Goal: Task Accomplishment & Management: Use online tool/utility

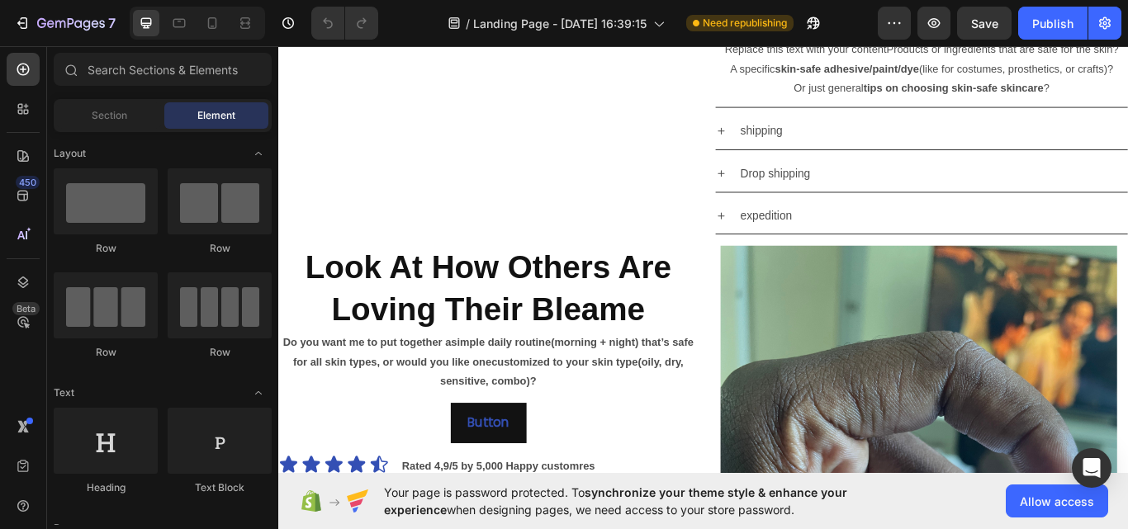
scroll to position [662, 0]
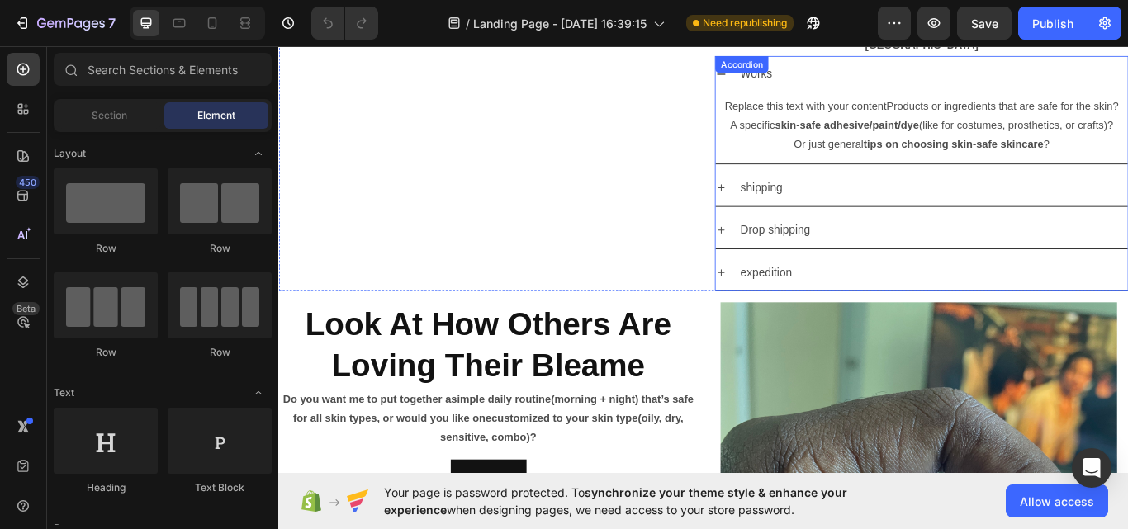
click at [937, 160] on div "Replace this text with your contentProducts or ingredients that are safe for th…" at bounding box center [1028, 142] width 481 height 83
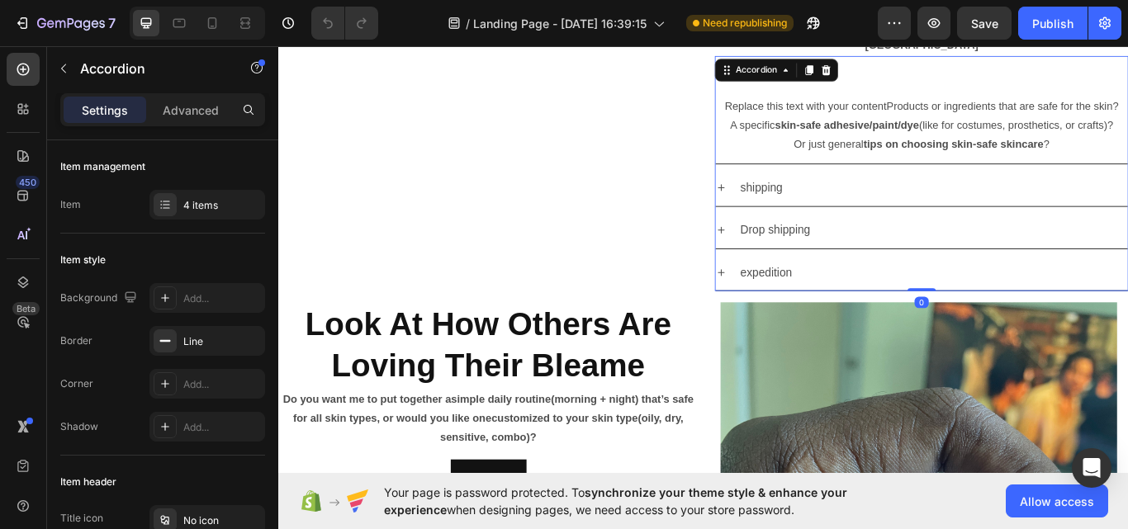
click at [937, 160] on div "Replace this text with your contentProducts or ingredients that are safe for th…" at bounding box center [1028, 142] width 481 height 83
click at [790, 209] on icon at bounding box center [794, 213] width 8 height 8
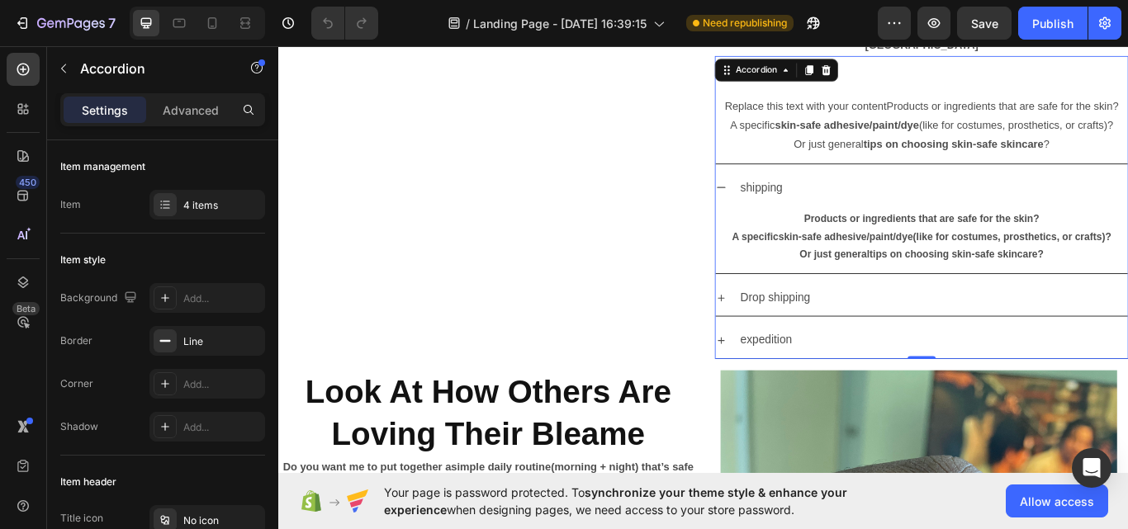
click at [790, 211] on icon at bounding box center [795, 212] width 10 height 2
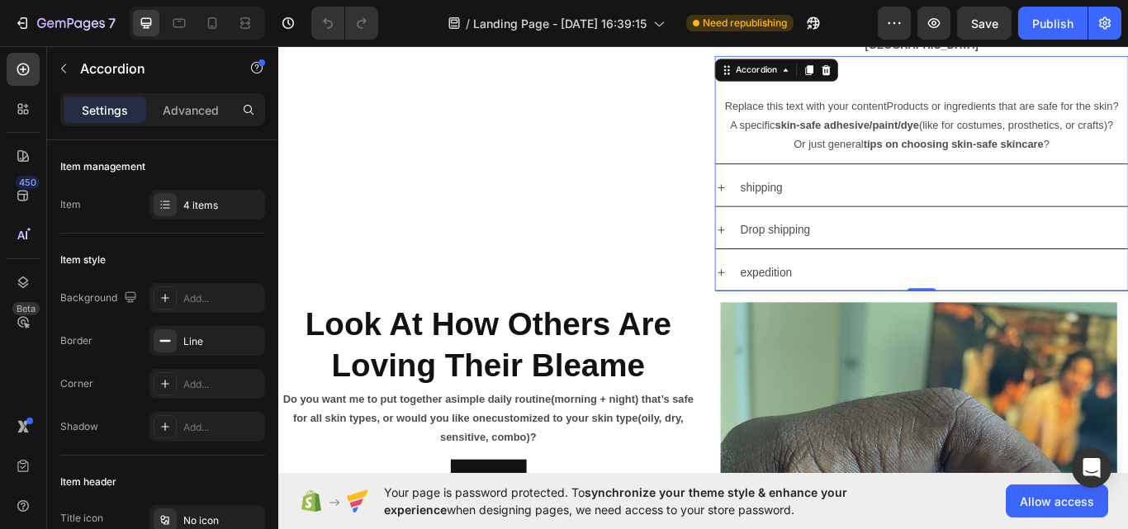
click at [790, 209] on icon at bounding box center [794, 213] width 8 height 8
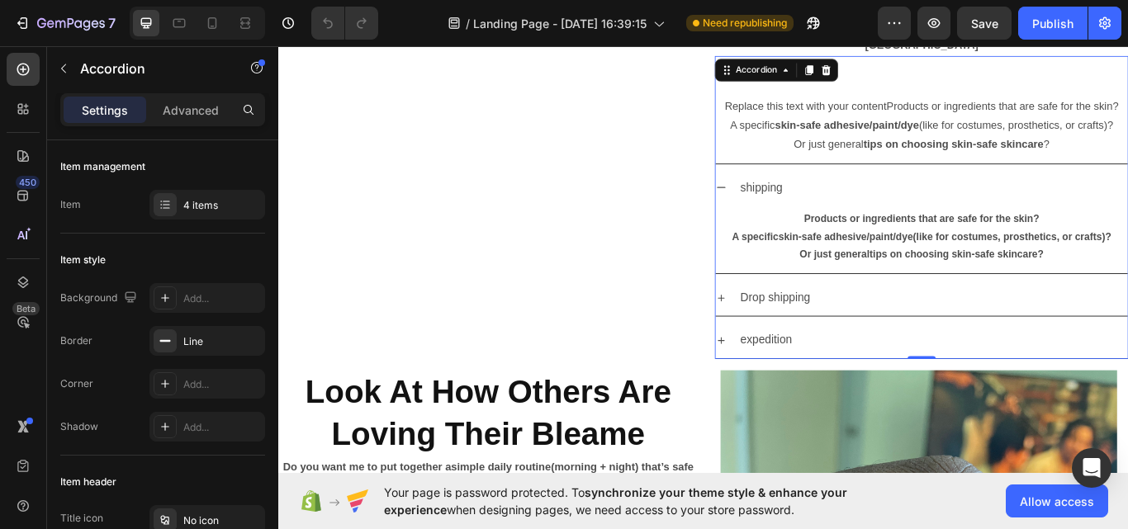
click at [792, 335] on icon at bounding box center [794, 341] width 13 height 13
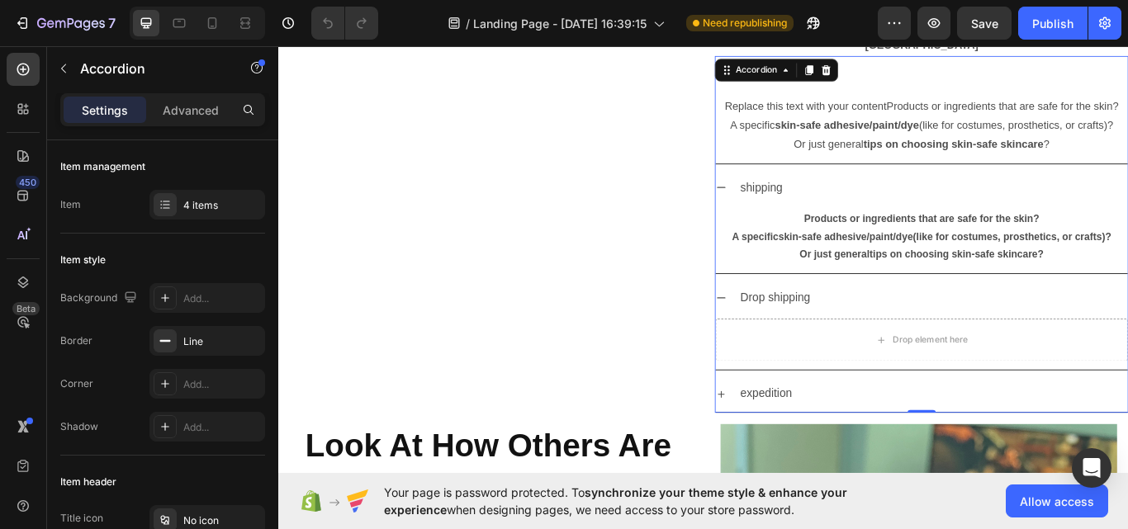
click at [790, 449] on icon at bounding box center [794, 453] width 8 height 8
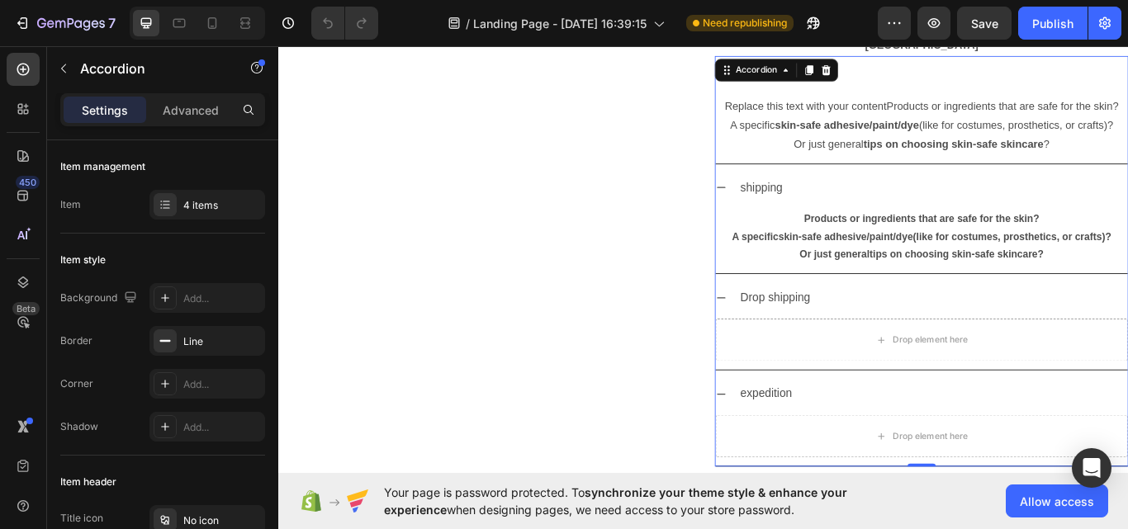
click at [789, 447] on icon at bounding box center [794, 453] width 13 height 13
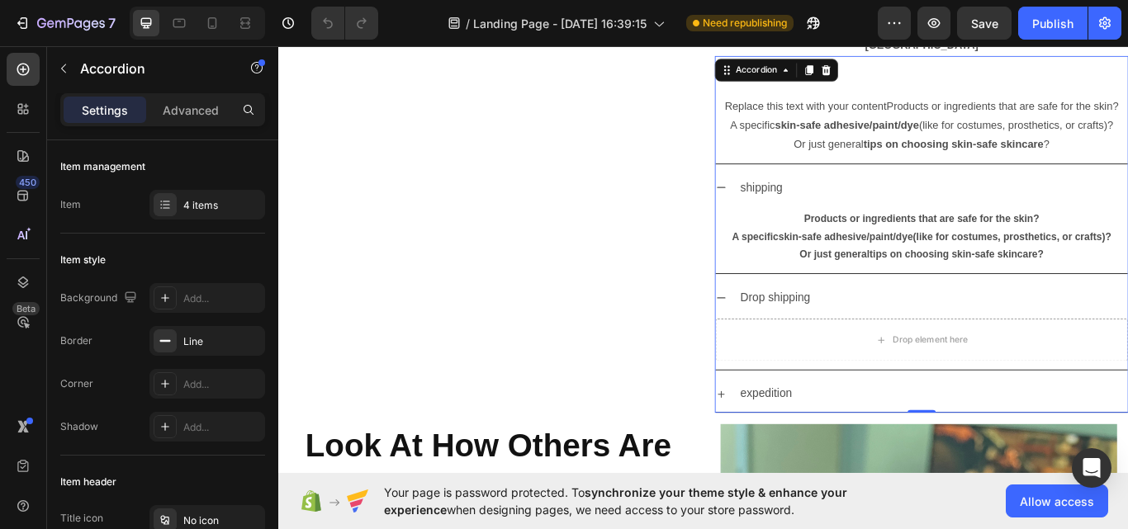
click at [792, 335] on icon at bounding box center [794, 341] width 13 height 13
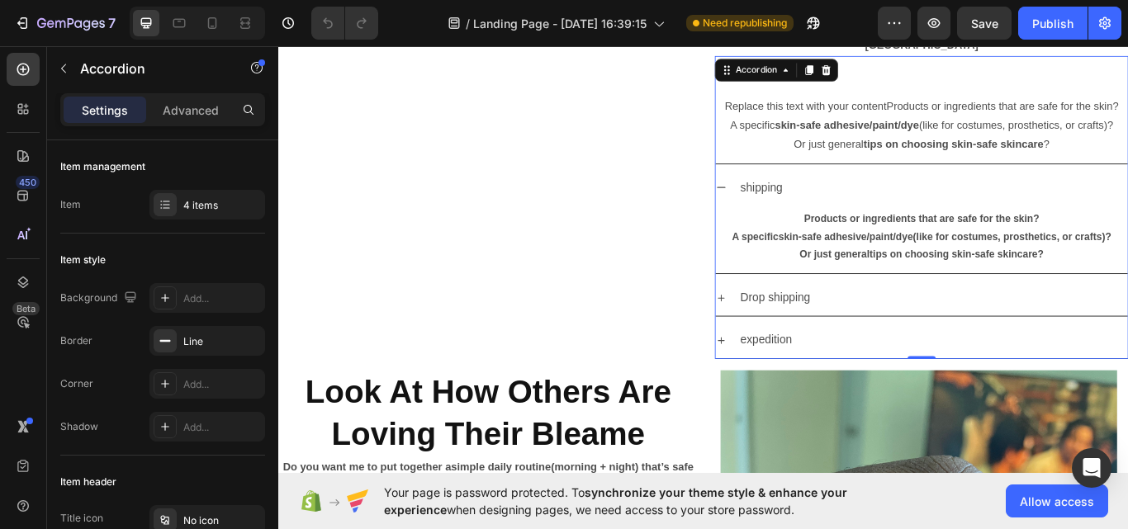
click at [790, 206] on icon at bounding box center [794, 212] width 13 height 13
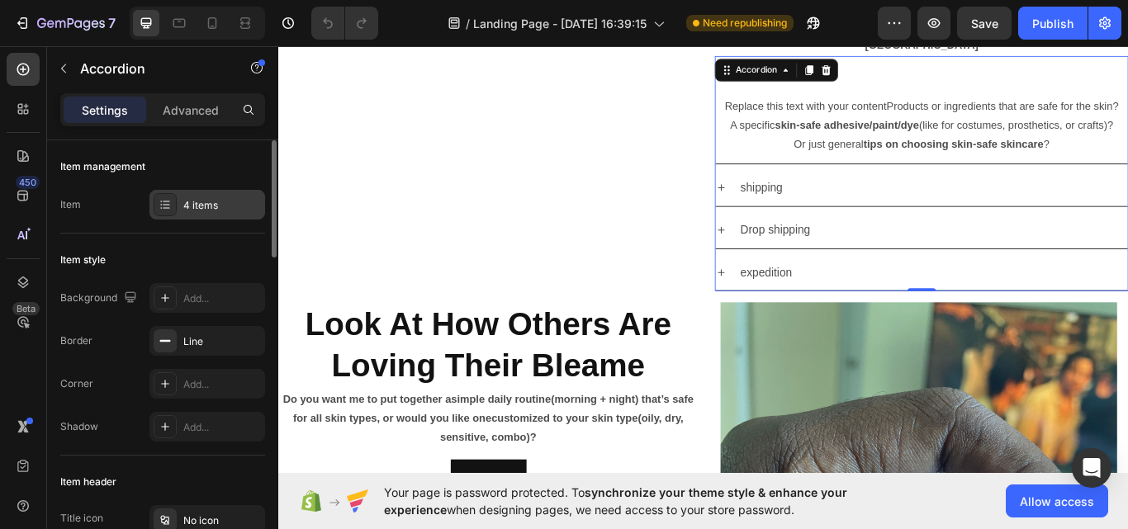
click at [223, 211] on div "4 items" at bounding box center [222, 205] width 78 height 15
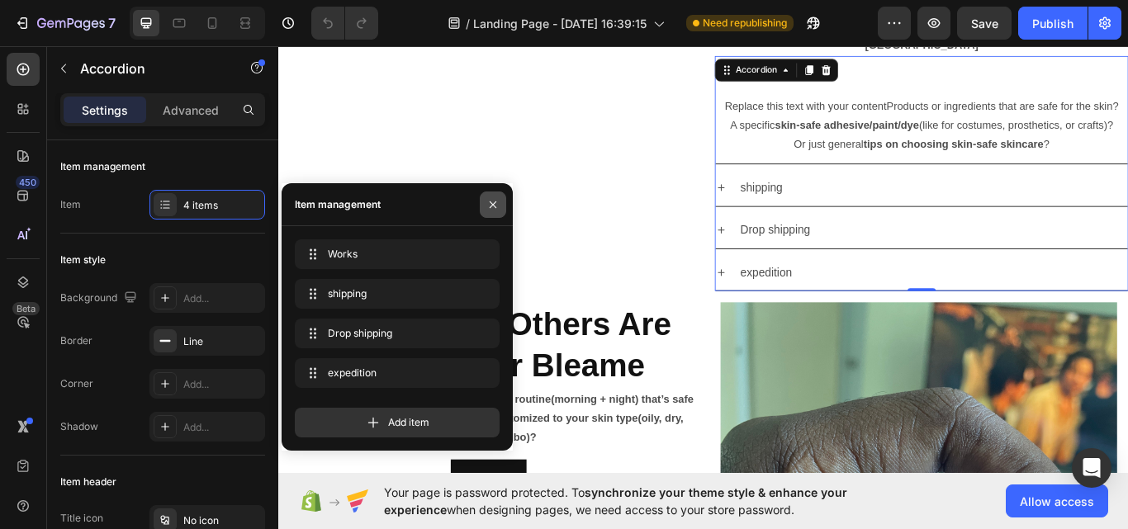
click at [488, 211] on button "button" at bounding box center [493, 205] width 26 height 26
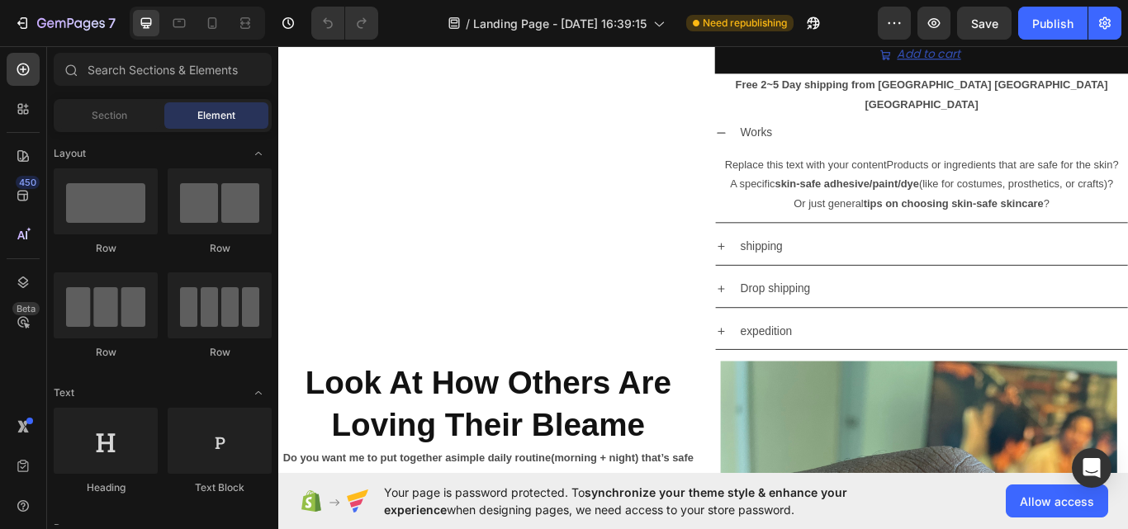
scroll to position [562, 0]
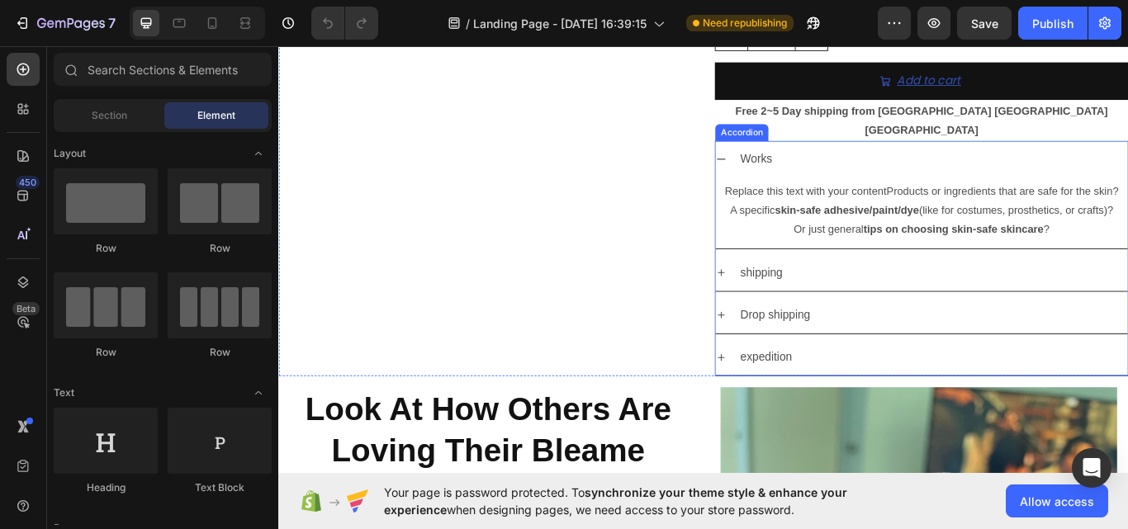
click at [791, 165] on div "Works" at bounding box center [1028, 179] width 481 height 42
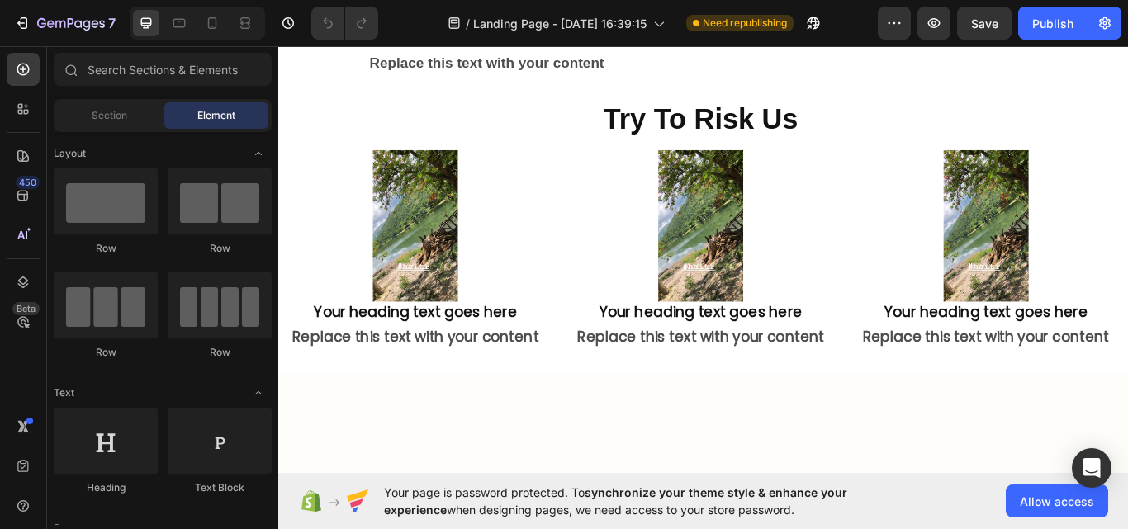
scroll to position [3007, 0]
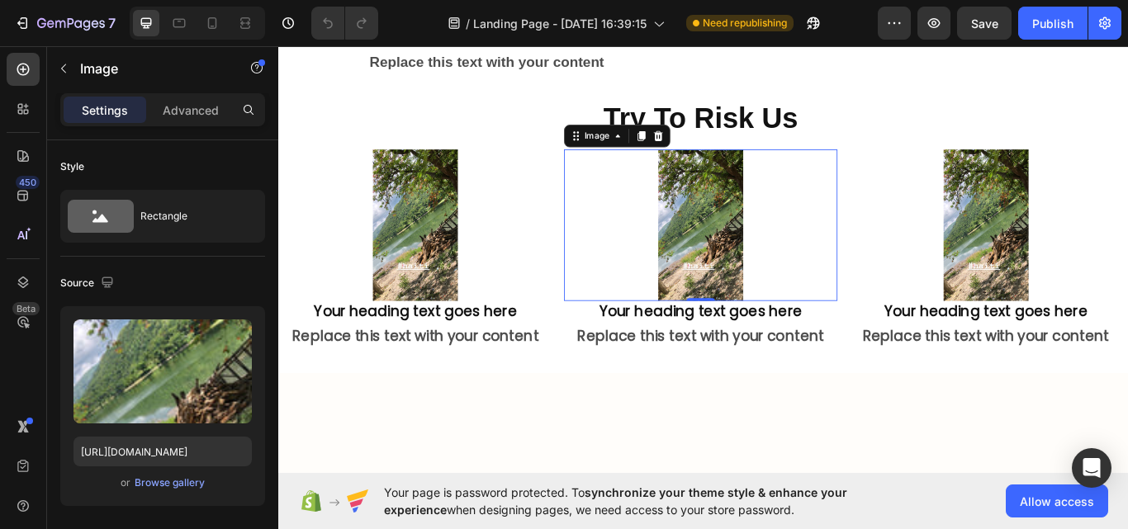
click at [883, 344] on div at bounding box center [771, 256] width 320 height 176
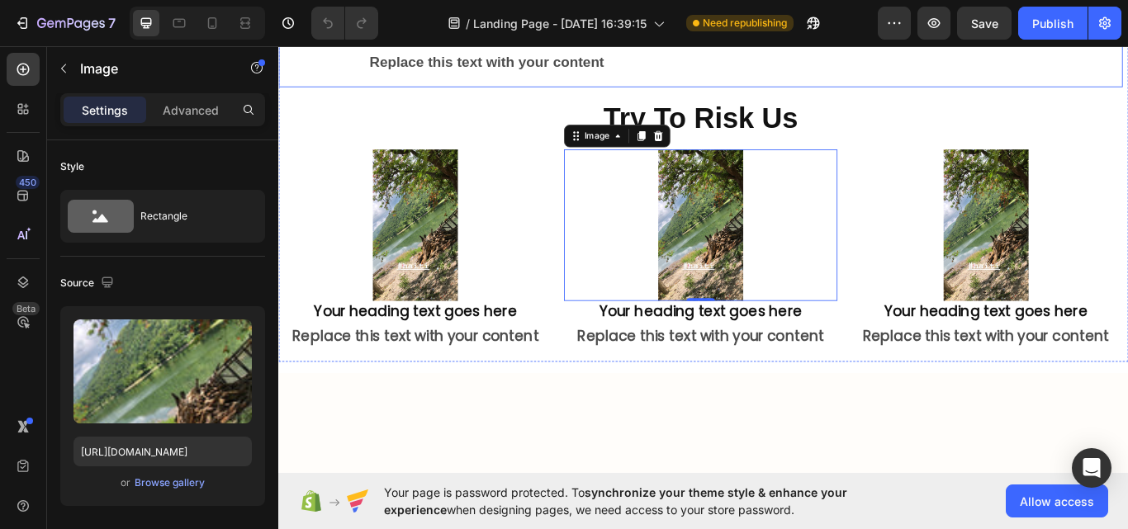
click at [679, 82] on div "Your heading text goes here Heading Replace this text with your content Text Bl…" at bounding box center [521, 16] width 486 height 131
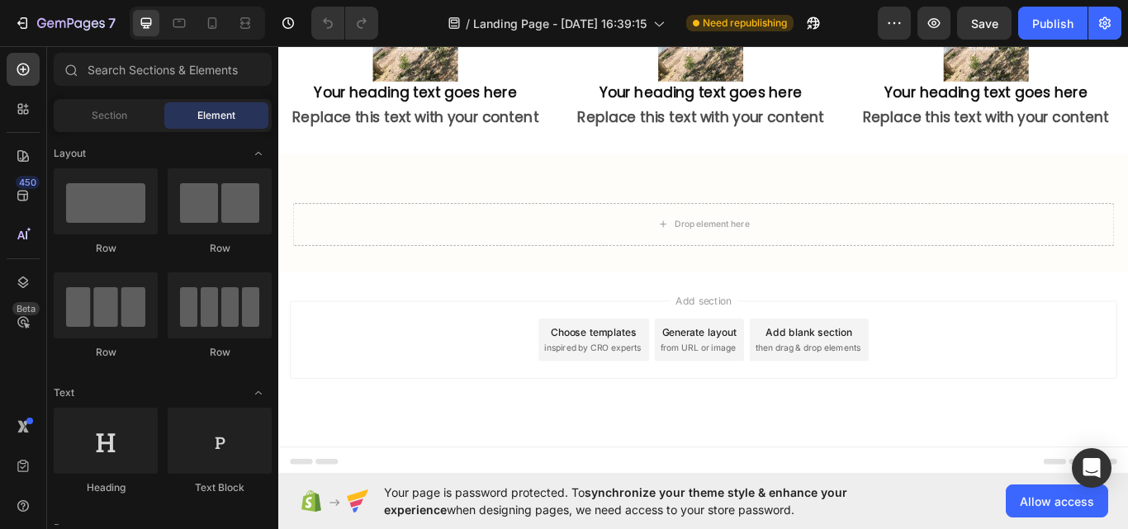
scroll to position [3338, 0]
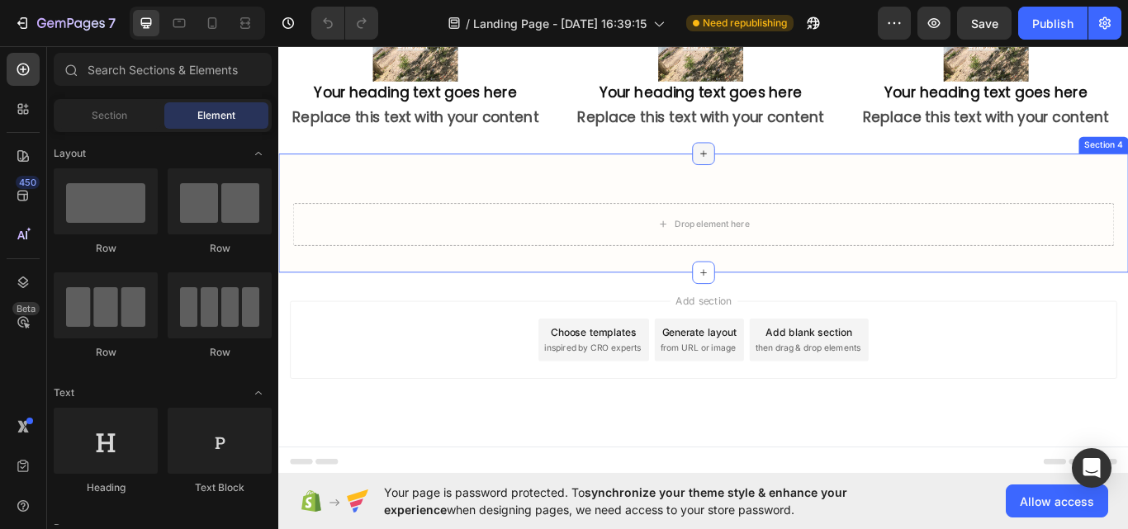
click at [771, 176] on icon at bounding box center [774, 171] width 7 height 7
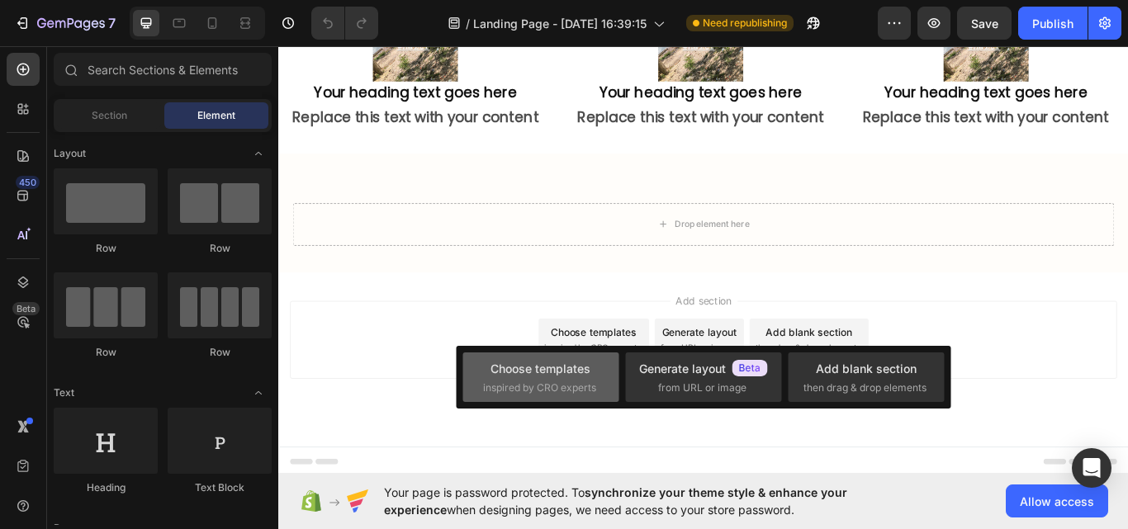
click at [625, 357] on div "Choose templates inspired by CRO experts" at bounding box center [703, 378] width 156 height 50
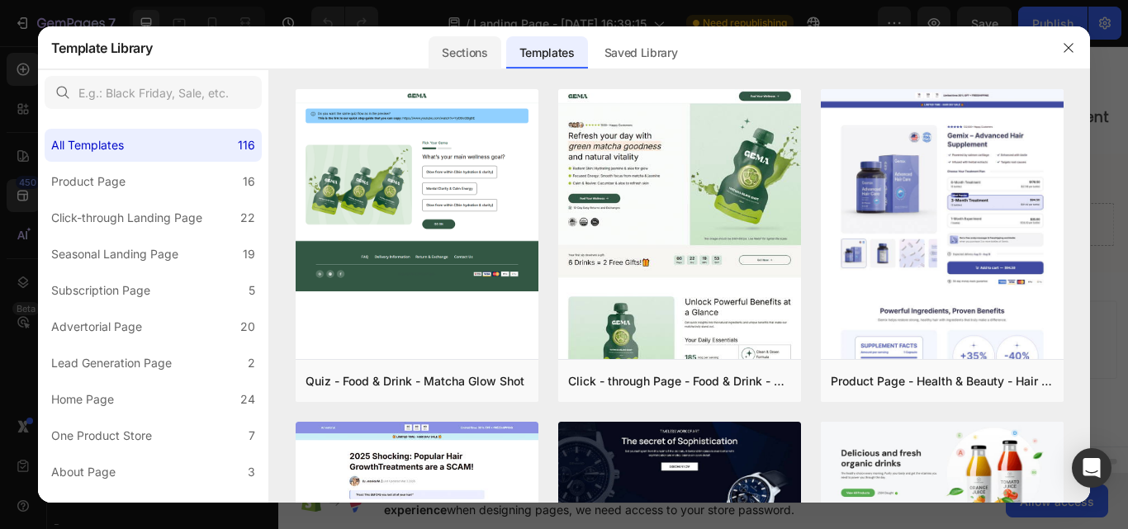
click at [468, 54] on div "Sections" at bounding box center [465, 52] width 72 height 33
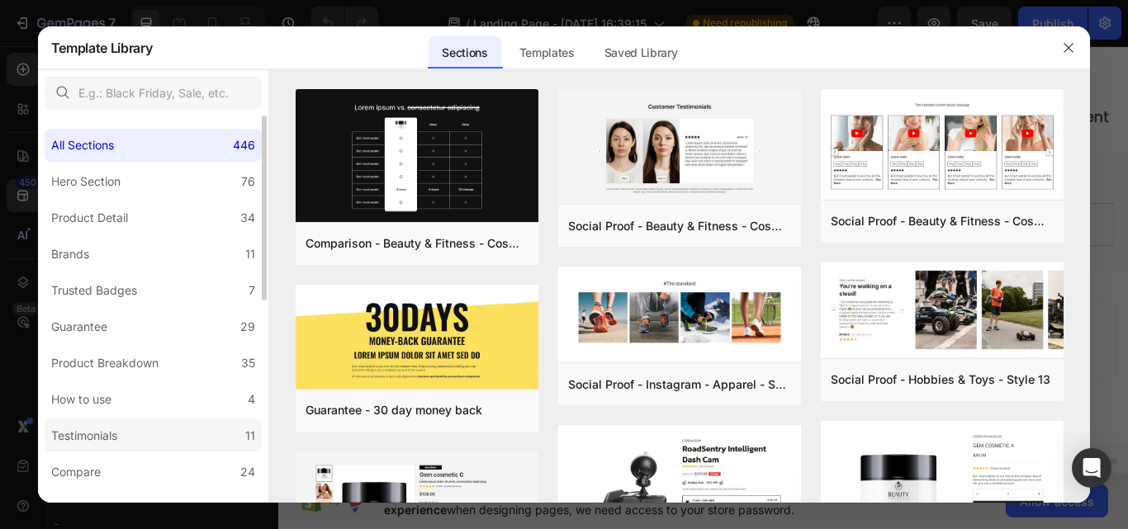
click at [95, 437] on div "Testimonials" at bounding box center [84, 436] width 66 height 20
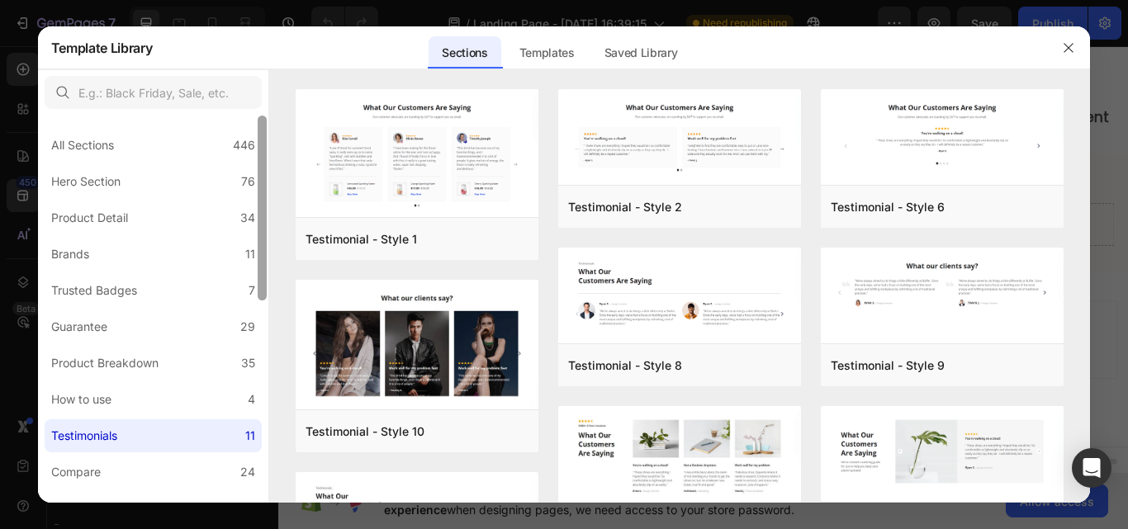
scroll to position [387, 0]
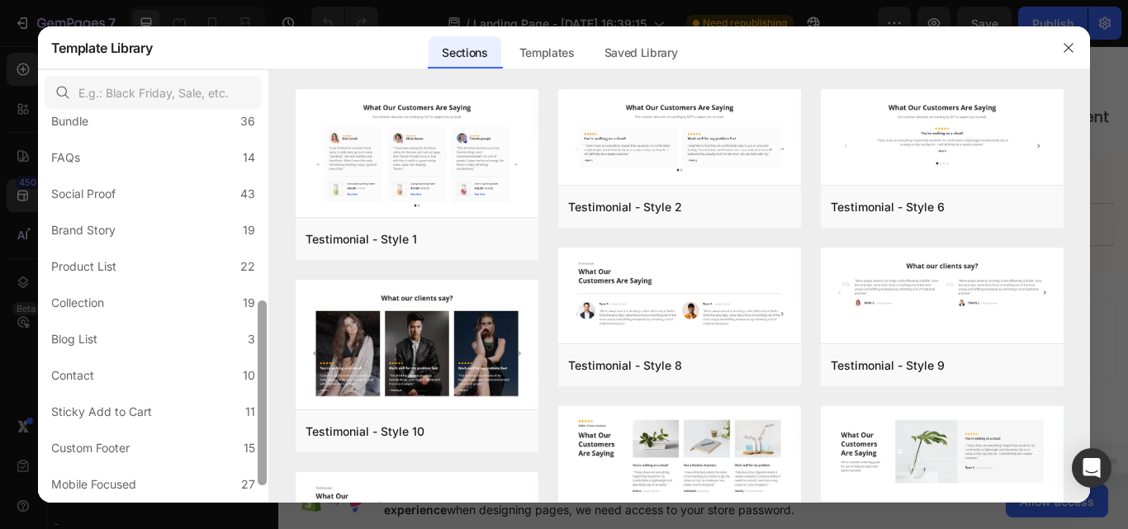
click at [263, 337] on div at bounding box center [262, 309] width 12 height 387
click at [135, 150] on label "FAQs 14" at bounding box center [153, 157] width 217 height 33
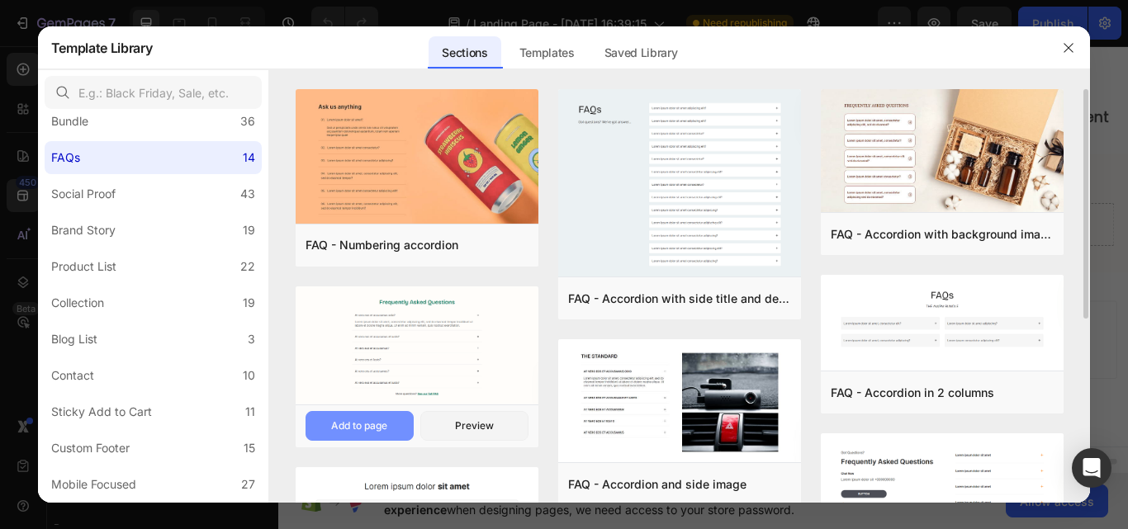
click at [370, 419] on div "Add to page" at bounding box center [359, 426] width 56 height 15
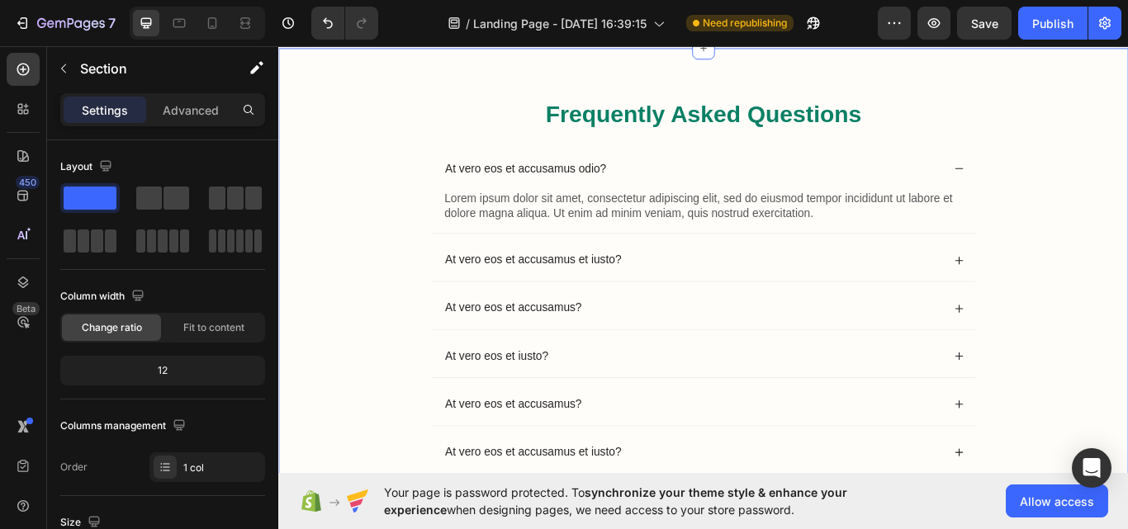
scroll to position [3657, 0]
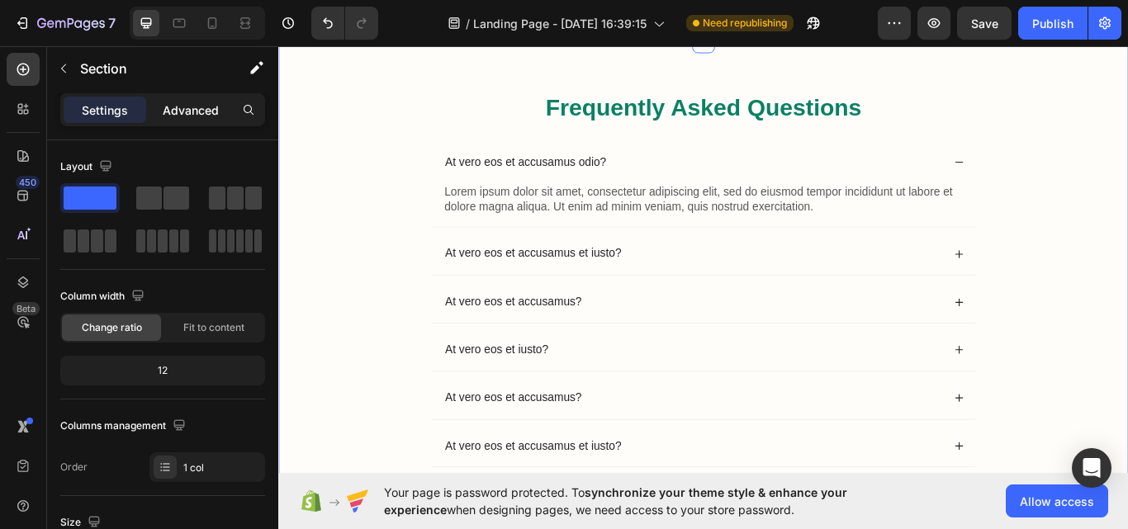
click at [221, 116] on div "Advanced" at bounding box center [190, 110] width 83 height 26
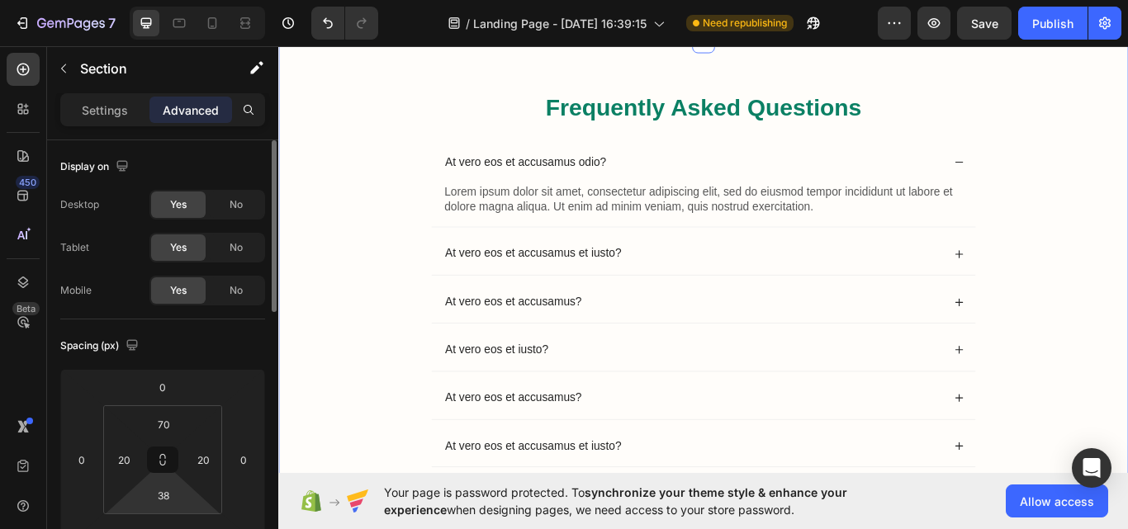
click at [152, 0] on html "7 Version history / Landing Page - [DATE] 16:39:15 Need republishing Preview Sa…" at bounding box center [564, 0] width 1128 height 0
type input "32"
click at [163, 422] on input "70" at bounding box center [163, 424] width 33 height 25
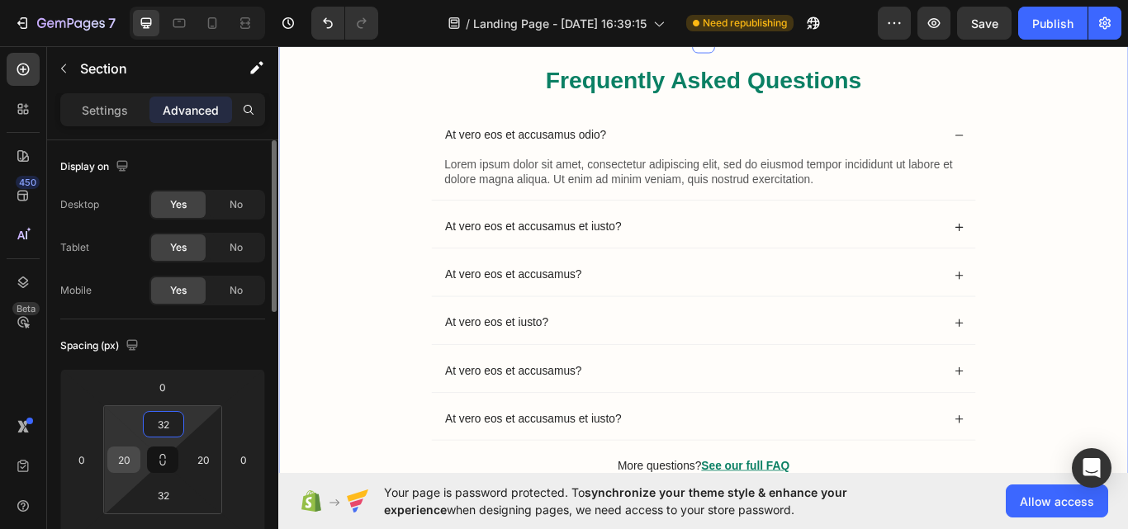
type input "32"
click at [134, 460] on input "20" at bounding box center [124, 460] width 25 height 25
type input "0"
click at [185, 0] on html "7 Version history / Landing Page - [DATE] 16:39:15 Need republishing Preview Pu…" at bounding box center [564, 0] width 1128 height 0
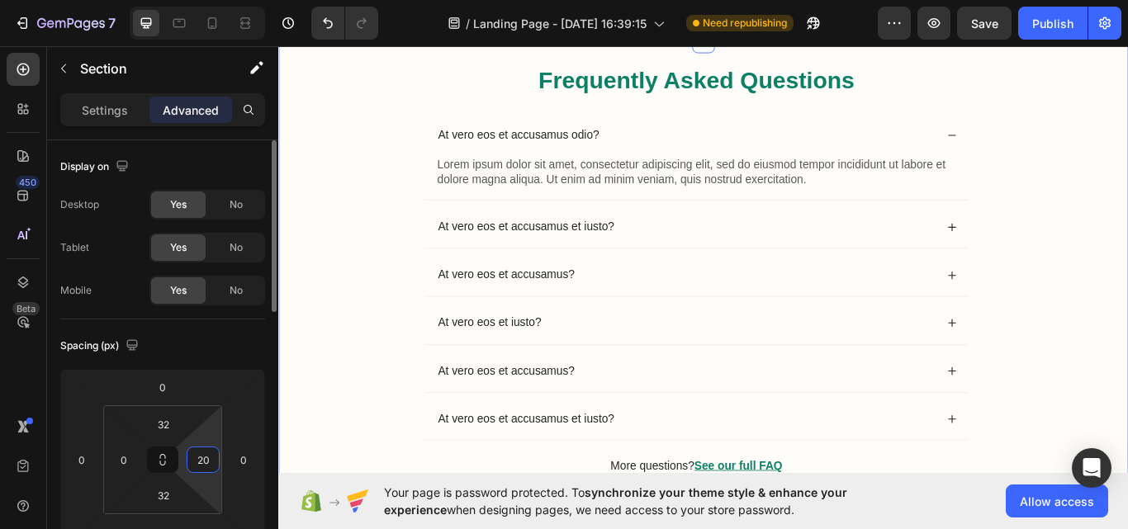
click at [200, 467] on input "20" at bounding box center [203, 460] width 25 height 25
click at [211, 465] on input "20" at bounding box center [203, 460] width 25 height 25
type input "2"
type input "0"
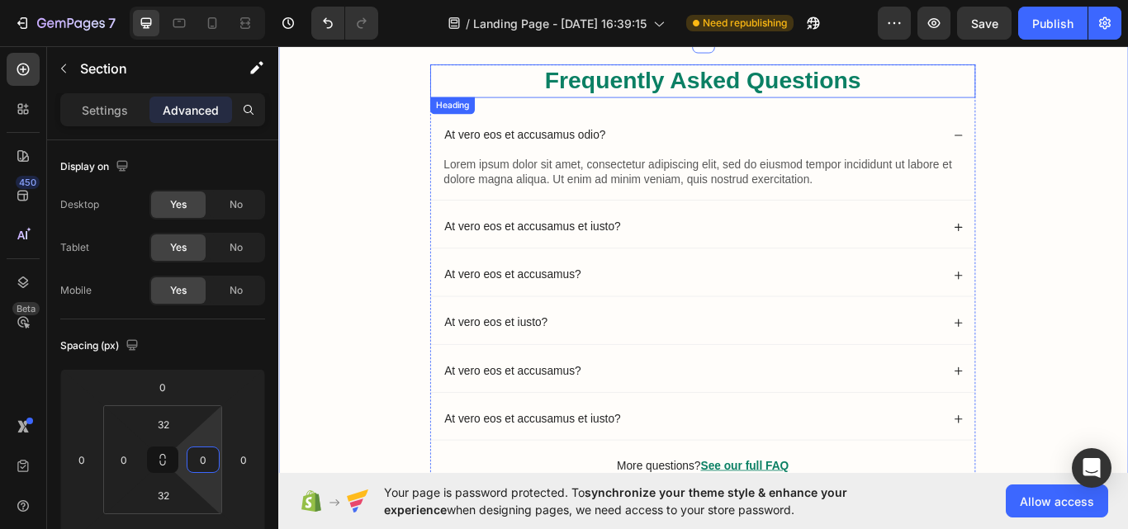
click at [642, 104] on h2 "Frequently Asked Questions" at bounding box center [773, 88] width 636 height 39
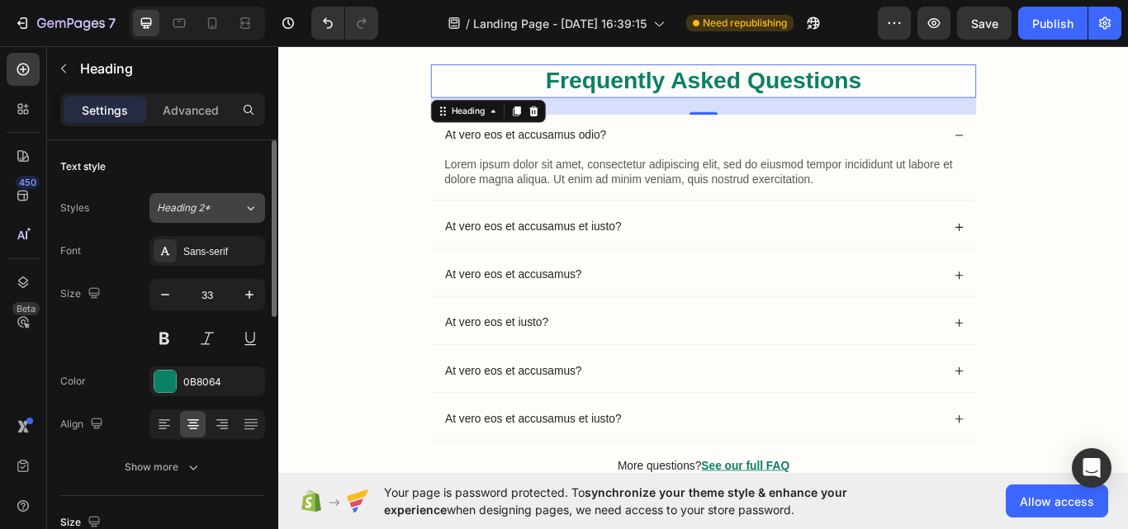
click at [221, 199] on button "Heading 2*" at bounding box center [207, 208] width 116 height 30
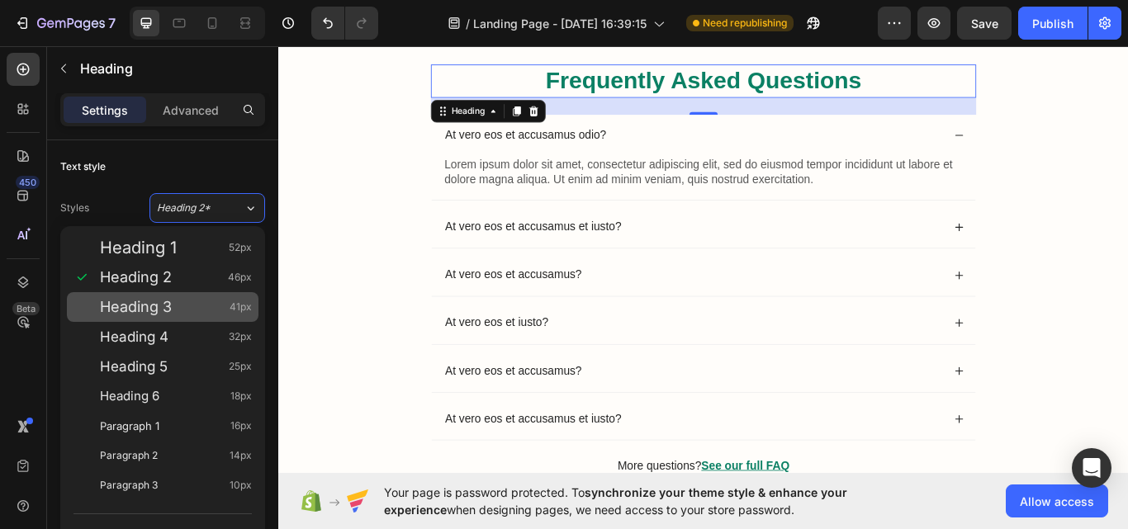
click at [181, 318] on div "Heading 3 41px" at bounding box center [163, 307] width 192 height 30
type input "41"
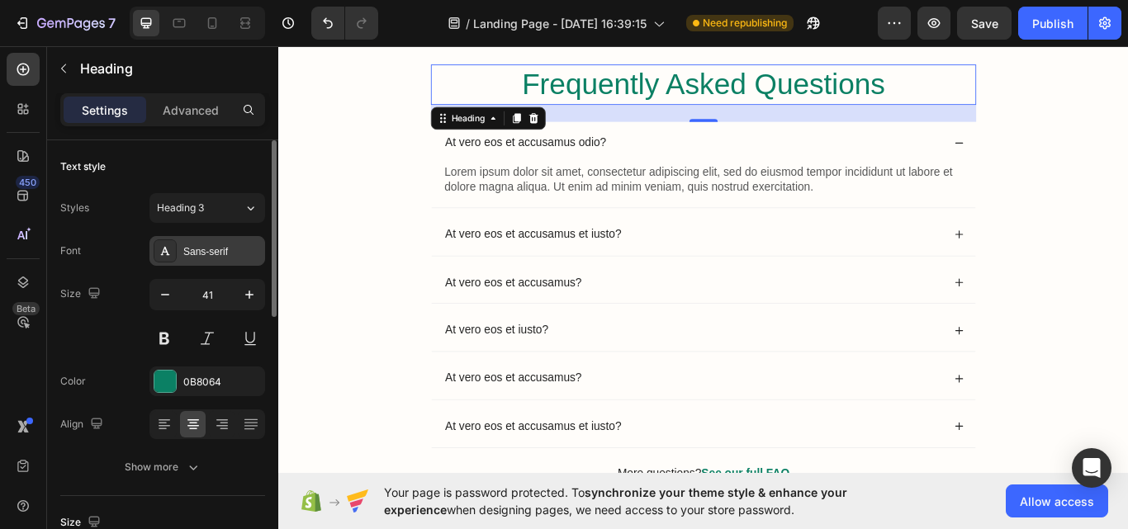
click at [210, 264] on div "Sans-serif" at bounding box center [207, 251] width 116 height 30
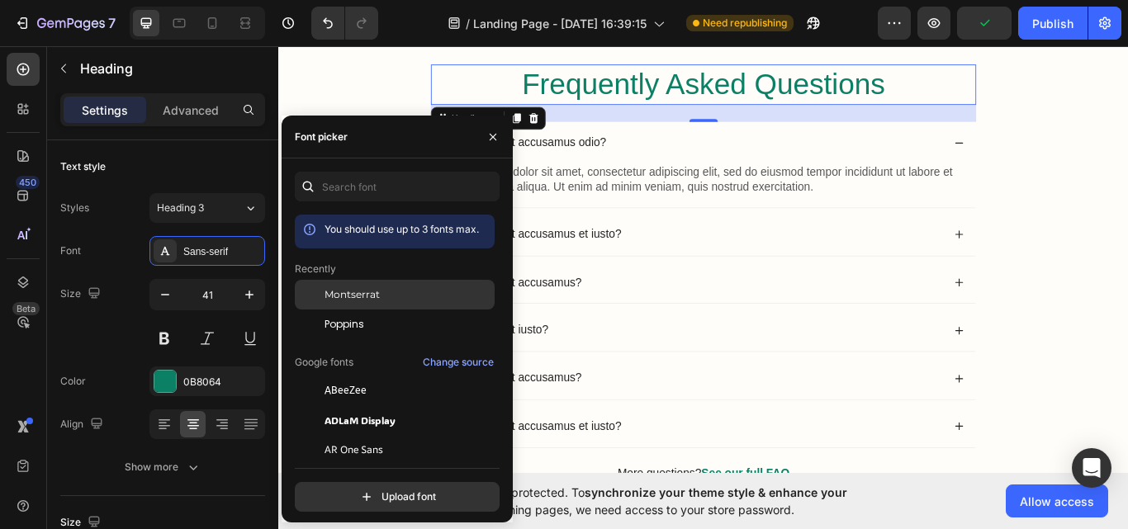
click at [346, 300] on span "Montserrat" at bounding box center [352, 294] width 55 height 15
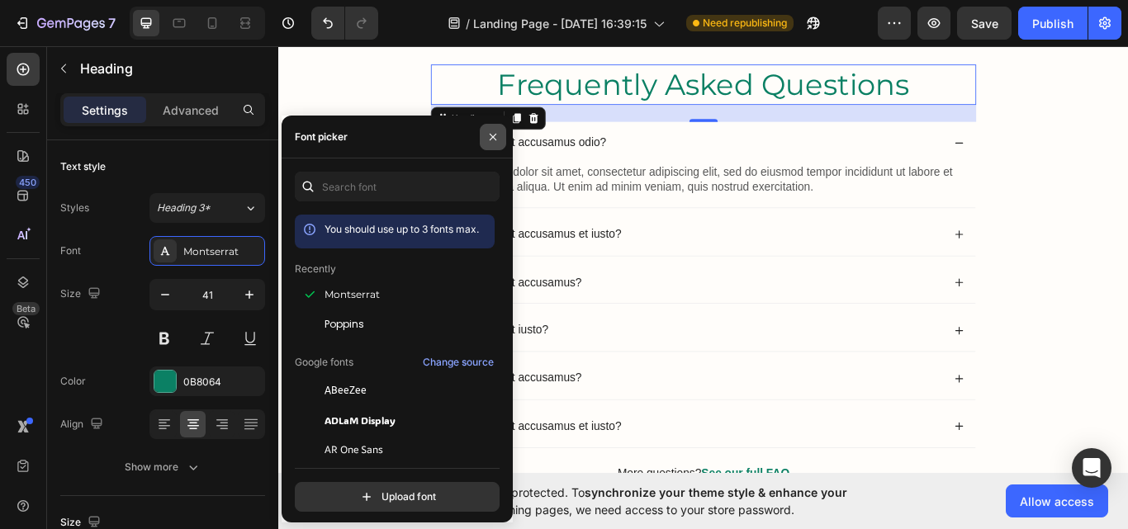
click at [488, 134] on icon "button" at bounding box center [492, 137] width 13 height 13
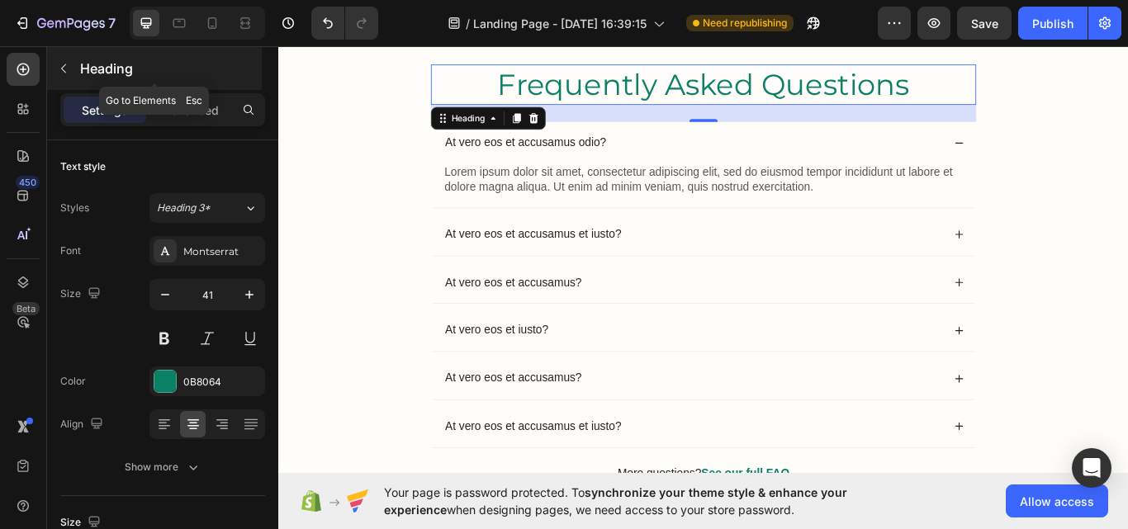
click at [69, 69] on icon "button" at bounding box center [63, 68] width 13 height 13
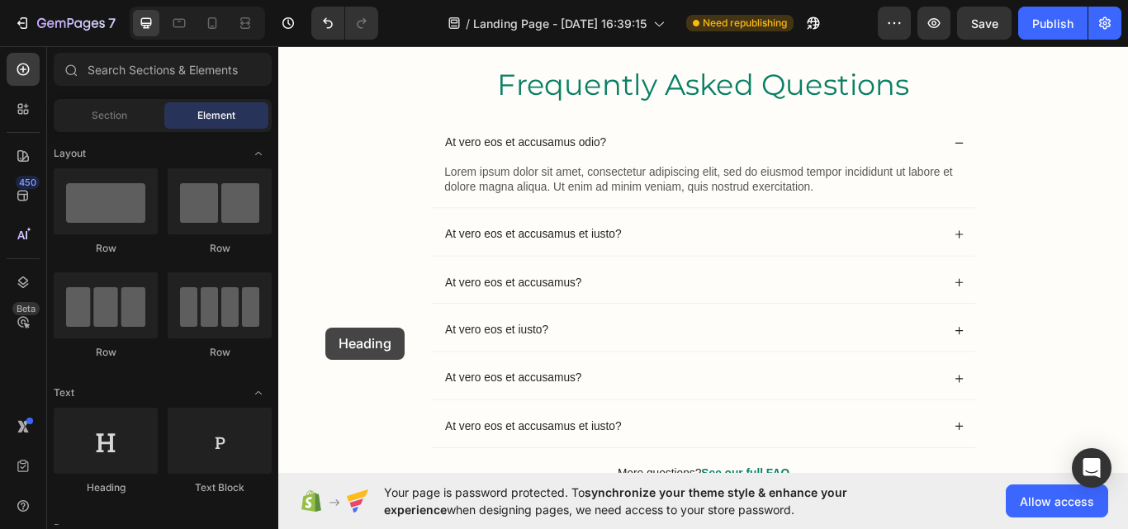
scroll to position [3667, 0]
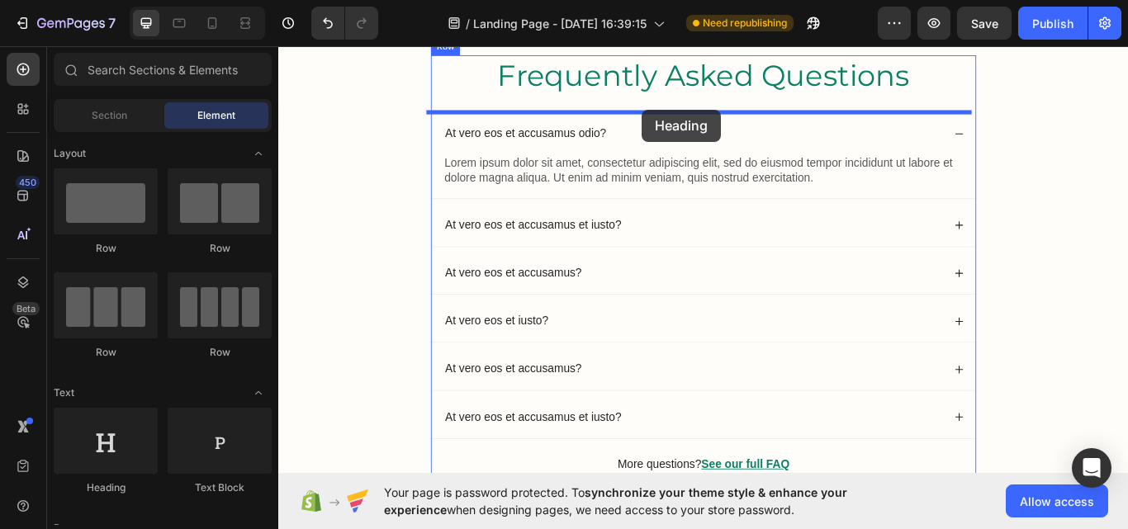
drag, startPoint x: 399, startPoint y: 473, endPoint x: 702, endPoint y: 121, distance: 465.1
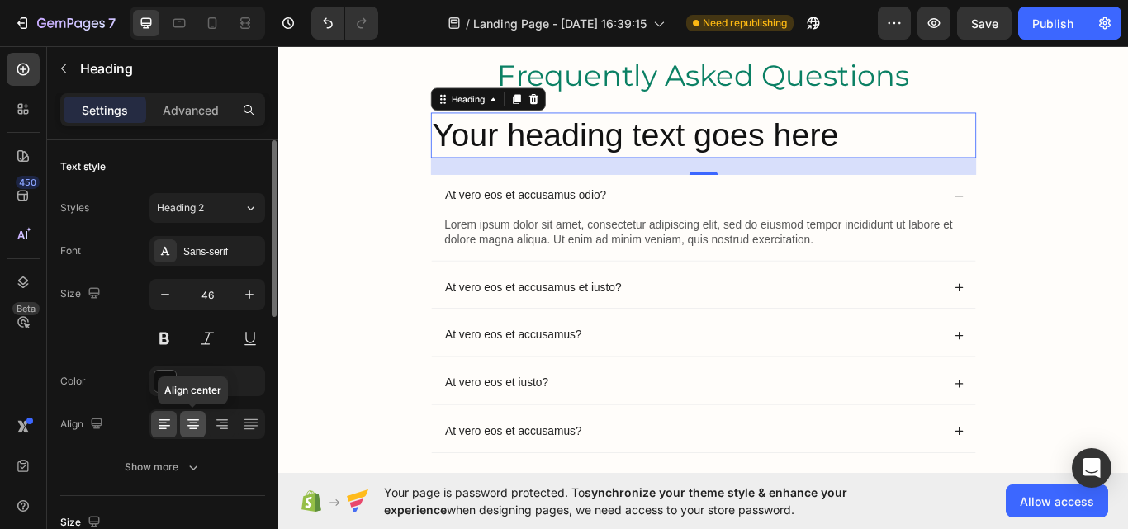
click at [185, 415] on div at bounding box center [193, 424] width 26 height 26
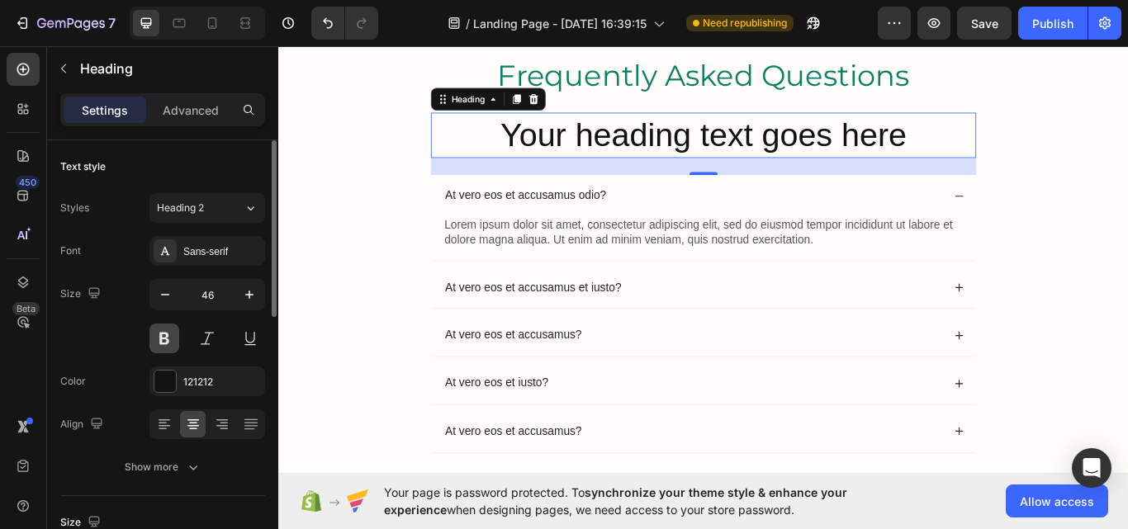
click at [149, 335] on button at bounding box center [164, 339] width 30 height 30
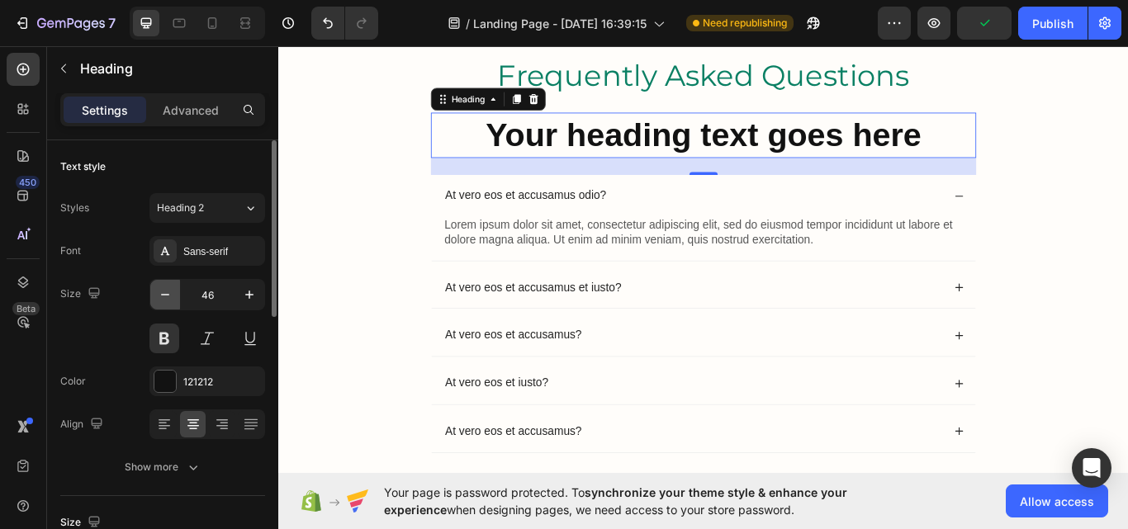
click at [168, 301] on icon "button" at bounding box center [165, 295] width 17 height 17
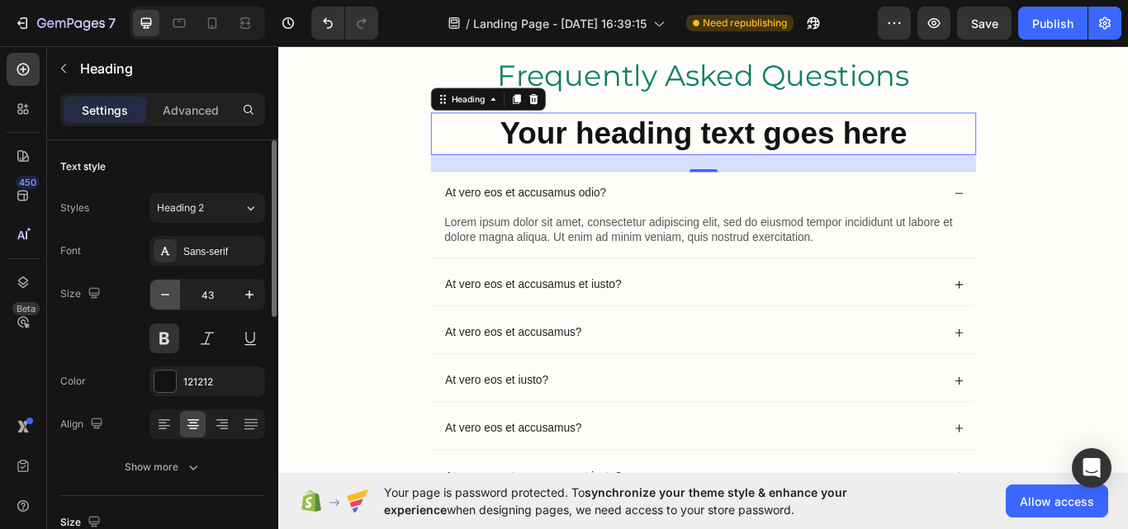
click at [168, 301] on icon "button" at bounding box center [165, 295] width 17 height 17
type input "41"
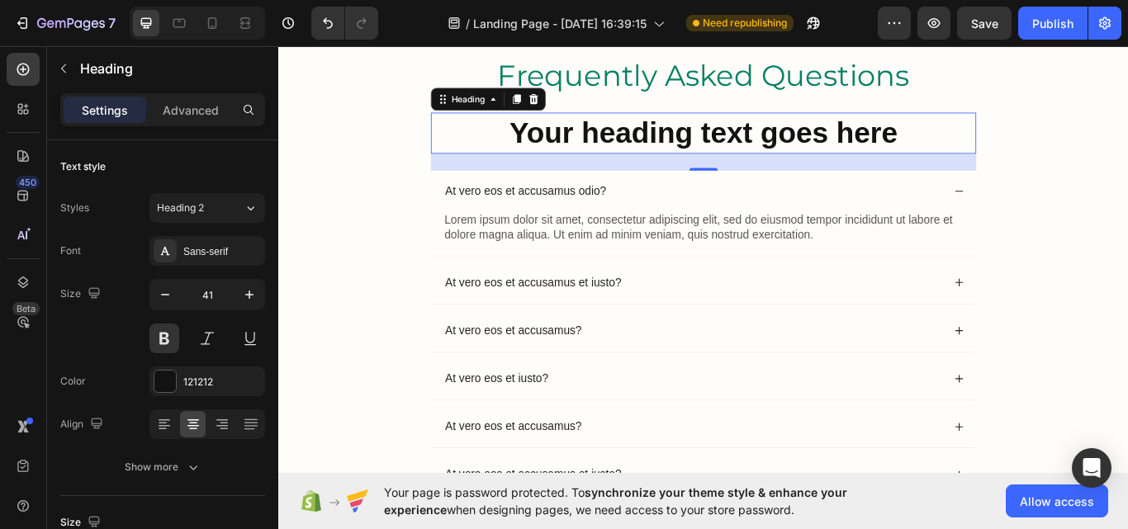
click at [983, 138] on h2 "Your heading text goes here" at bounding box center [774, 148] width 636 height 47
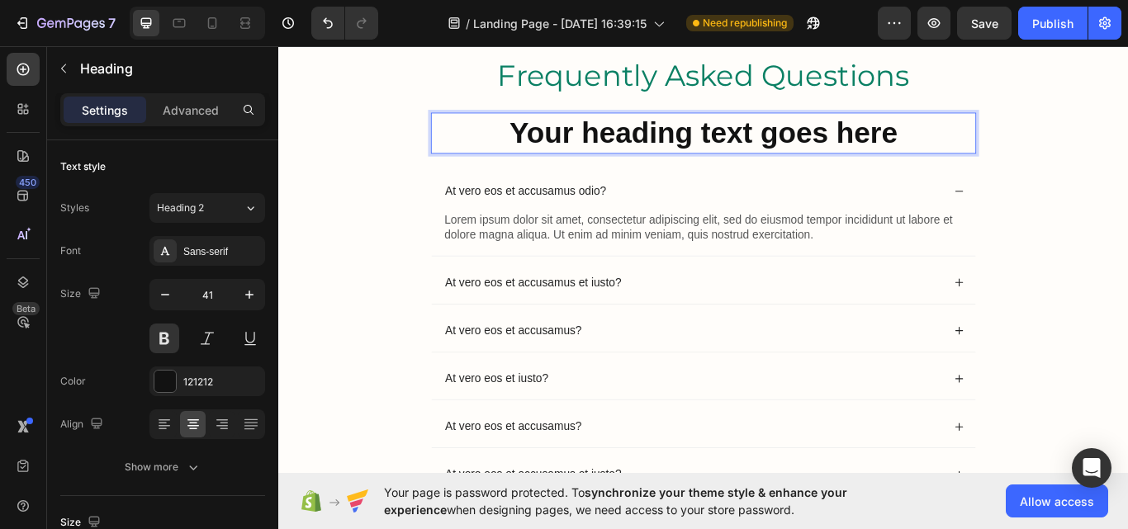
click at [1013, 138] on p "Your heading text goes here" at bounding box center [774, 148] width 633 height 44
click at [995, 139] on p "What makes Bleame special" at bounding box center [774, 148] width 633 height 44
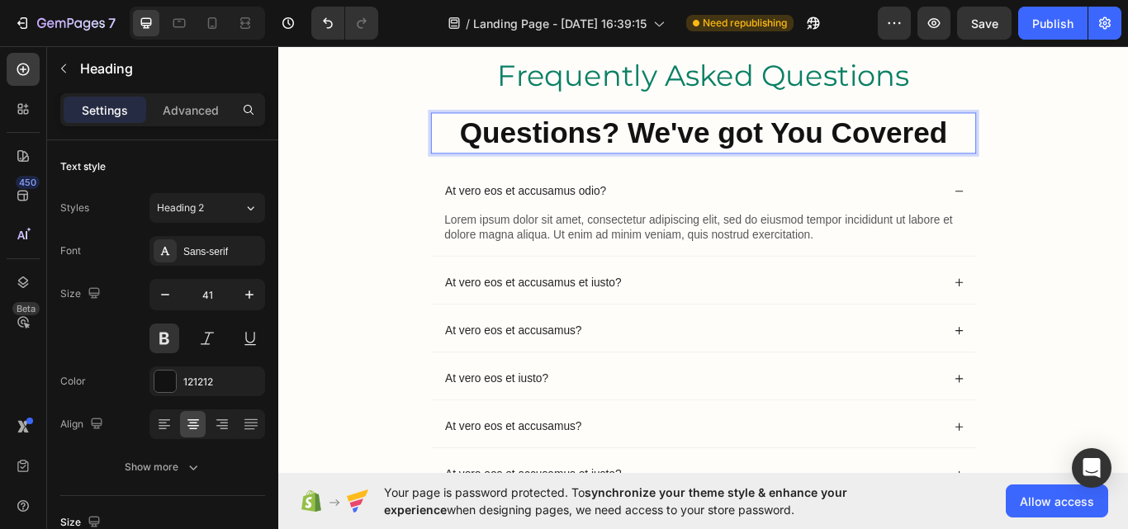
click at [995, 139] on p "Questions? We've got You Covered" at bounding box center [774, 148] width 633 height 44
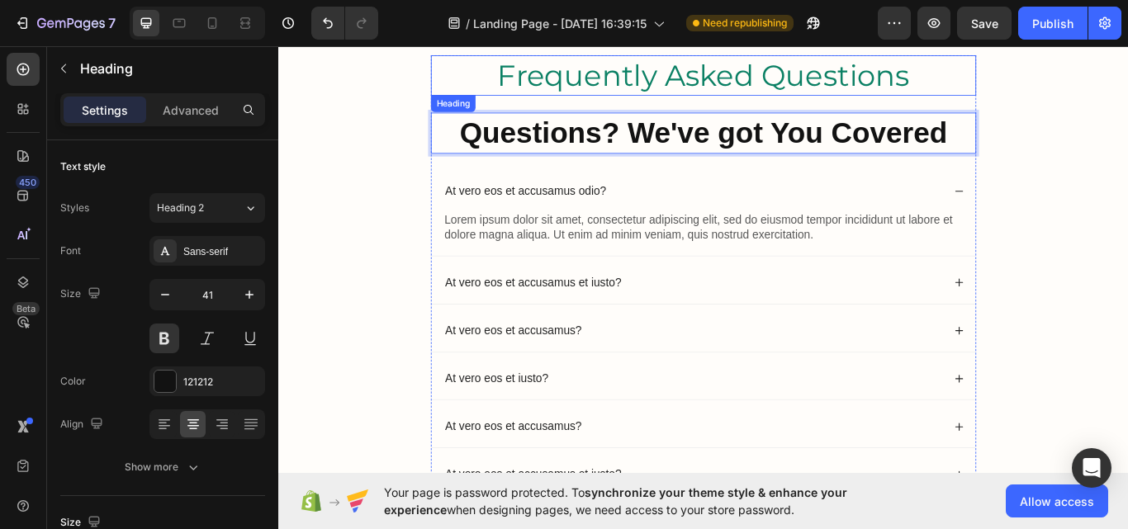
click at [1015, 76] on h2 "Frequently Asked Questions" at bounding box center [774, 81] width 636 height 47
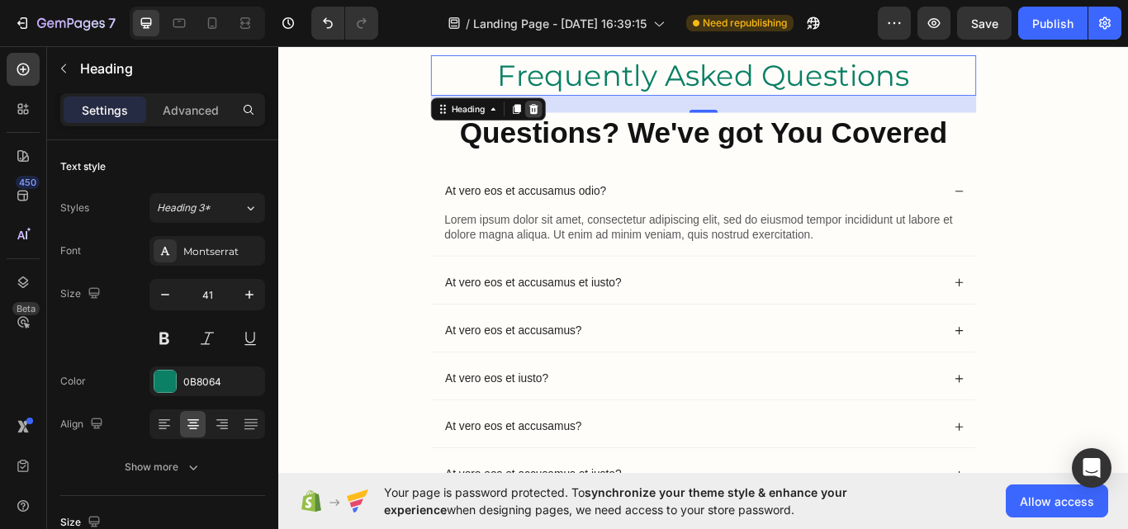
click at [577, 119] on div at bounding box center [576, 121] width 20 height 20
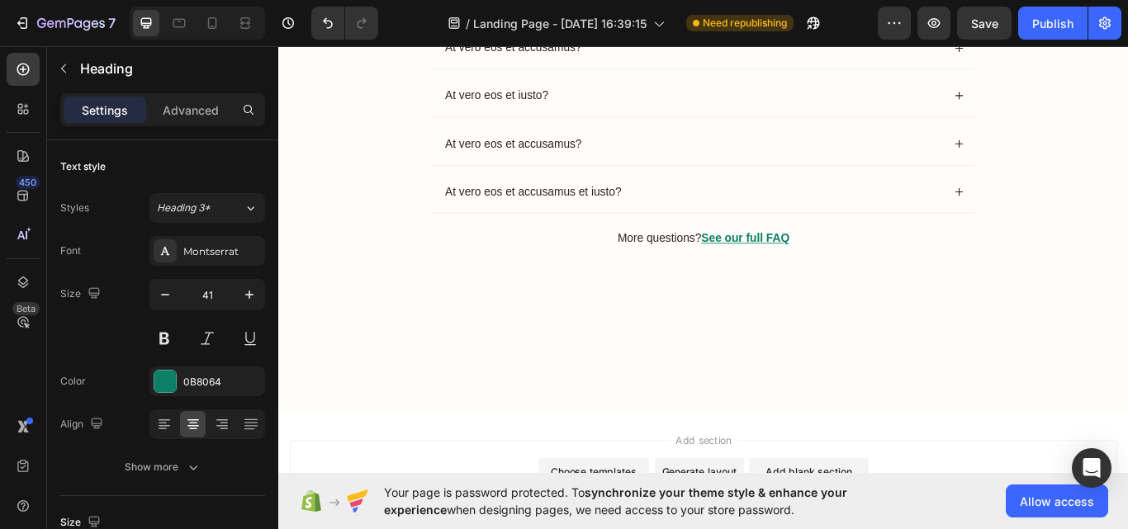
scroll to position [3600, 0]
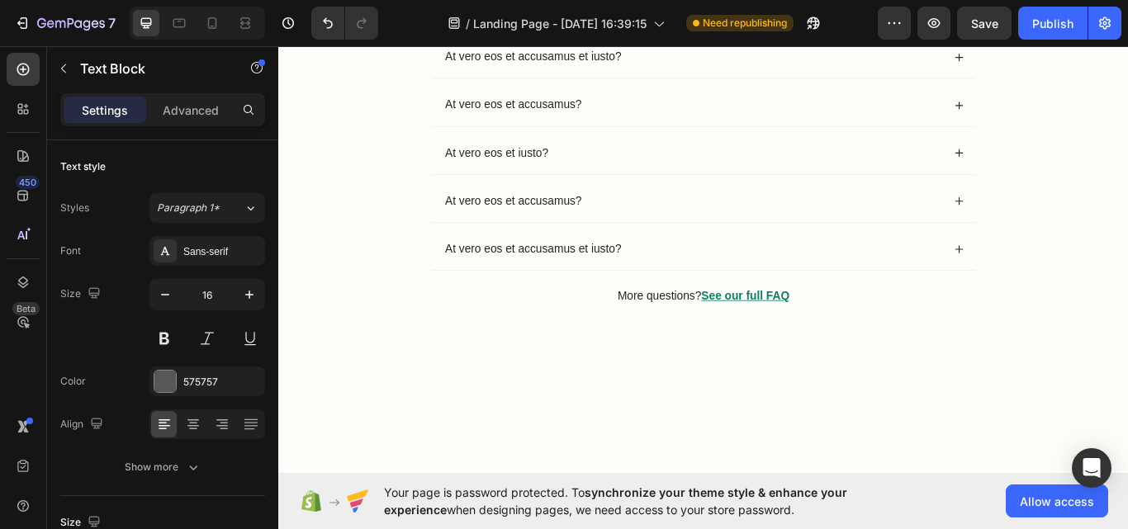
click at [598, 37] on icon at bounding box center [600, 30] width 13 height 13
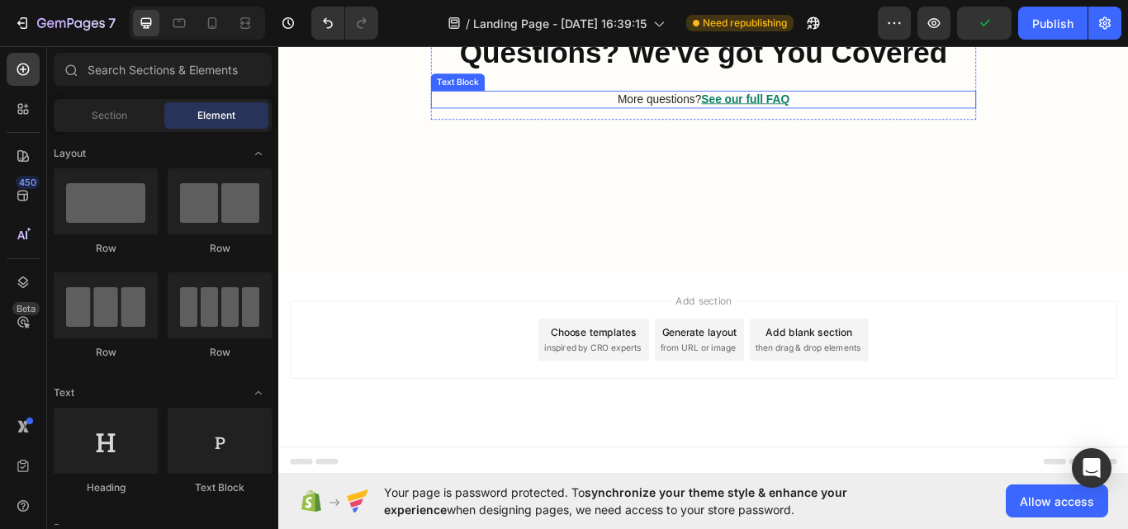
click at [789, 116] on u "See our full FAQ" at bounding box center [822, 109] width 102 height 14
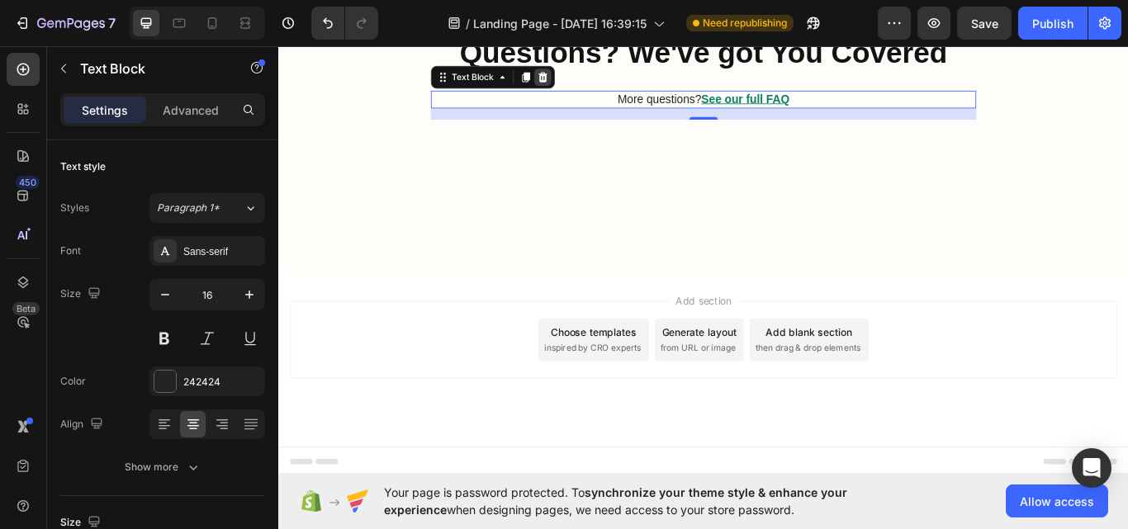
click at [577, 93] on div at bounding box center [587, 84] width 20 height 20
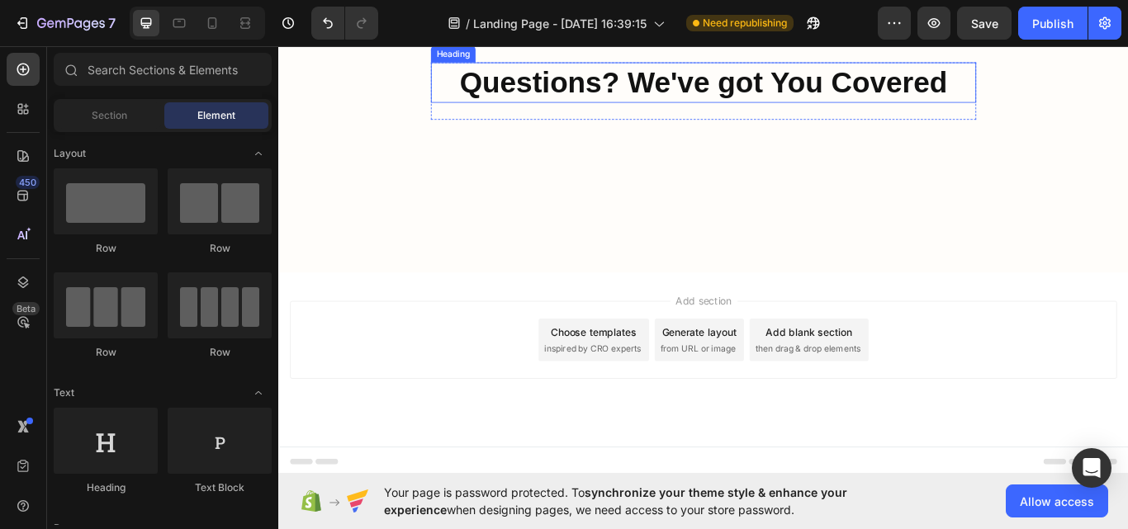
click at [601, 112] on p "Questions? We've got You Covered" at bounding box center [774, 90] width 633 height 44
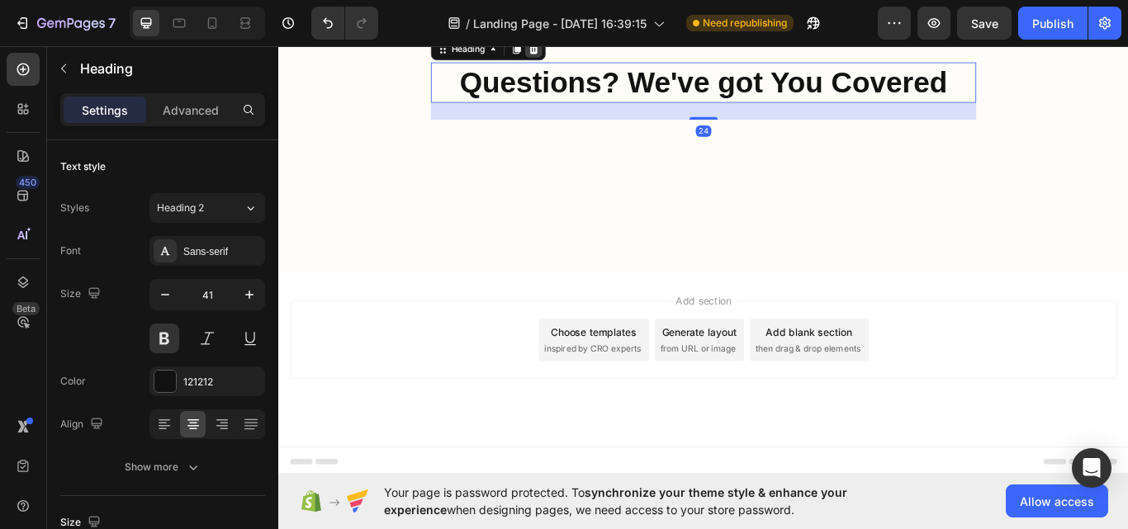
click at [569, 60] on div at bounding box center [576, 50] width 20 height 20
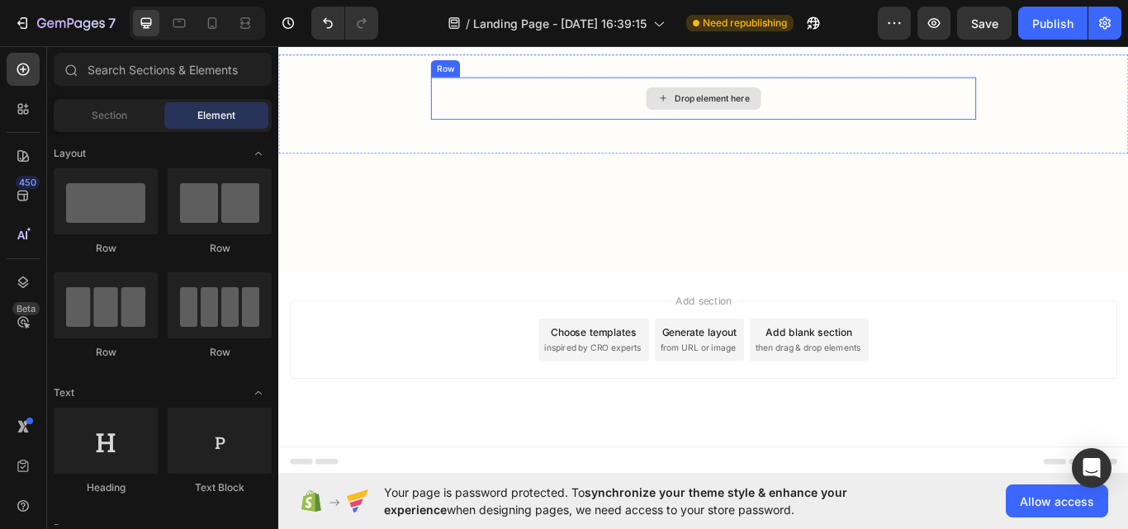
click at [619, 133] on div "Drop element here" at bounding box center [774, 108] width 636 height 50
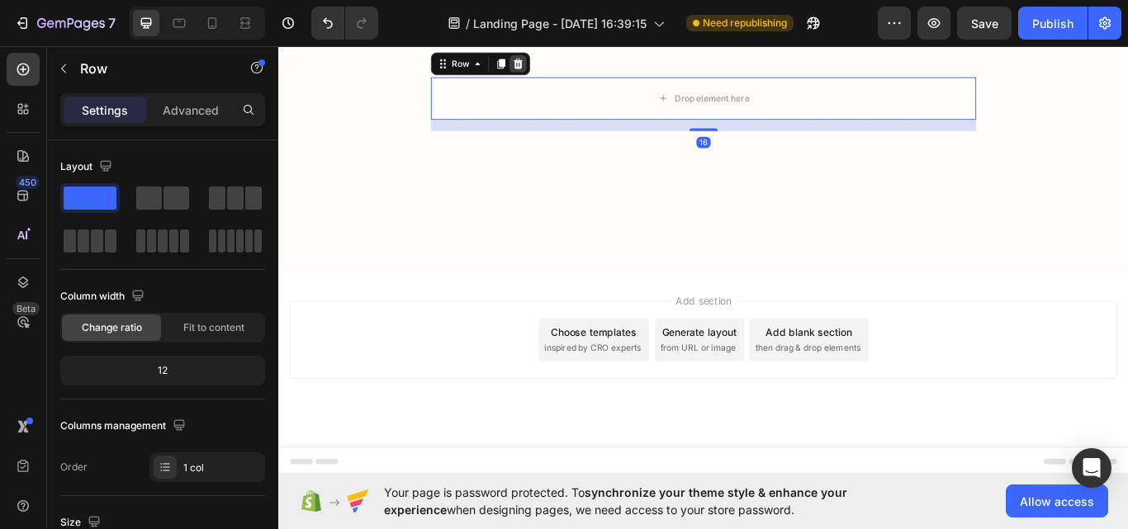
click at [553, 74] on icon at bounding box center [558, 68] width 11 height 12
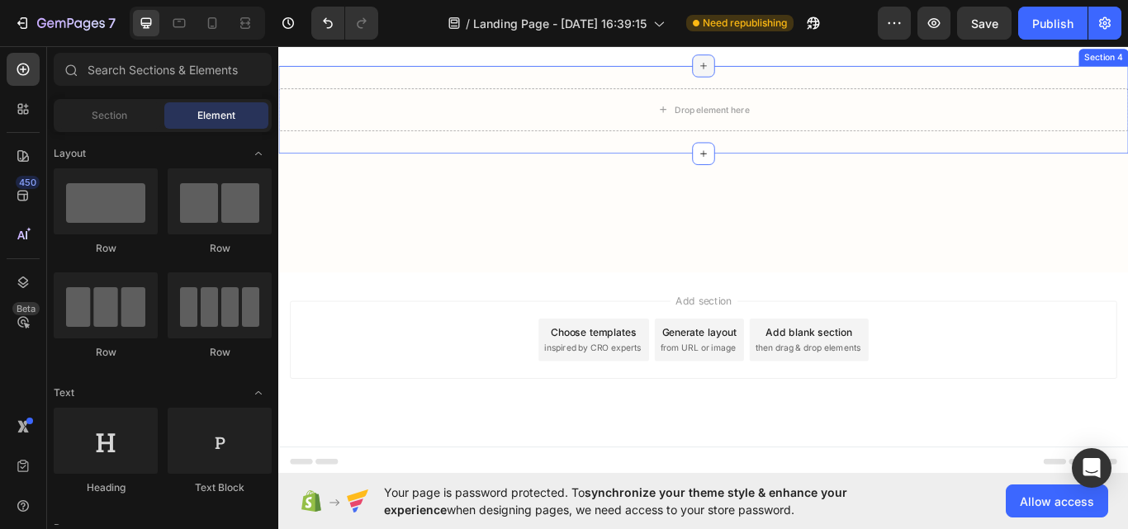
click at [770, 77] on icon at bounding box center [773, 70] width 13 height 13
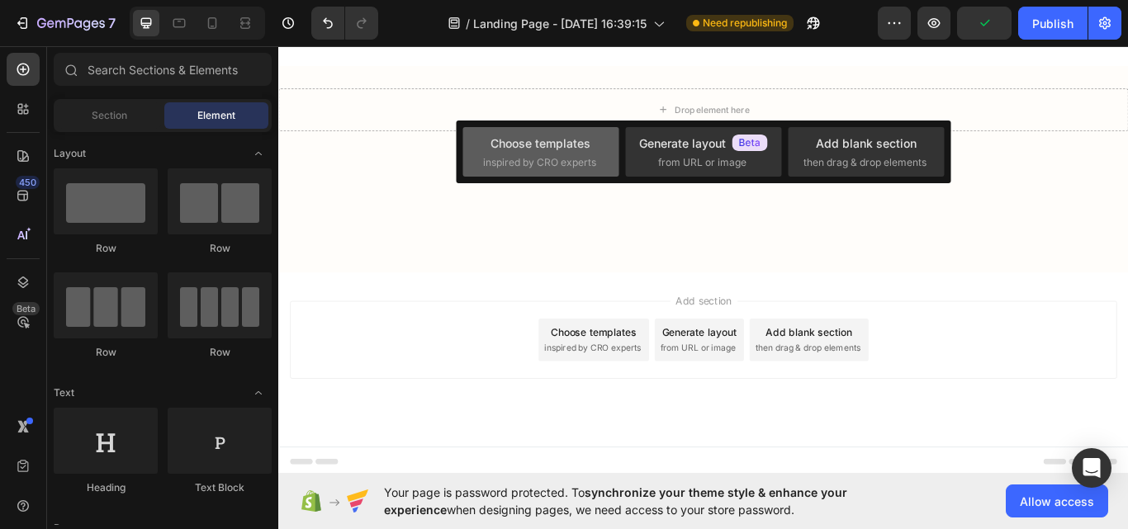
click at [533, 149] on div "Choose templates" at bounding box center [541, 143] width 100 height 17
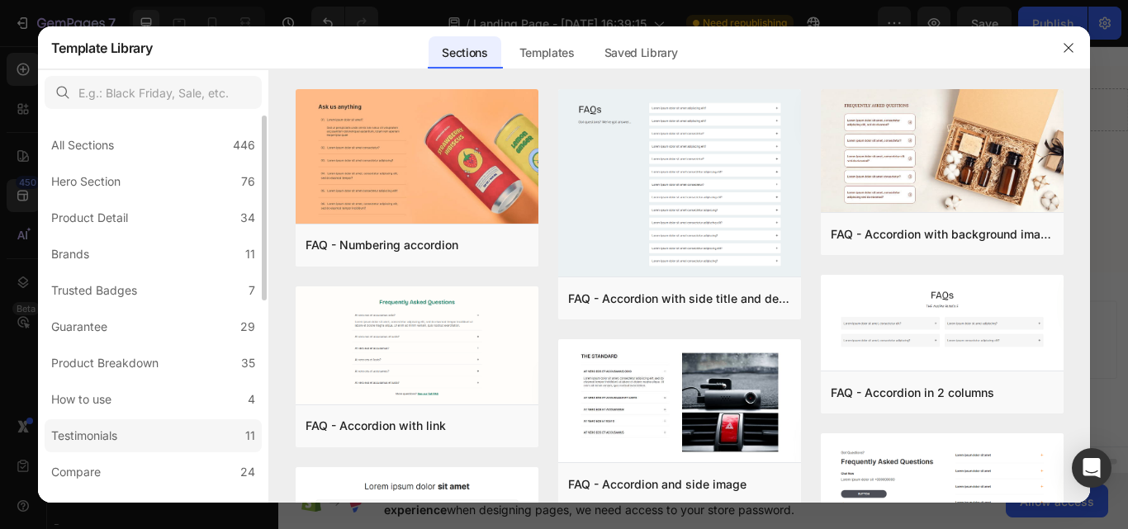
click at [90, 428] on div "Testimonials" at bounding box center [84, 436] width 66 height 20
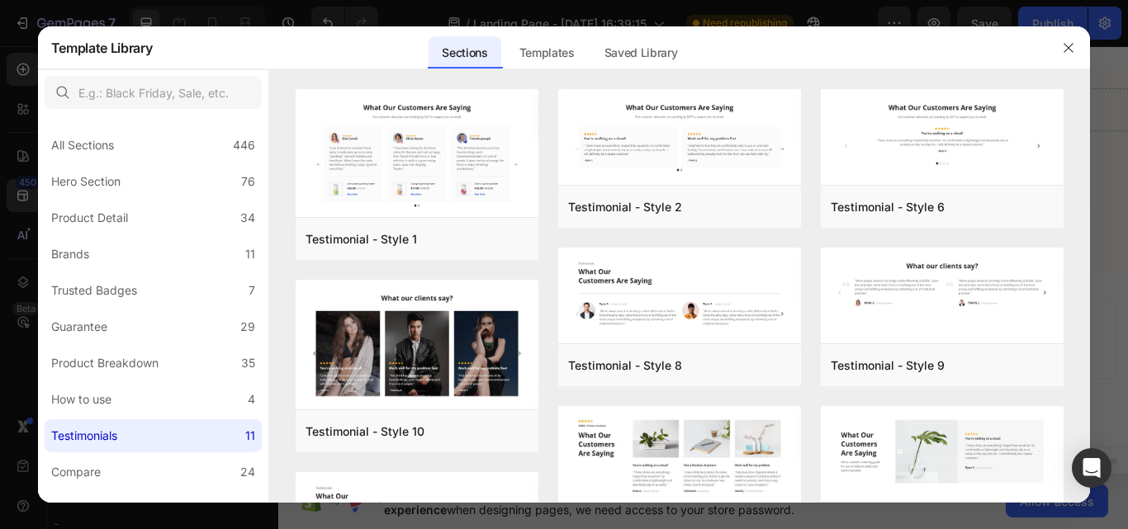
scroll to position [387, 0]
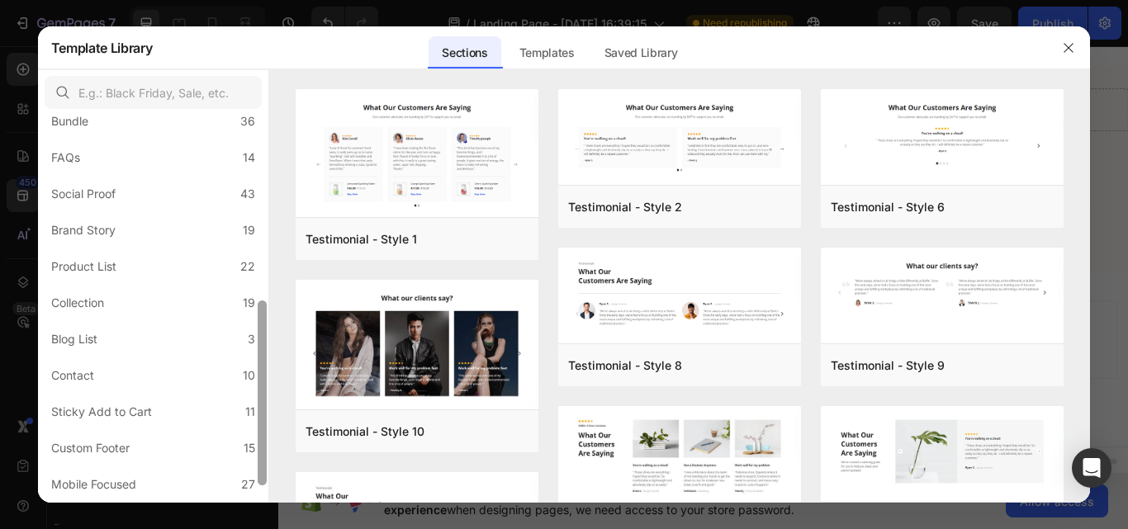
click at [262, 339] on div at bounding box center [262, 309] width 12 height 387
click at [121, 151] on label "FAQs 14" at bounding box center [153, 157] width 217 height 33
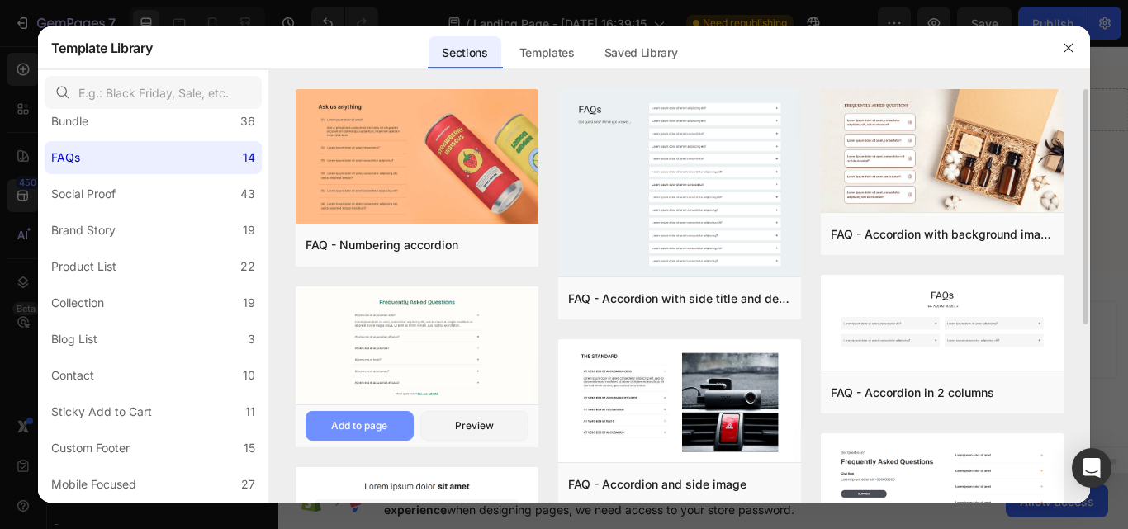
click at [367, 425] on div "Add to page" at bounding box center [359, 426] width 56 height 15
click at [370, 431] on button "Add to page" at bounding box center [360, 426] width 108 height 30
click at [1081, 331] on div "FAQ - Numbering accordion Add to page Preview FAQ - Accordion with link Add to …" at bounding box center [680, 296] width 822 height 414
click at [1085, 336] on div "FAQ - Numbering accordion Add to page Preview FAQ - Accordion with link Add to …" at bounding box center [680, 296] width 822 height 414
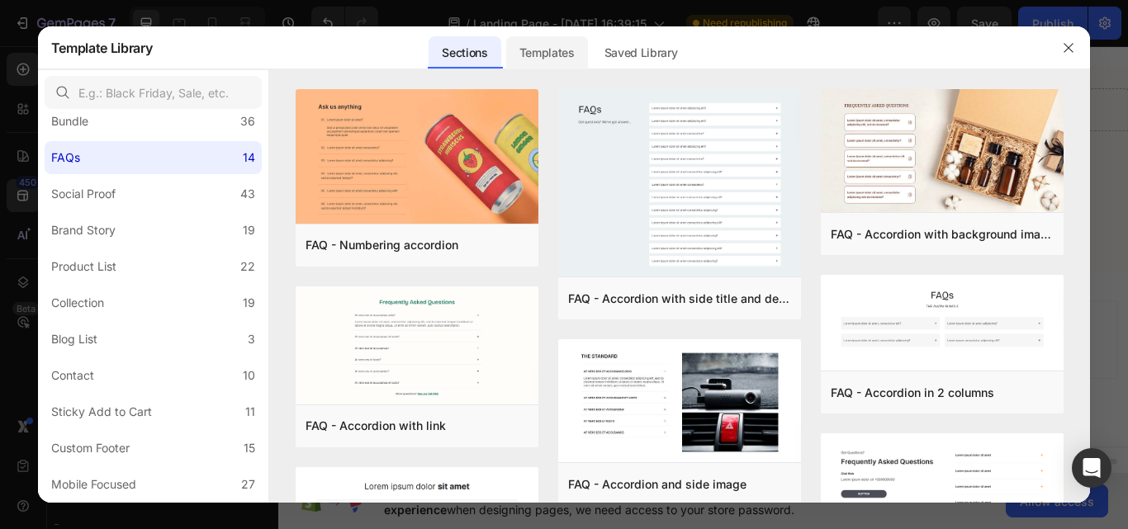
click at [568, 63] on div "Templates" at bounding box center [547, 52] width 82 height 33
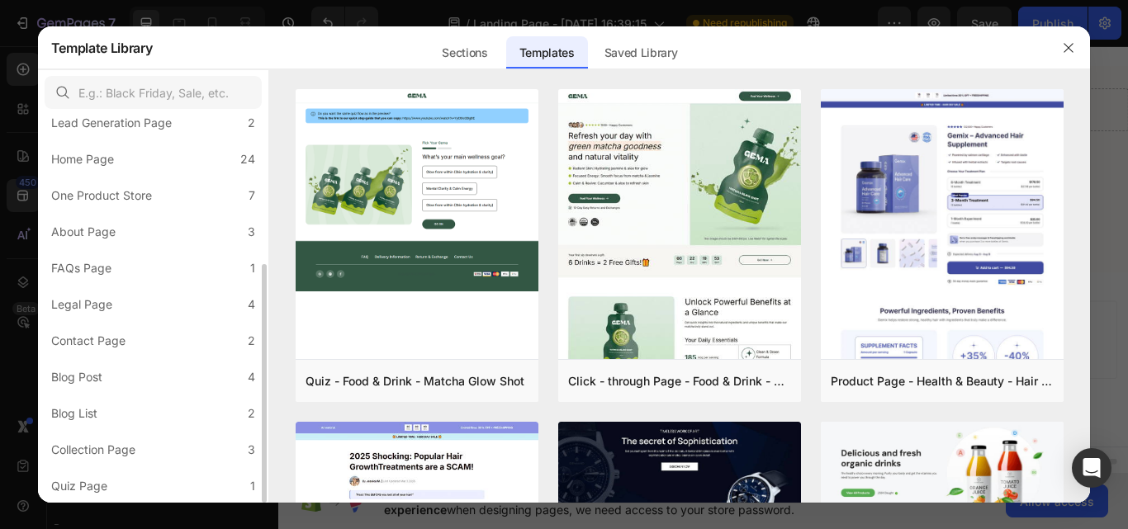
scroll to position [240, 0]
click at [466, 53] on div "Sections" at bounding box center [465, 52] width 72 height 33
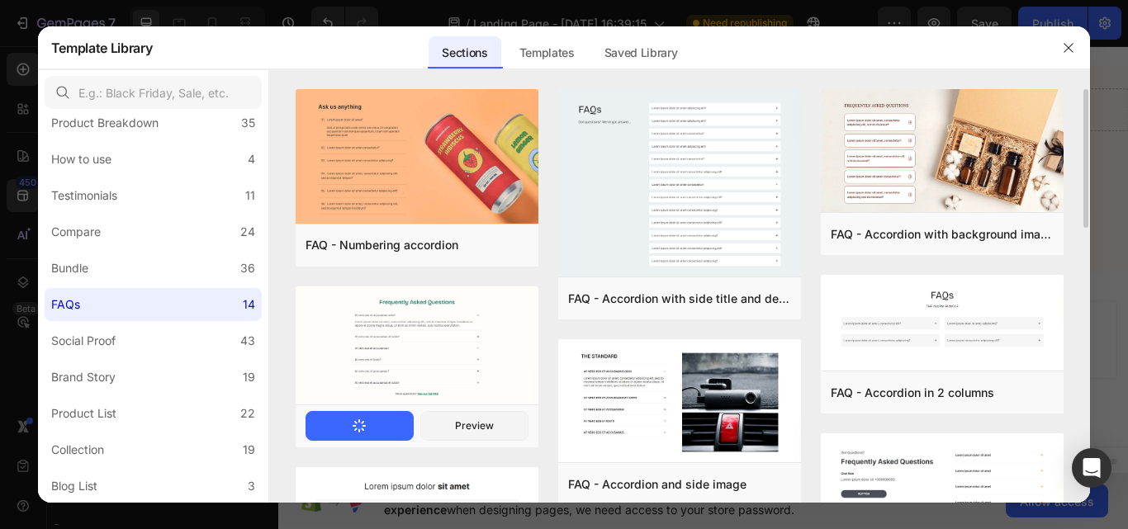
click at [371, 425] on button "Add to page" at bounding box center [360, 426] width 108 height 30
click at [1064, 49] on icon "button" at bounding box center [1068, 47] width 13 height 13
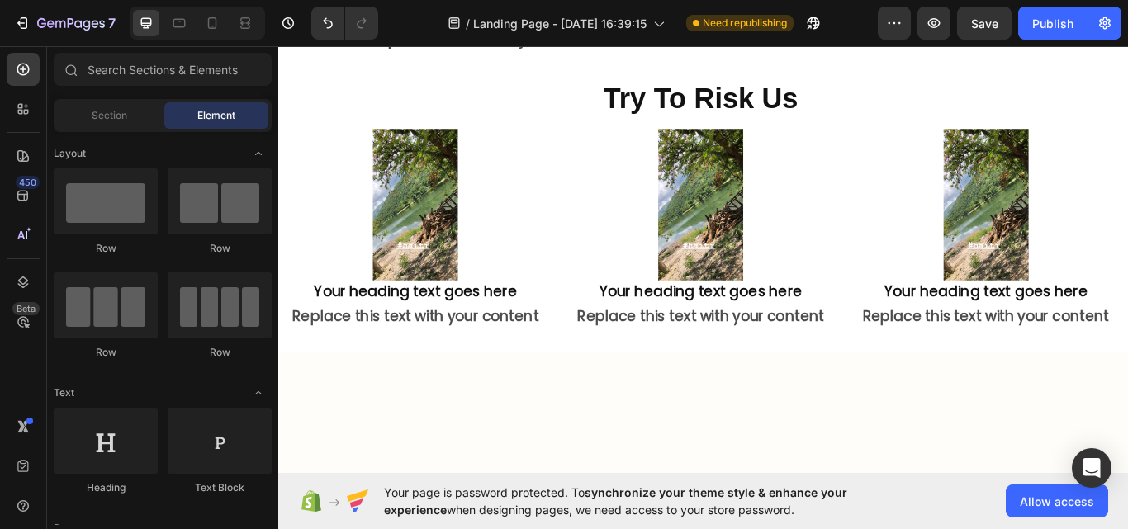
scroll to position [3006, 0]
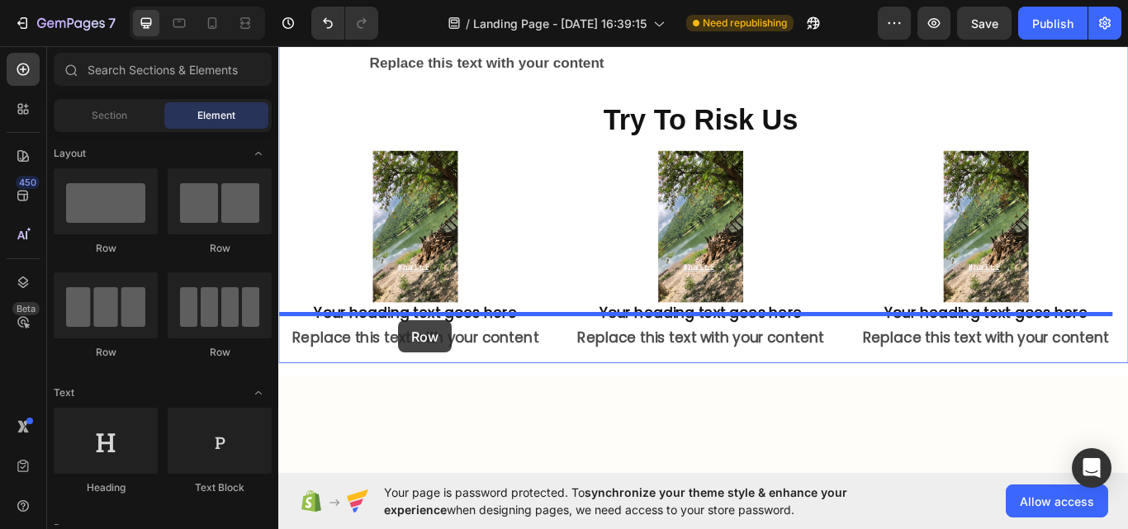
drag, startPoint x: 406, startPoint y: 262, endPoint x: 418, endPoint y: 367, distance: 105.5
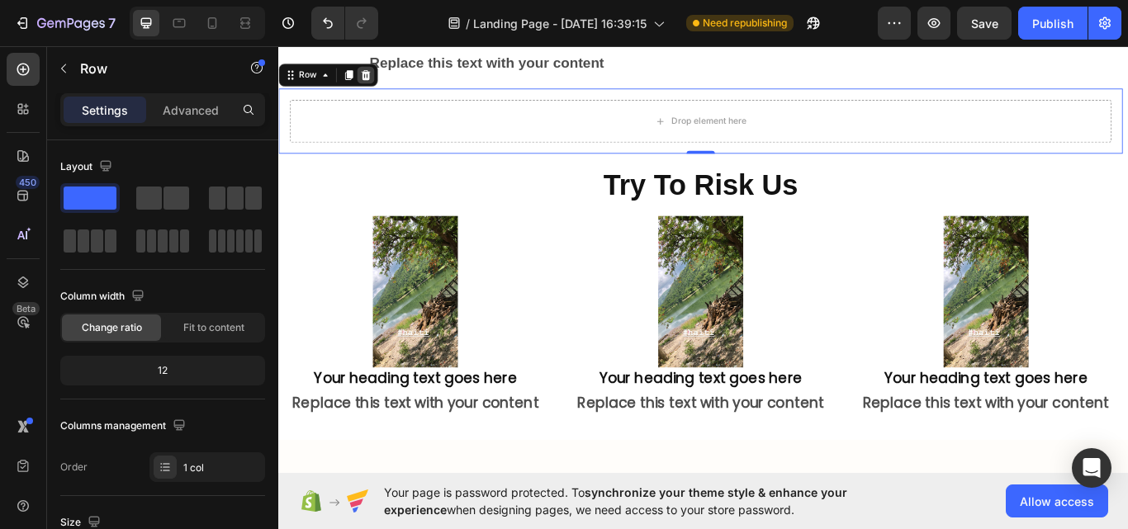
click at [382, 88] on icon at bounding box center [379, 80] width 13 height 13
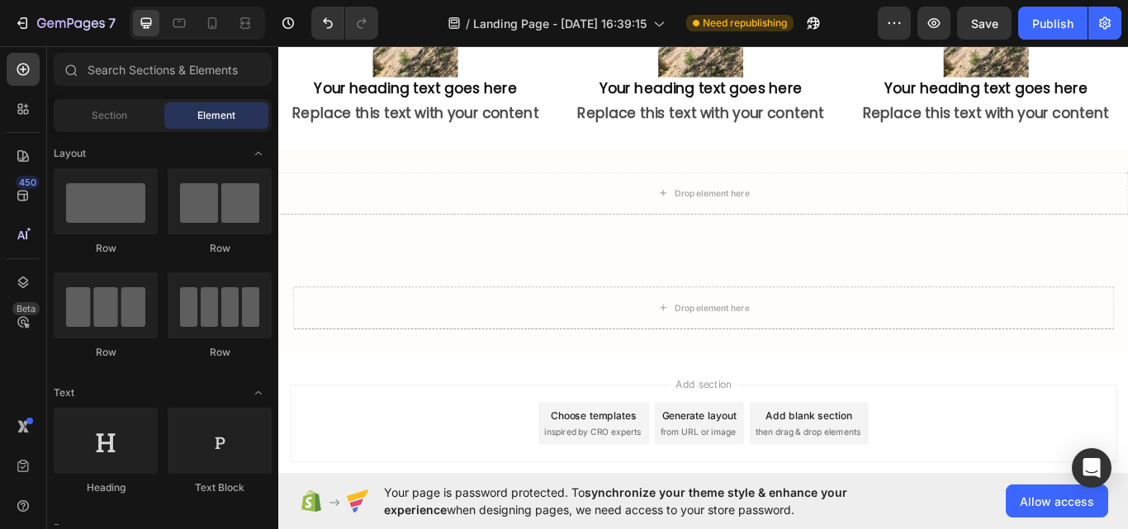
scroll to position [3270, 0]
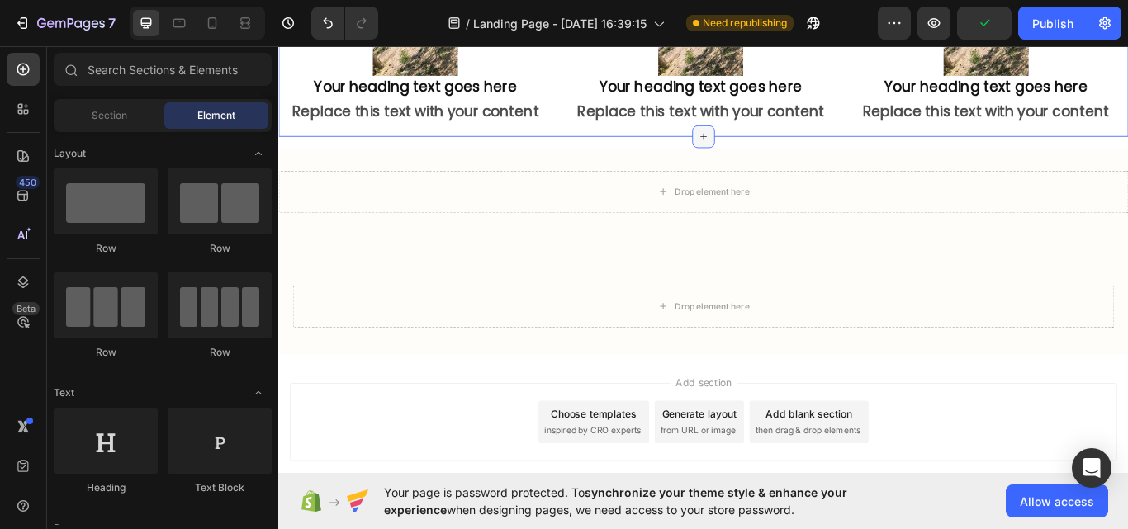
click at [767, 159] on icon at bounding box center [773, 152] width 13 height 13
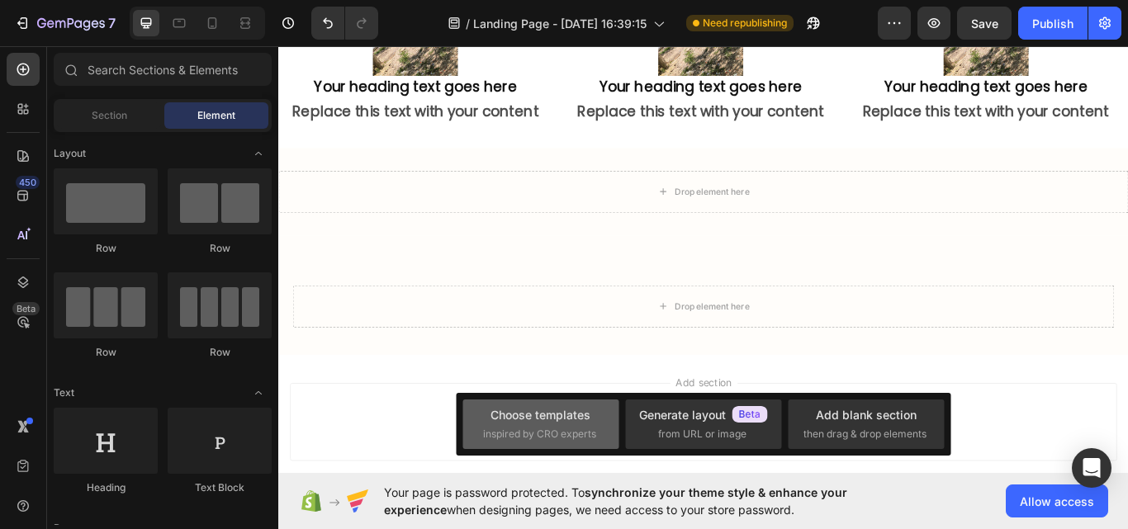
click at [537, 415] on div "Choose templates" at bounding box center [541, 414] width 100 height 17
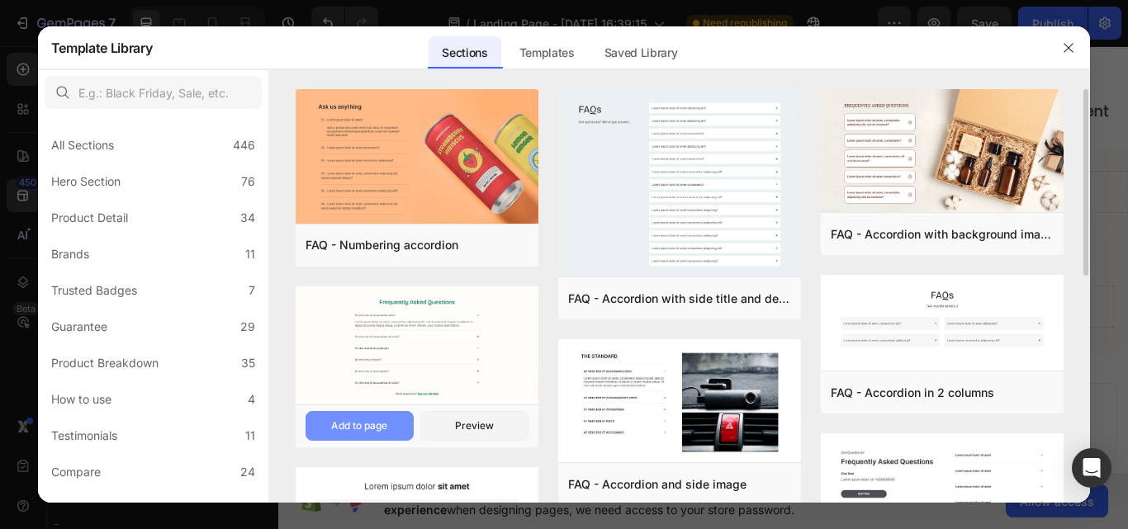
click at [386, 429] on div "Add to page" at bounding box center [359, 426] width 56 height 15
click at [453, 414] on button "Preview" at bounding box center [474, 426] width 108 height 30
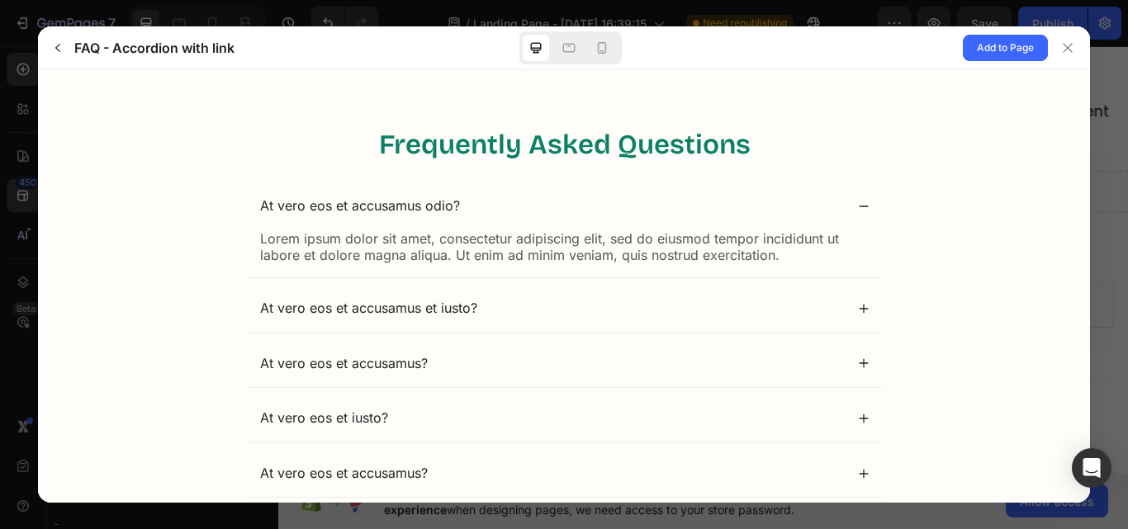
scroll to position [0, 0]
click at [1016, 40] on span "Add to Page" at bounding box center [1005, 48] width 57 height 20
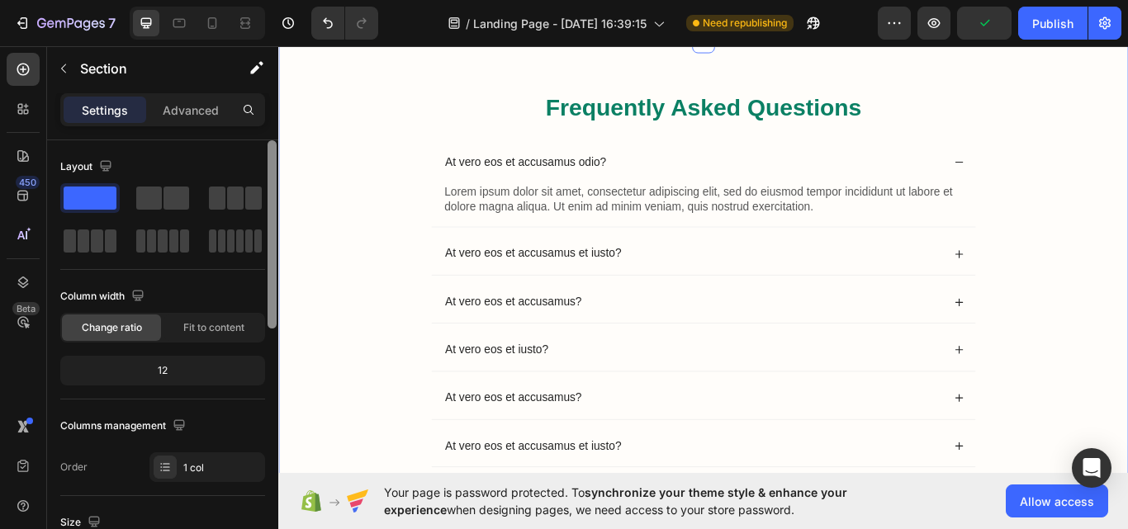
scroll to position [436, 0]
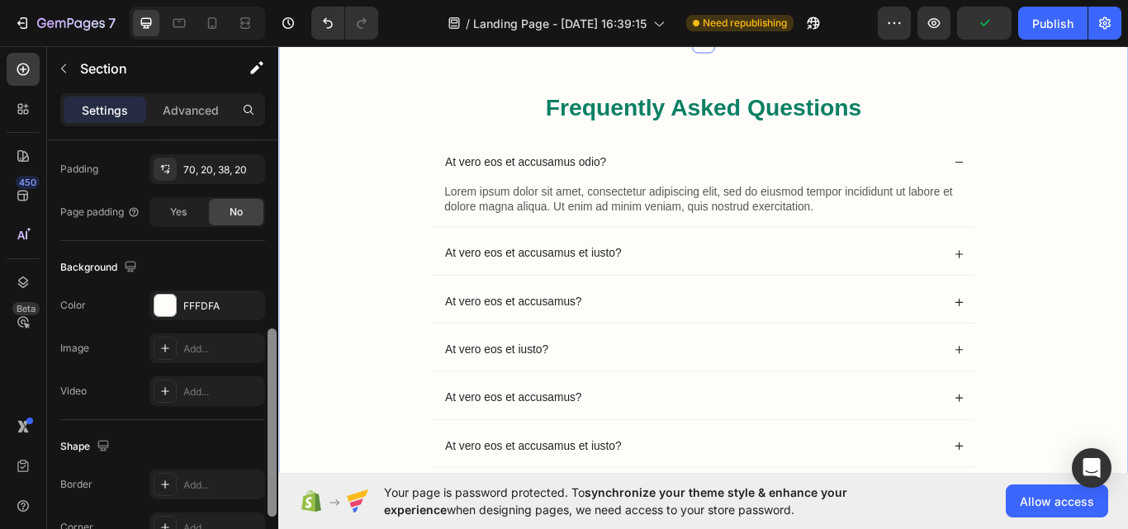
click at [273, 342] on div at bounding box center [272, 358] width 12 height 436
click at [203, 116] on p "Advanced" at bounding box center [191, 110] width 56 height 17
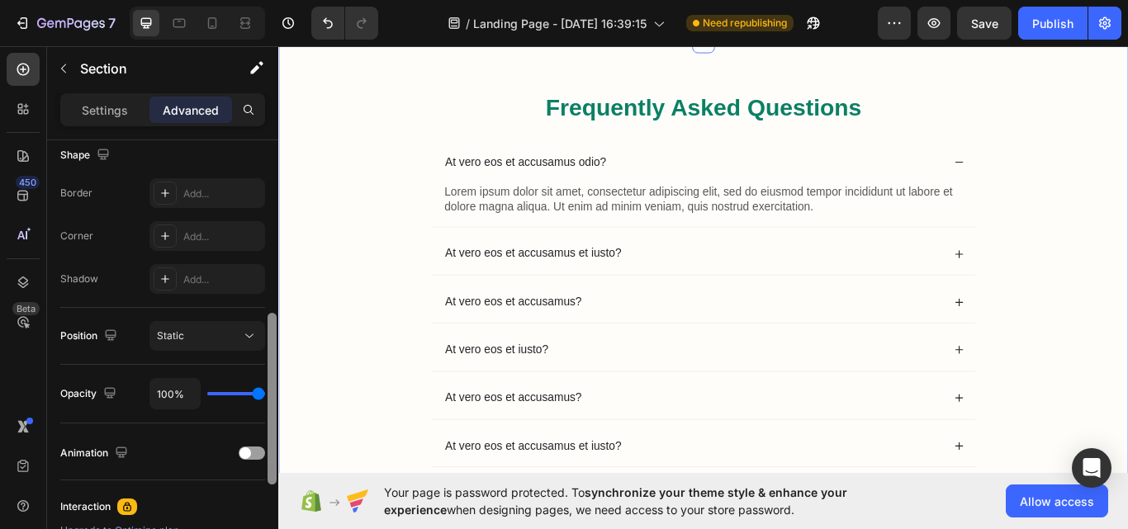
scroll to position [0, 0]
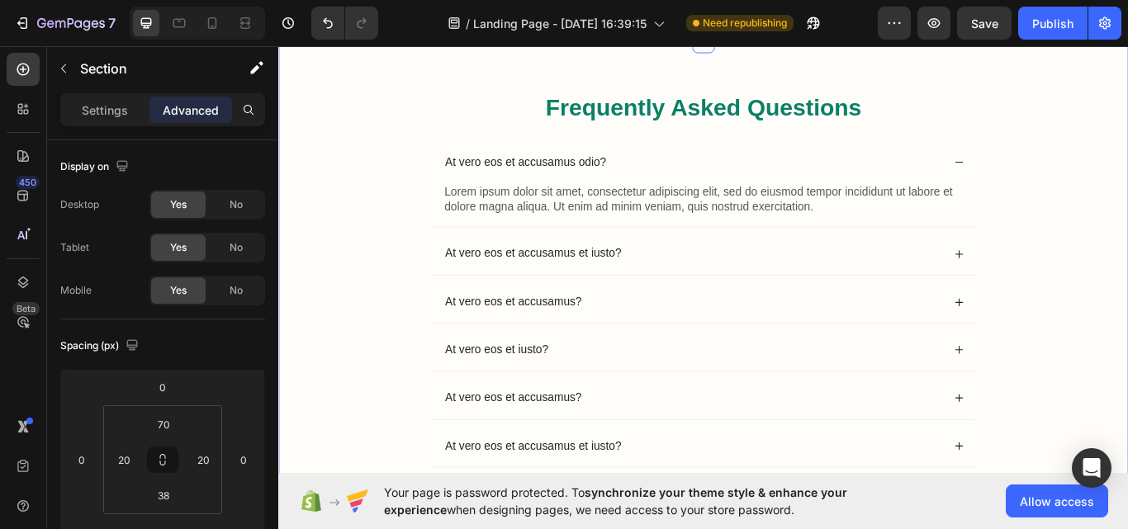
click at [155, 425] on input "70" at bounding box center [163, 424] width 33 height 25
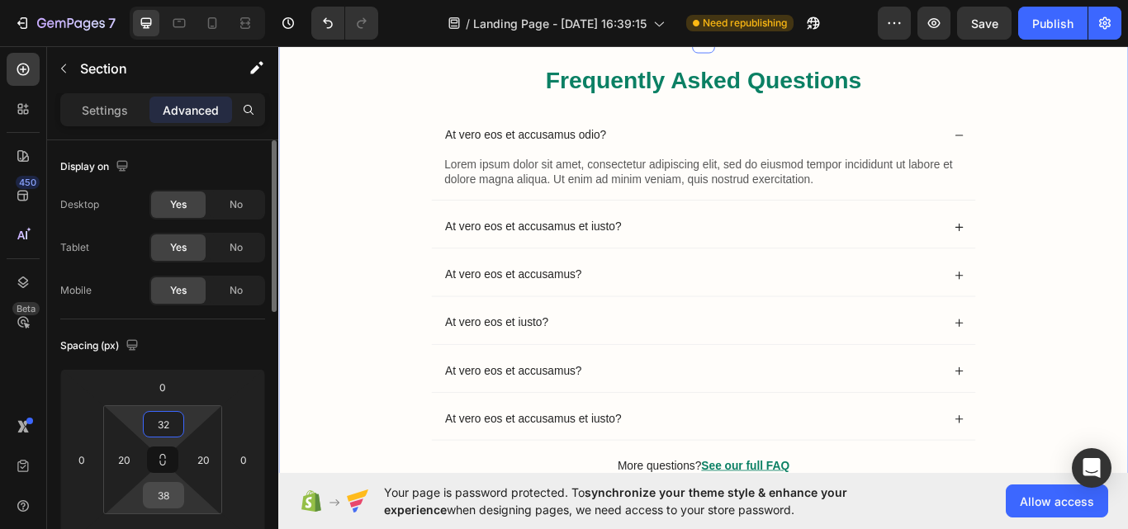
type input "32"
click at [150, 493] on input "38" at bounding box center [163, 495] width 33 height 25
type input "32"
click at [132, 468] on input "20" at bounding box center [124, 460] width 25 height 25
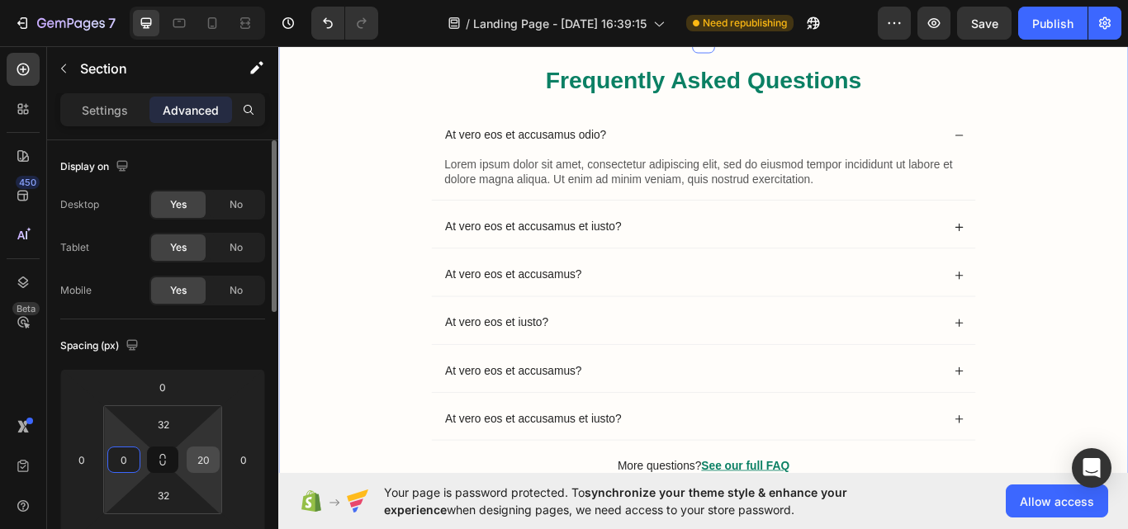
type input "0"
click at [209, 469] on input "20" at bounding box center [203, 460] width 25 height 25
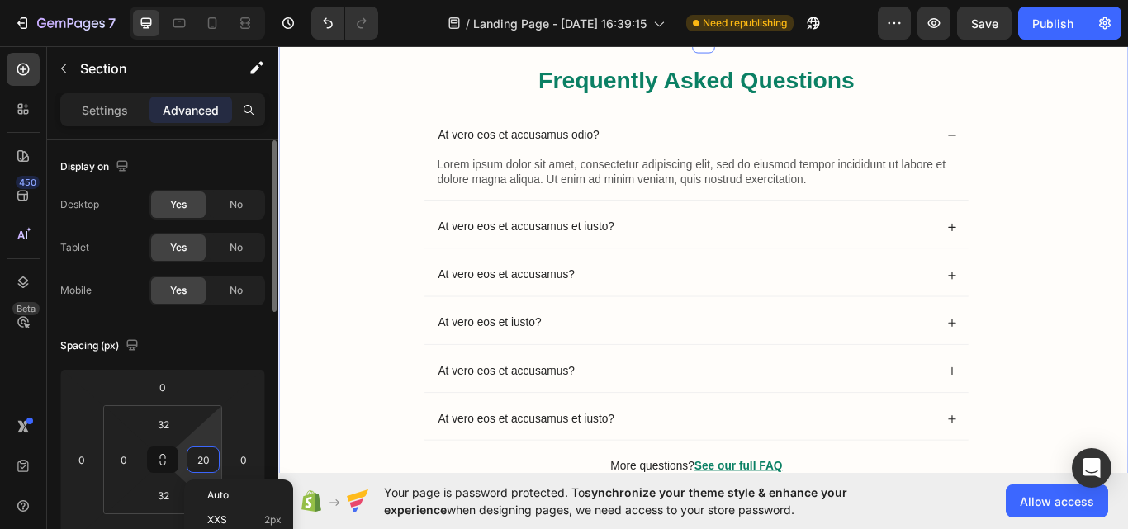
type input "0"
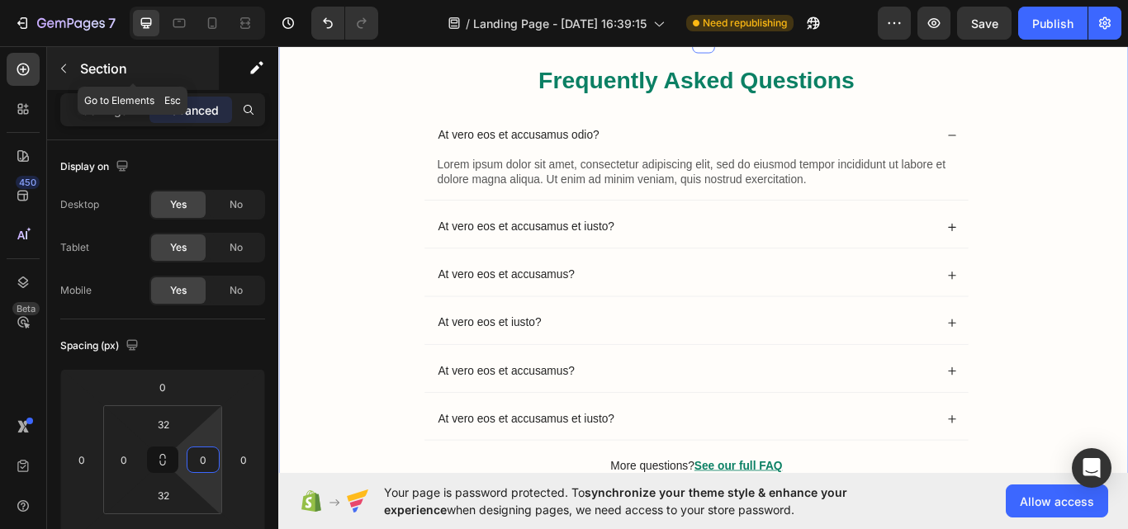
click at [101, 58] on div "Section" at bounding box center [133, 68] width 172 height 43
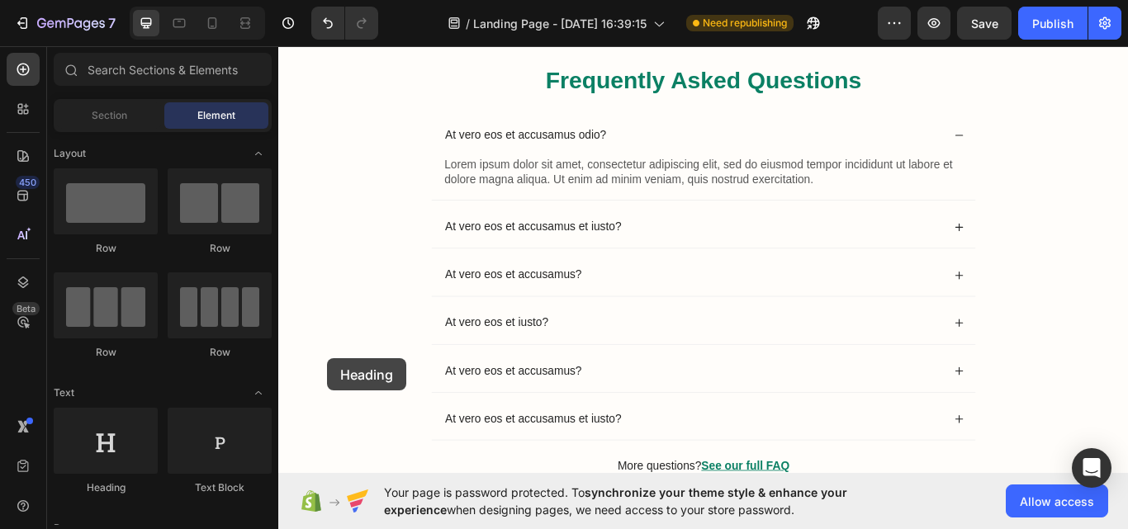
scroll to position [3660, 0]
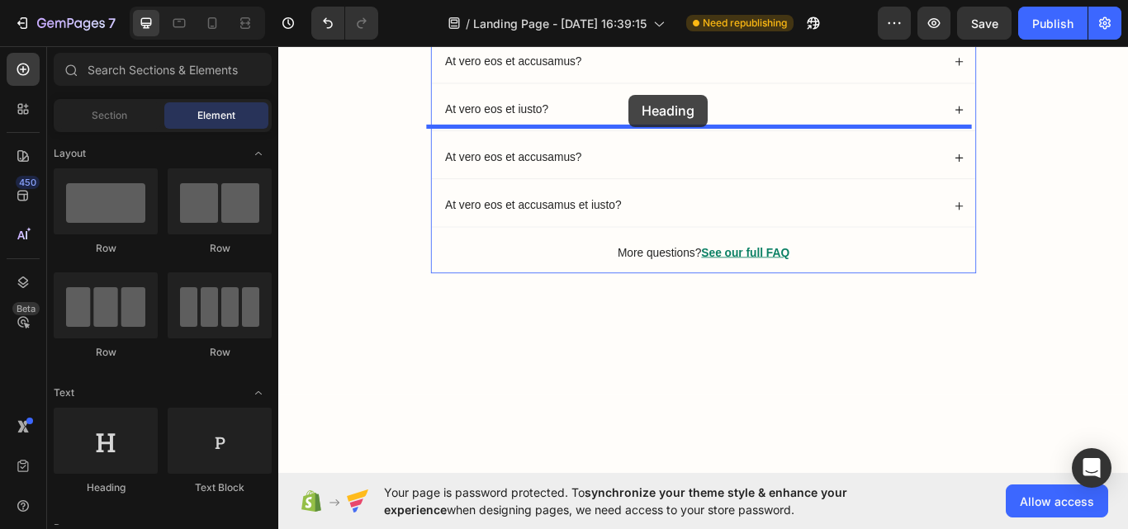
drag, startPoint x: 428, startPoint y: 468, endPoint x: 686, endPoint y: 103, distance: 447.3
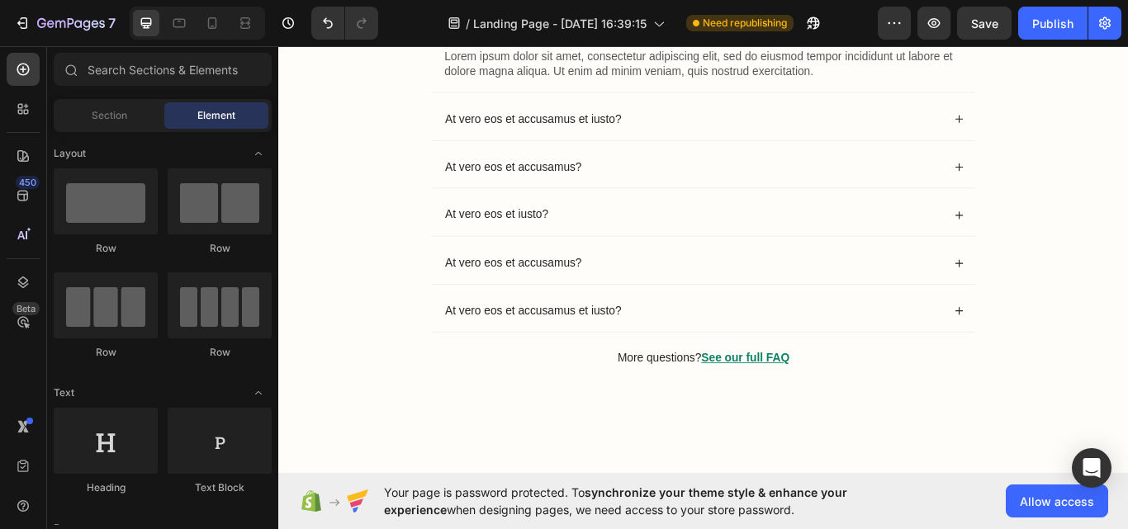
scroll to position [3625, 0]
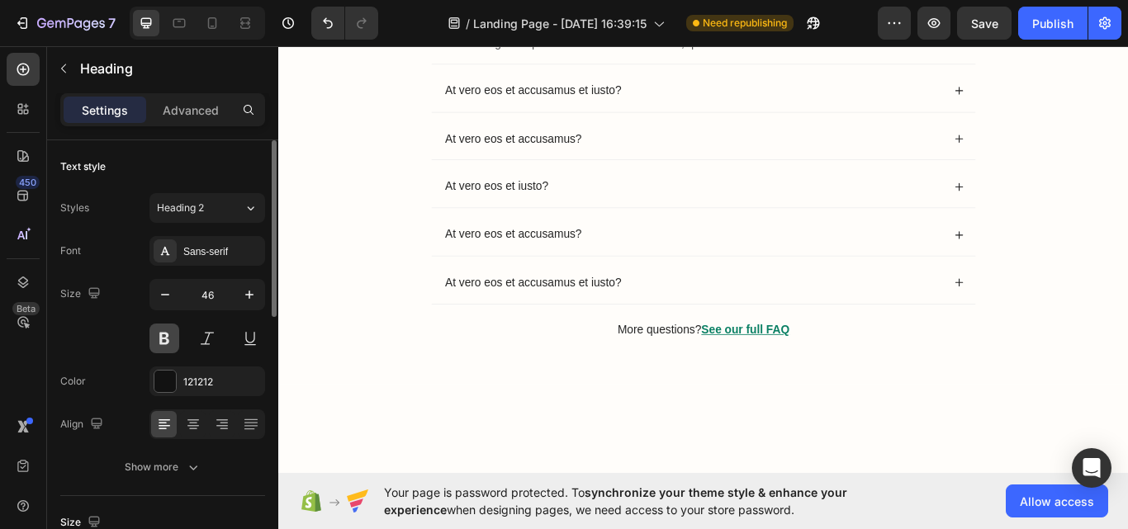
click at [169, 330] on button at bounding box center [164, 339] width 30 height 30
click at [186, 425] on icon at bounding box center [193, 424] width 17 height 17
click at [159, 294] on icon "button" at bounding box center [165, 295] width 17 height 17
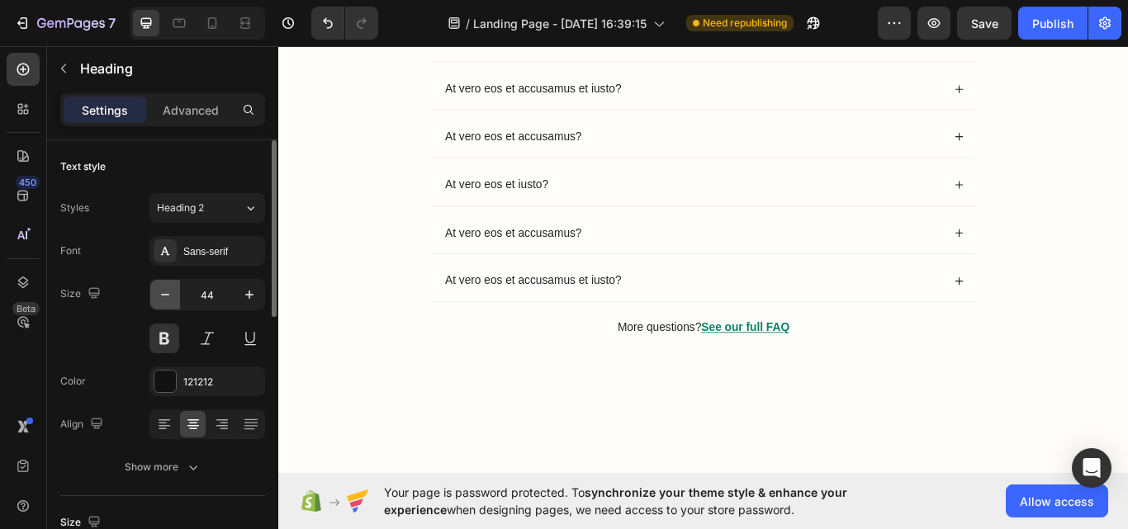
click at [159, 294] on icon "button" at bounding box center [165, 295] width 17 height 17
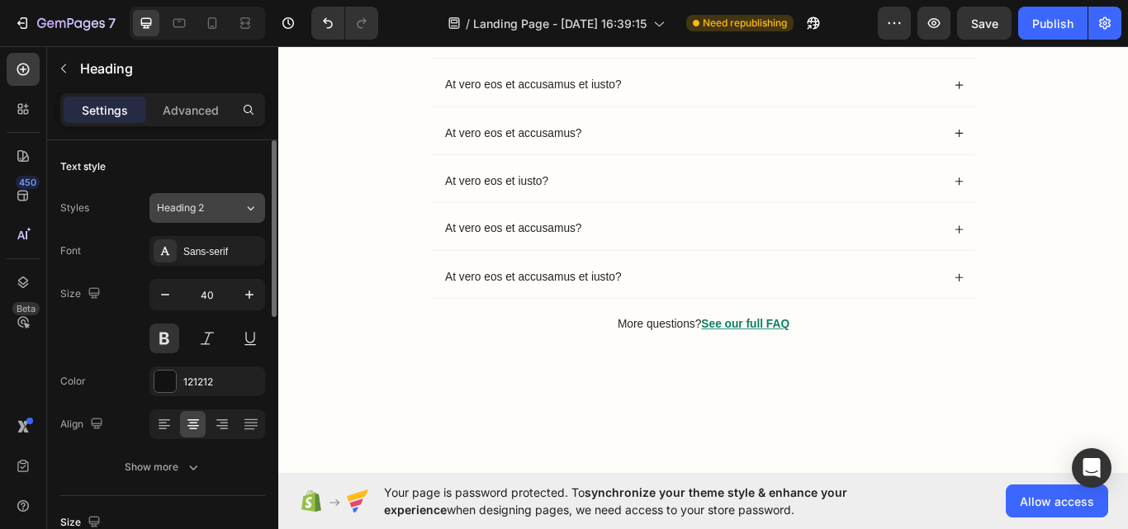
click at [240, 203] on div "Heading 2" at bounding box center [200, 208] width 87 height 15
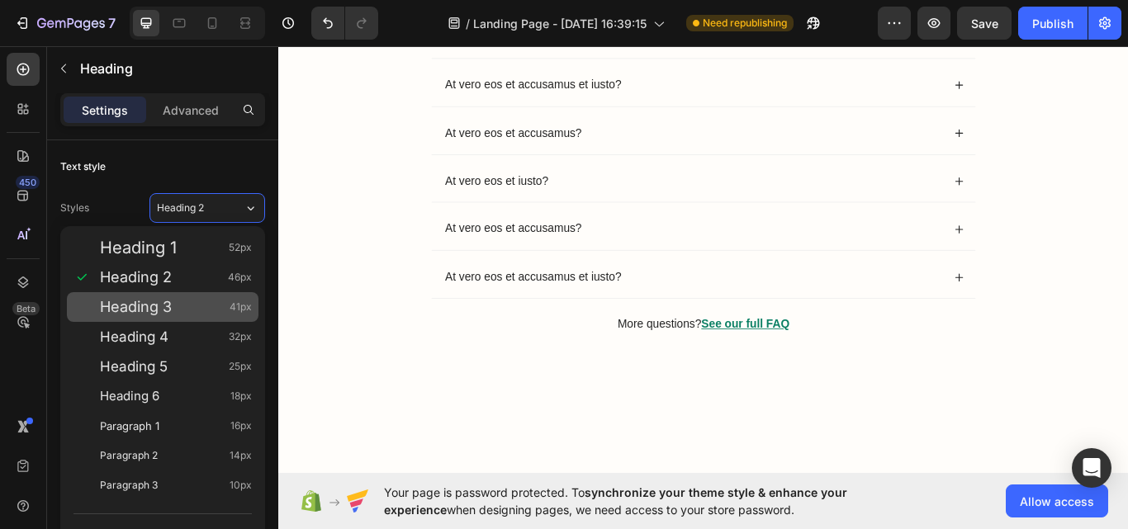
click at [176, 299] on div "Heading 3 41px" at bounding box center [176, 307] width 152 height 17
type input "41"
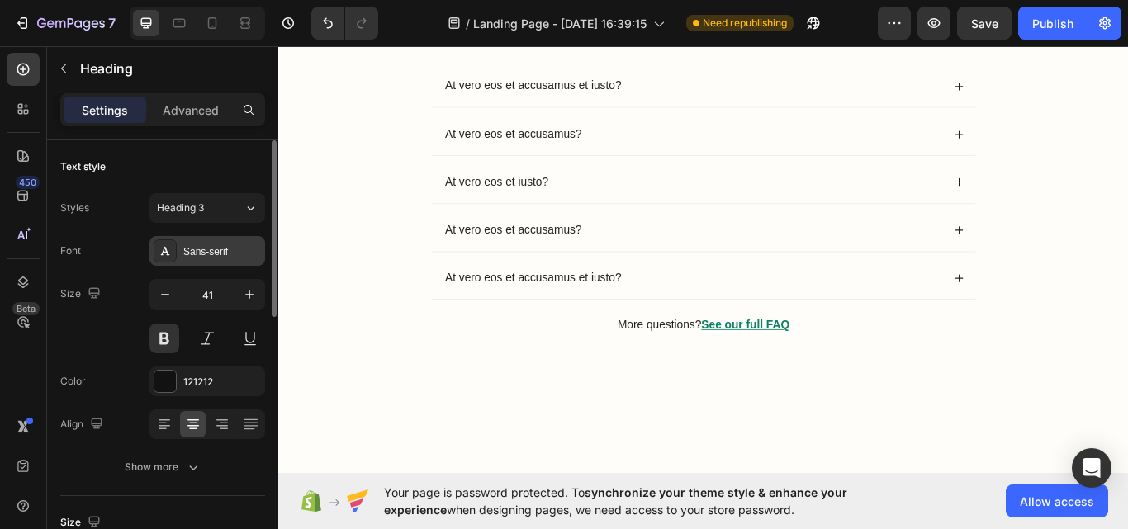
click at [199, 248] on div "Sans-serif" at bounding box center [222, 251] width 78 height 15
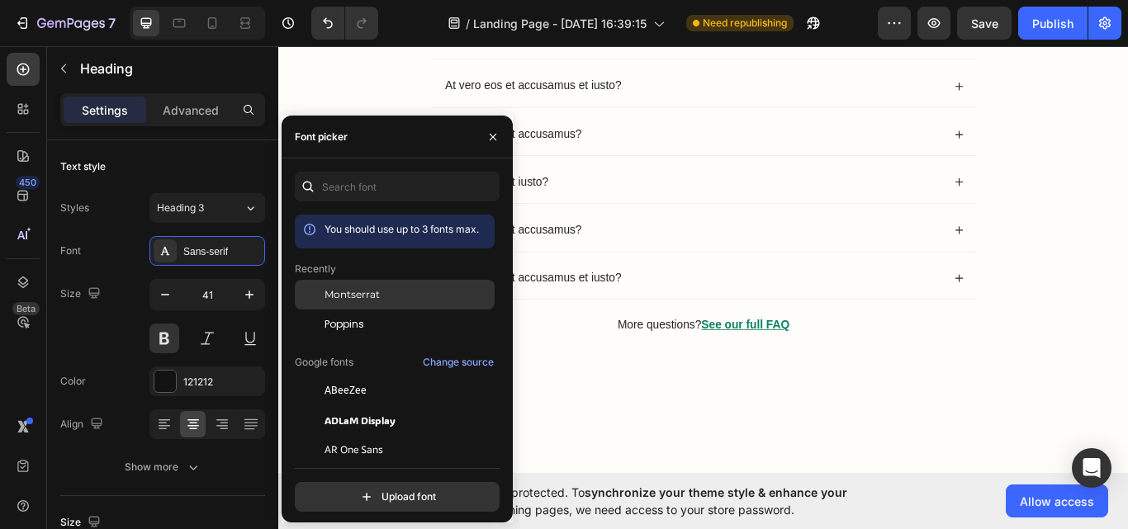
click at [344, 406] on div "Montserrat" at bounding box center [395, 421] width 200 height 30
click at [485, 140] on button "button" at bounding box center [493, 137] width 26 height 26
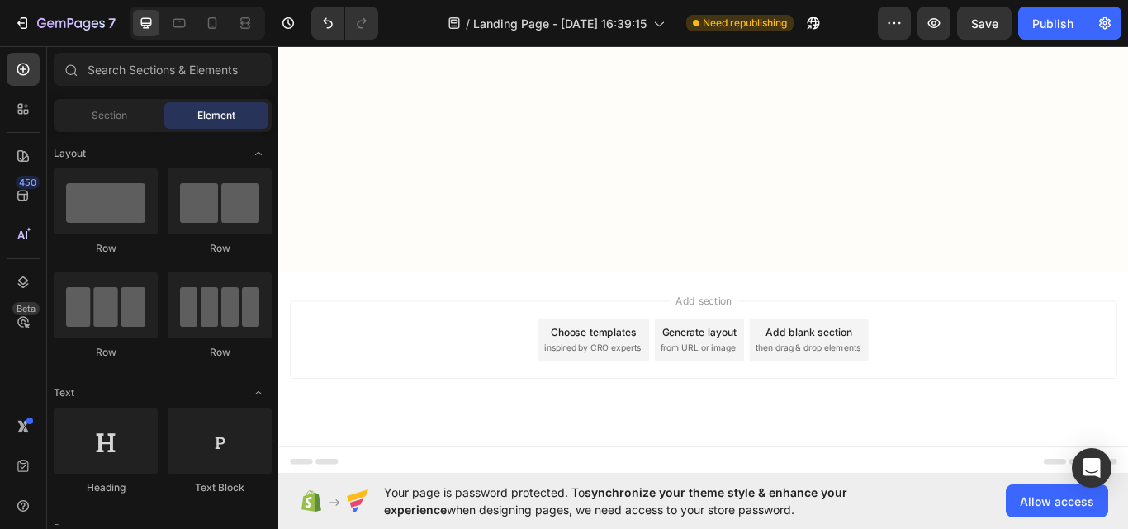
click at [763, 16] on p "More questions? See our full FAQ" at bounding box center [774, 6] width 633 height 17
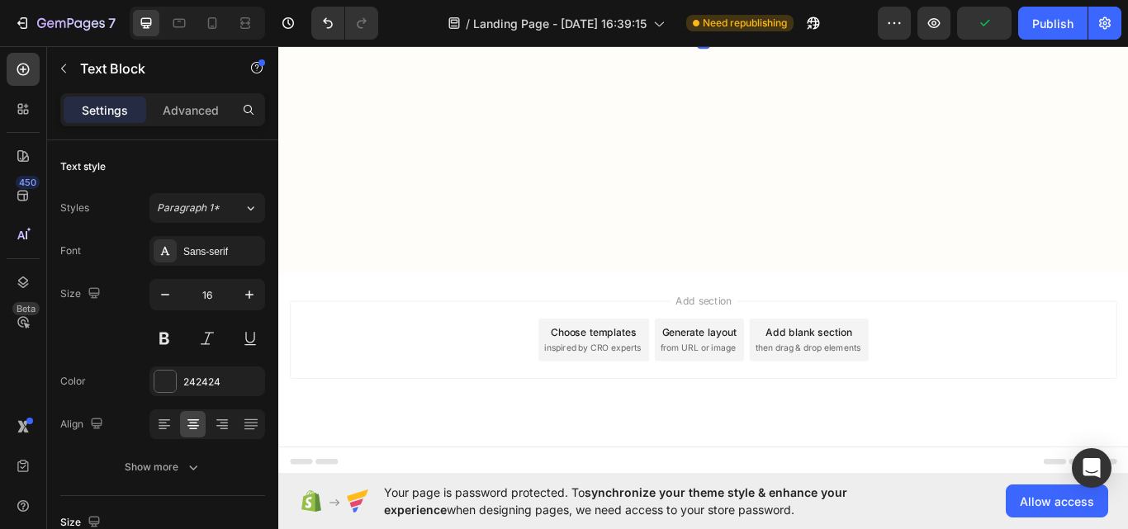
click at [798, 13] on u "See our full FAQ" at bounding box center [822, 6] width 102 height 14
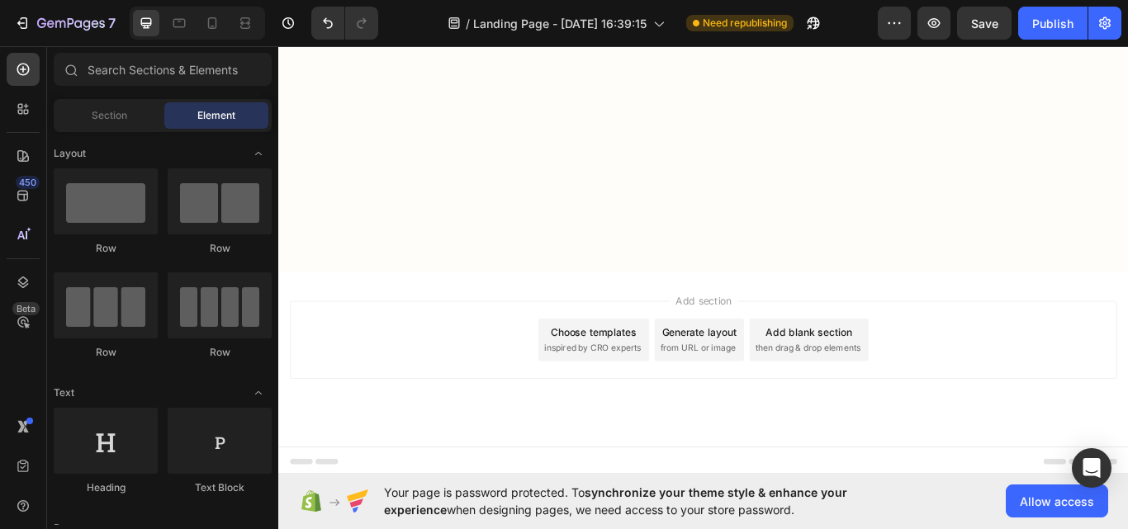
click at [738, 16] on p "More questions? See our full FAQ" at bounding box center [774, 6] width 633 height 17
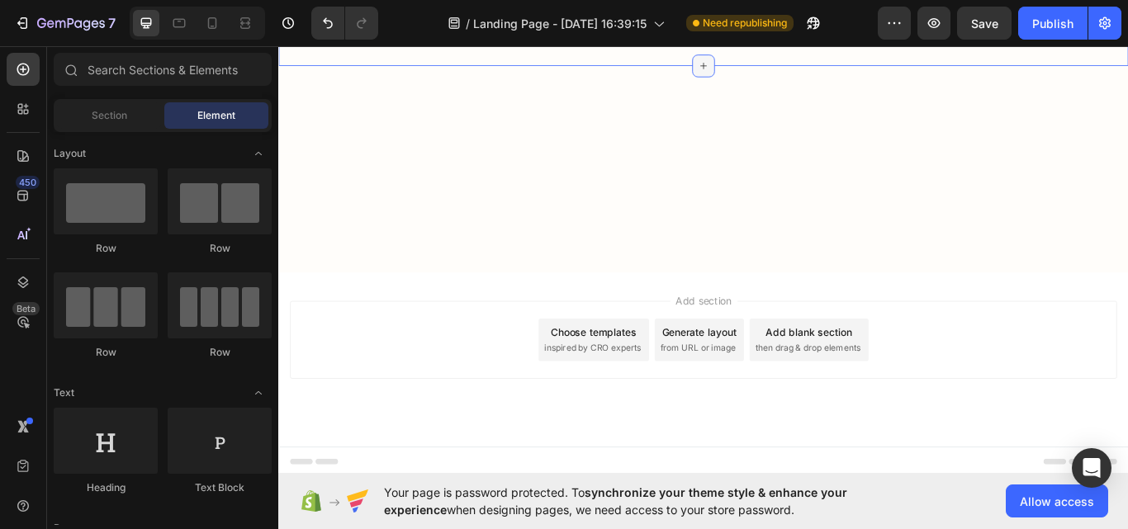
click at [767, 77] on icon at bounding box center [773, 70] width 13 height 13
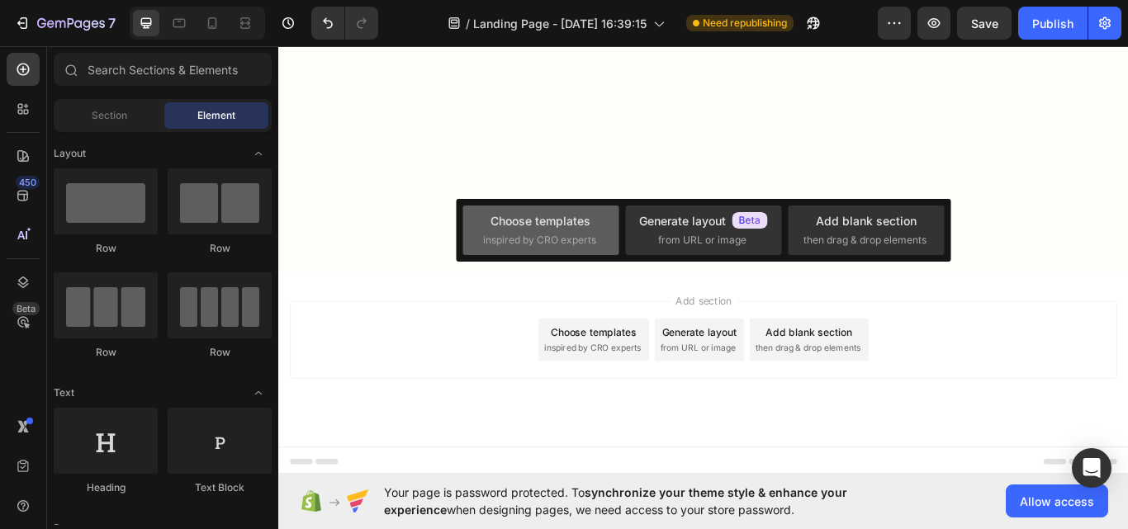
click at [506, 236] on span "inspired by CRO experts" at bounding box center [539, 240] width 113 height 15
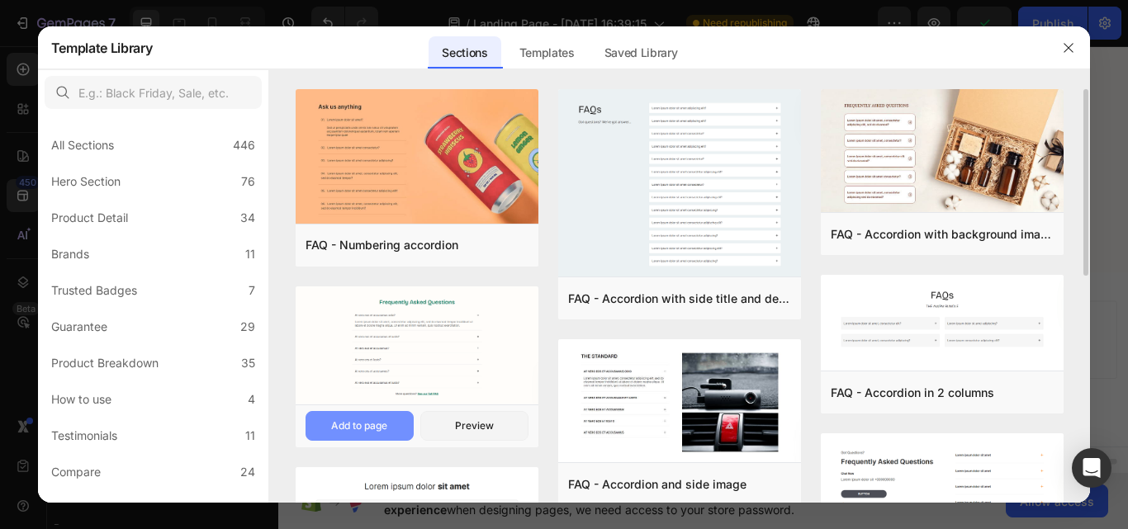
click at [365, 427] on div "Add to page" at bounding box center [359, 426] width 56 height 15
click at [482, 422] on div "Preview" at bounding box center [474, 426] width 39 height 15
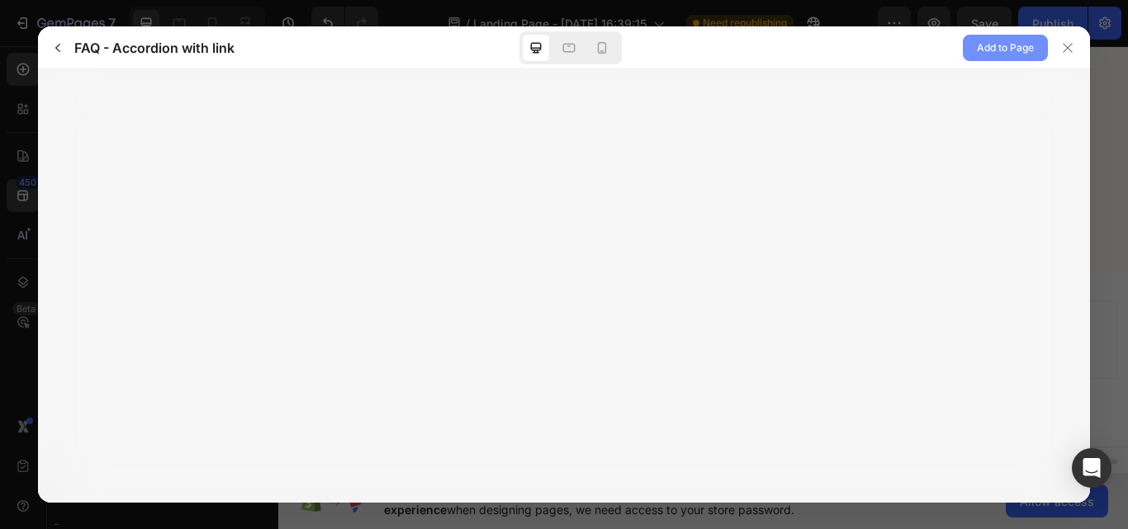
click at [987, 49] on span "Add to Page" at bounding box center [1005, 48] width 57 height 20
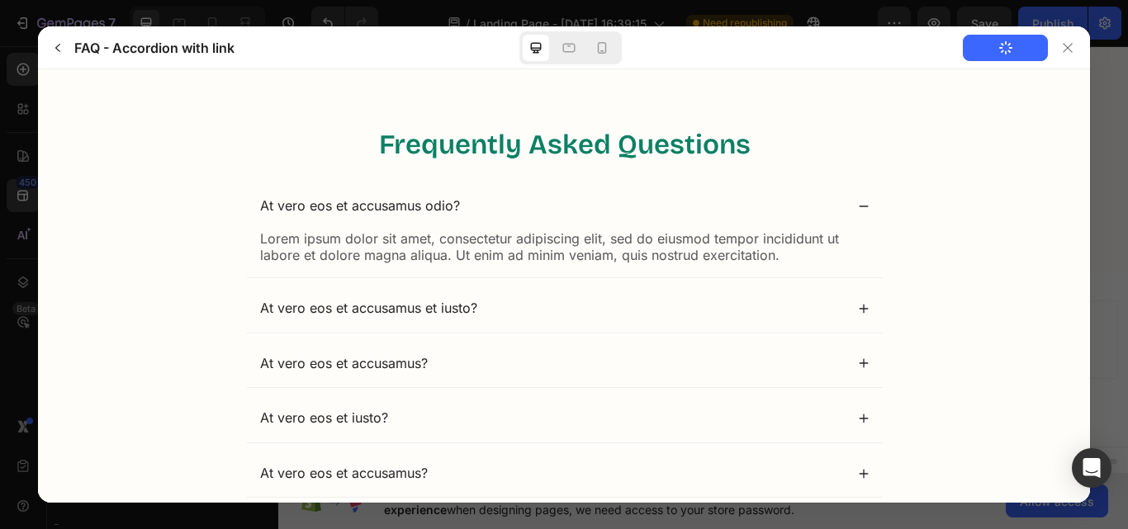
scroll to position [0, 0]
click at [1064, 55] on div at bounding box center [1068, 48] width 26 height 26
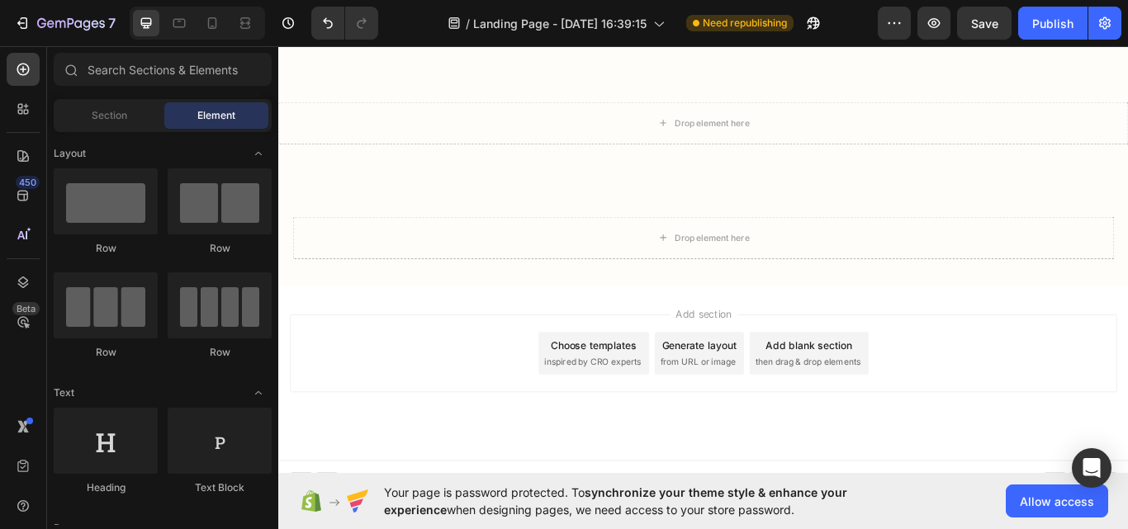
scroll to position [3460, 0]
click at [969, 52] on div "Drop element here" at bounding box center [774, 27] width 636 height 50
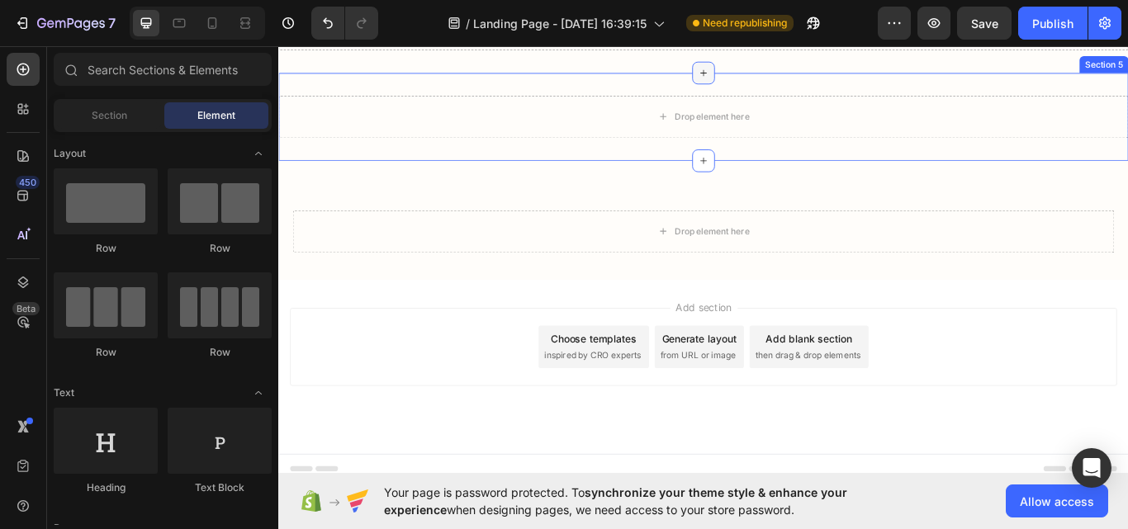
click at [767, 85] on icon at bounding box center [773, 78] width 13 height 13
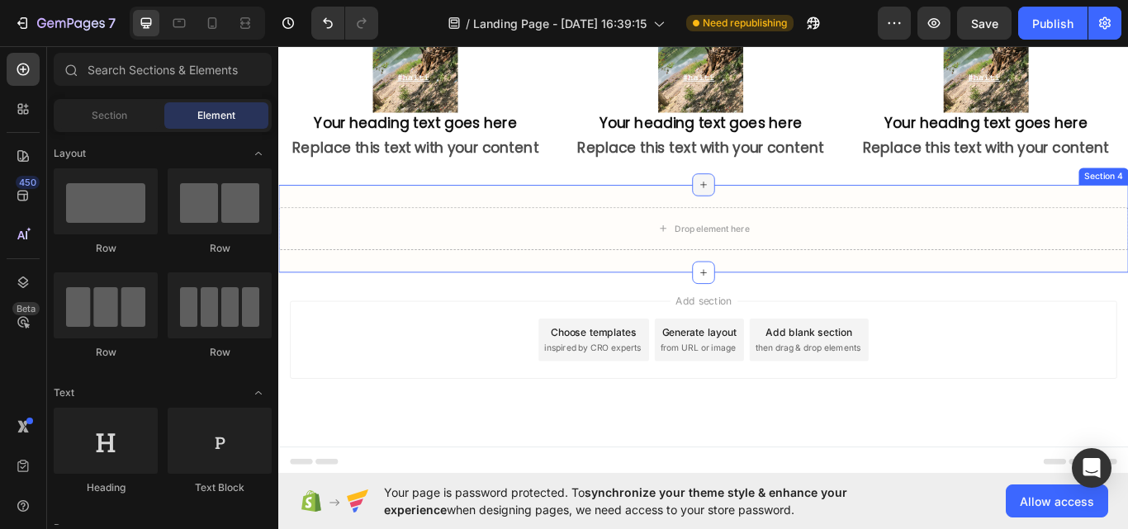
click at [771, 212] on icon at bounding box center [774, 208] width 7 height 7
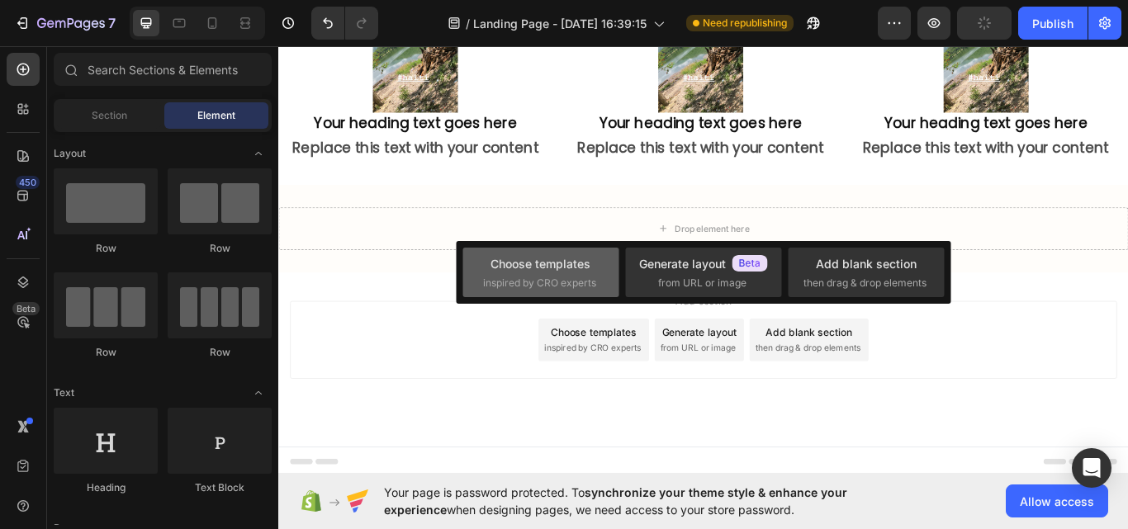
click at [586, 258] on div "Choose templates" at bounding box center [541, 263] width 100 height 17
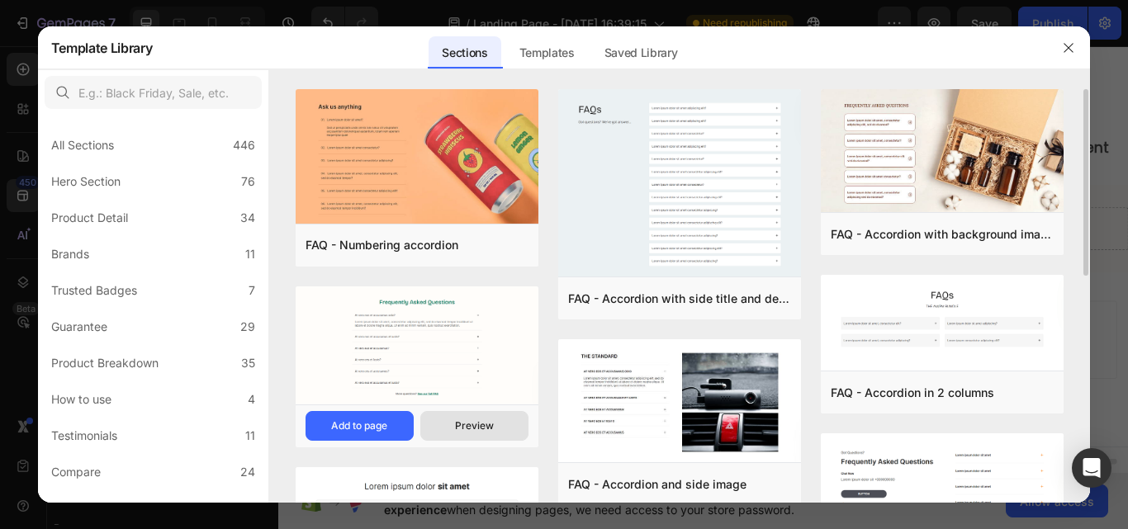
click at [461, 421] on div "Preview" at bounding box center [474, 426] width 39 height 15
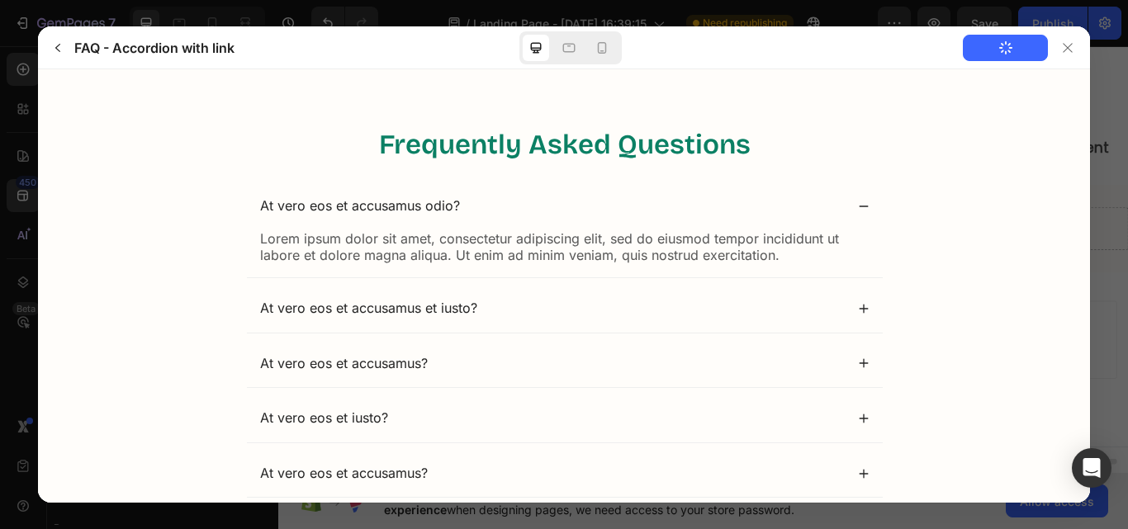
scroll to position [0, 0]
click at [1059, 56] on div at bounding box center [1068, 48] width 26 height 26
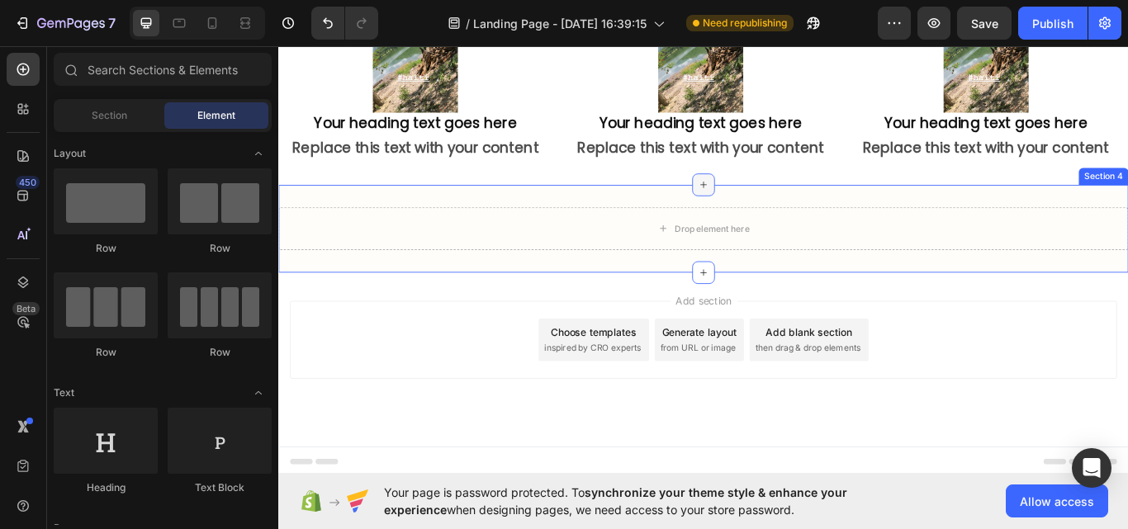
click at [767, 216] on icon at bounding box center [773, 208] width 13 height 13
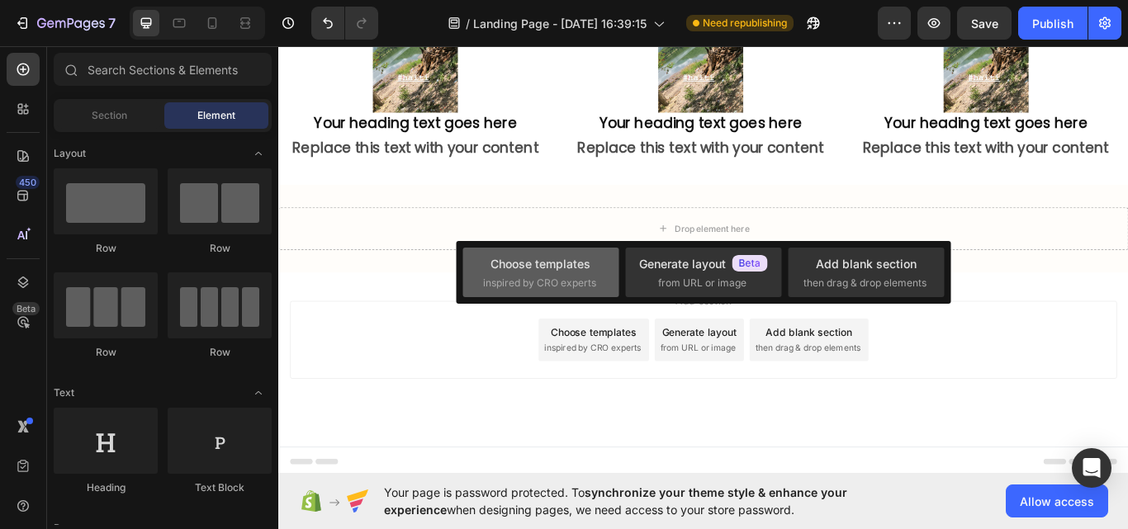
click at [589, 265] on div "Choose templates" at bounding box center [541, 263] width 100 height 17
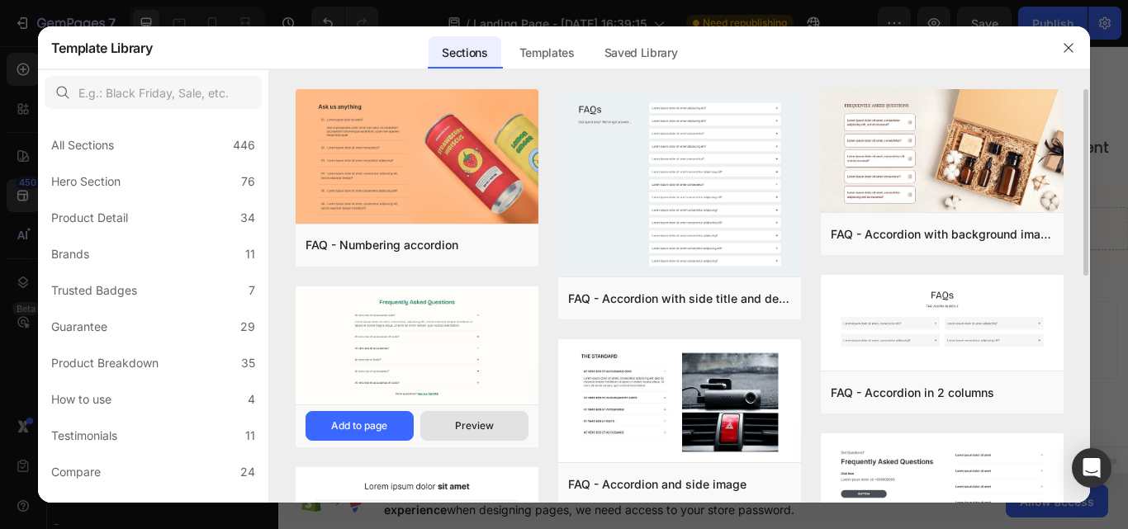
click at [446, 430] on button "Preview" at bounding box center [474, 426] width 108 height 30
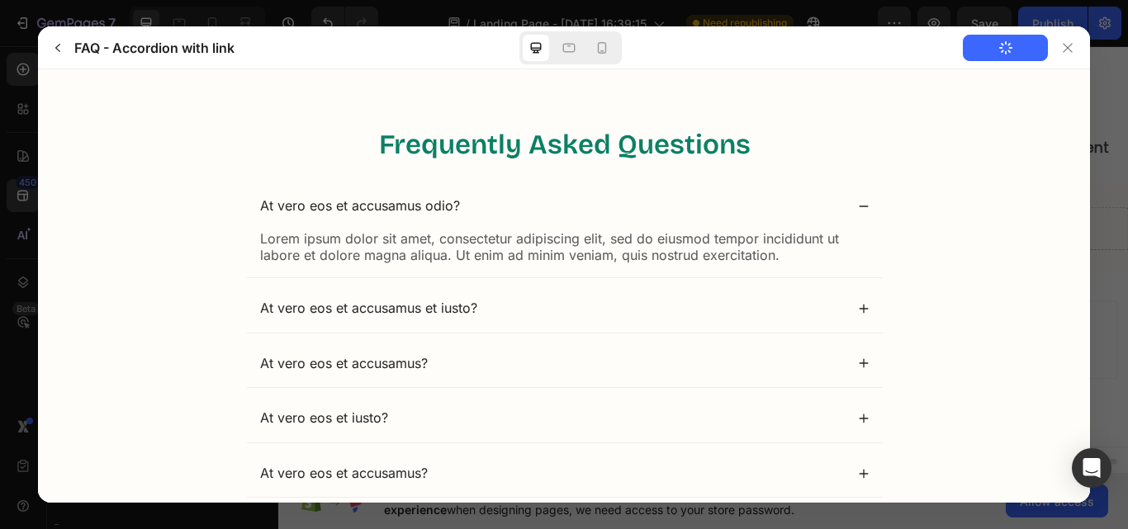
click at [709, 280] on gp-accordion "At vero eos et accusamus odio? Lorem ipsum dolor sit amet, consectetur adipisci…" at bounding box center [564, 368] width 636 height 371
click at [1069, 57] on div at bounding box center [1068, 48] width 26 height 26
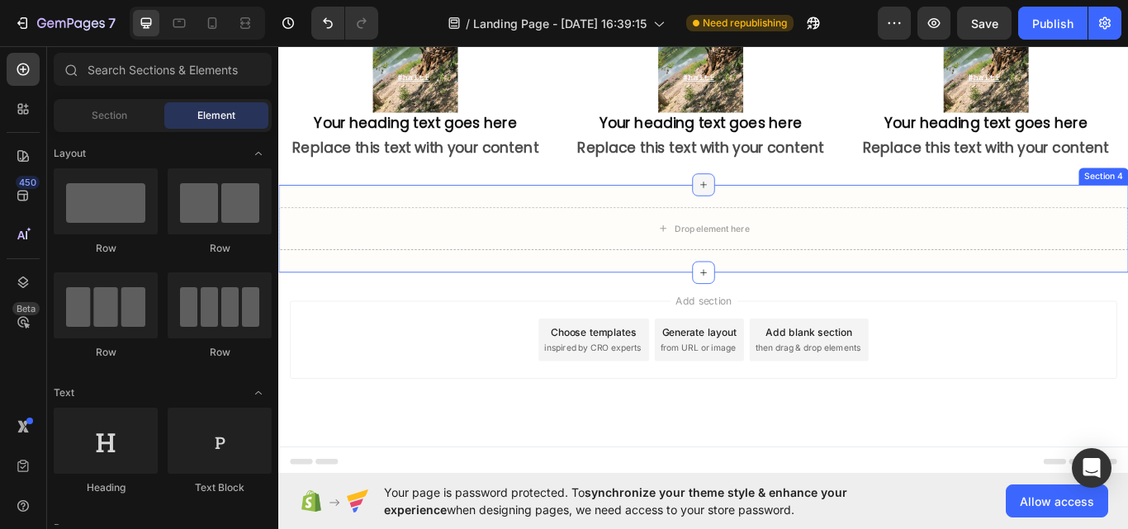
click at [770, 216] on icon at bounding box center [773, 208] width 13 height 13
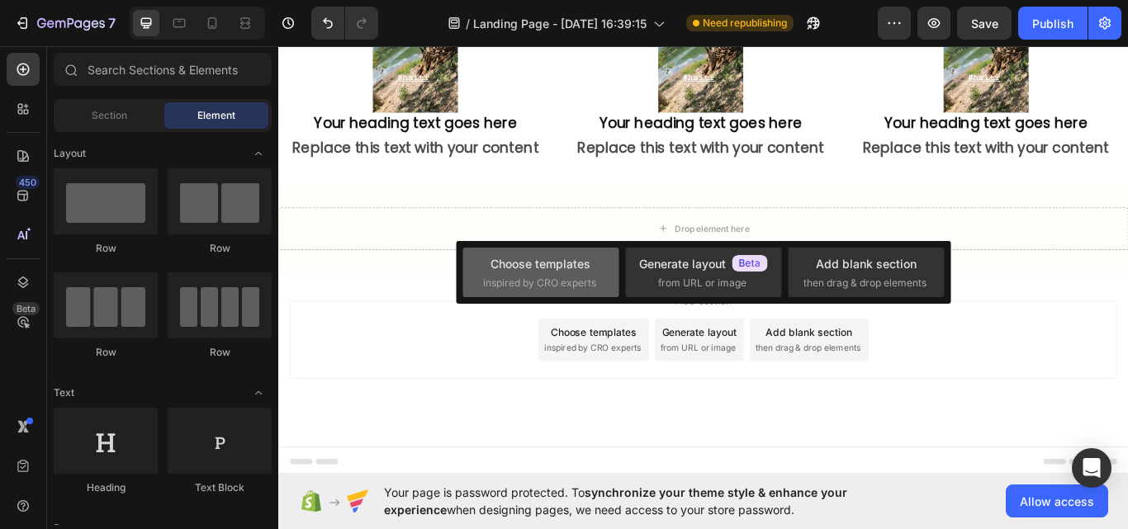
click at [575, 268] on div "Choose templates" at bounding box center [541, 263] width 100 height 17
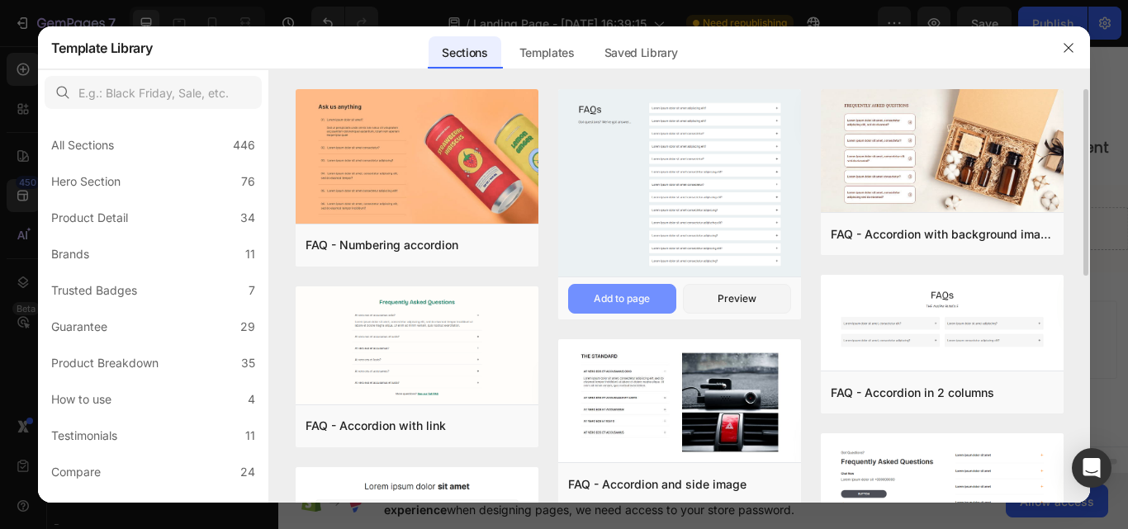
click at [619, 304] on div "Add to page" at bounding box center [622, 299] width 56 height 15
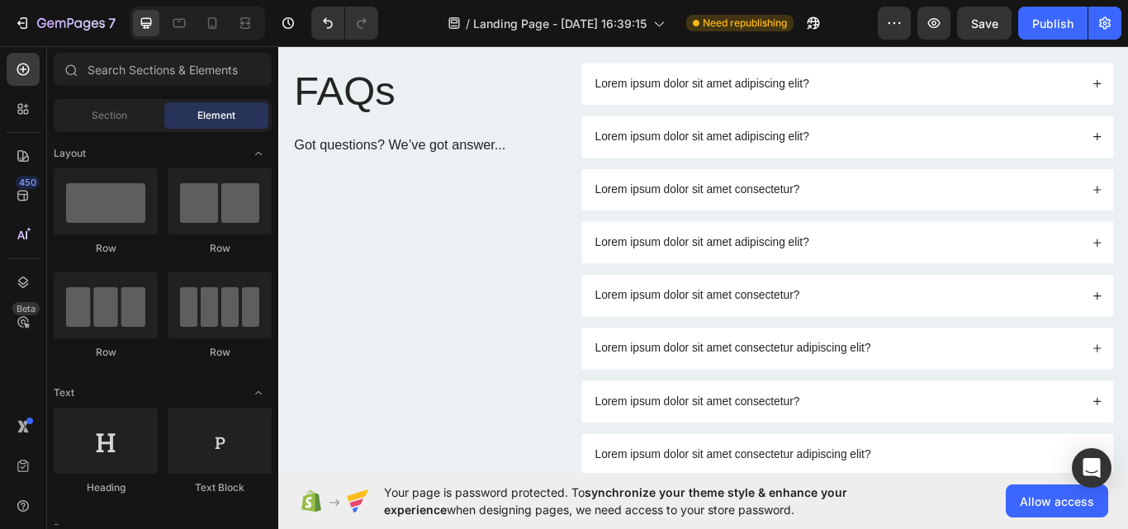
scroll to position [3723, 0]
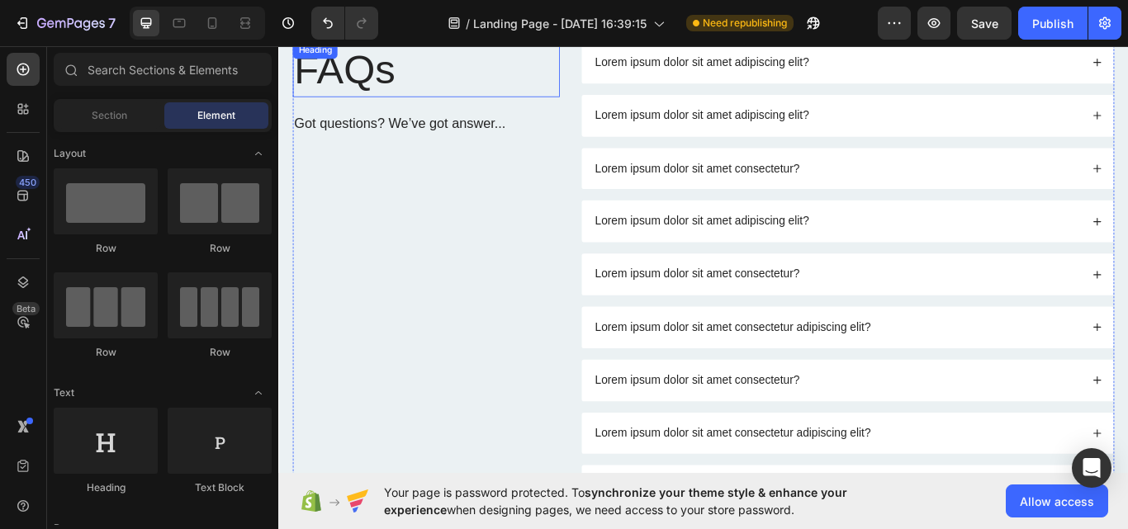
click at [390, 88] on h2 "FAQs" at bounding box center [450, 74] width 311 height 64
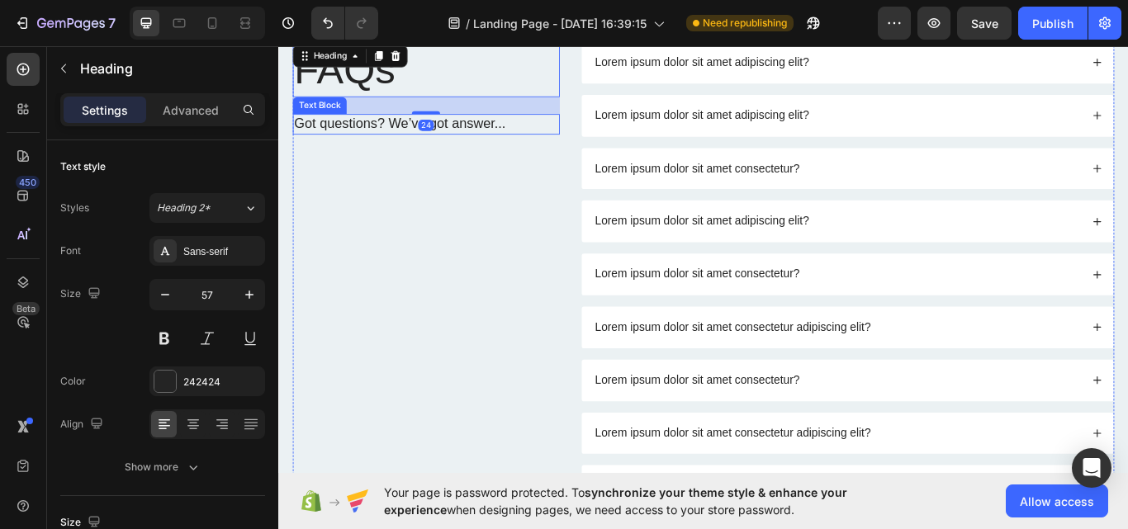
click at [395, 138] on p "Got questions? We’ve got answer..." at bounding box center [451, 138] width 308 height 21
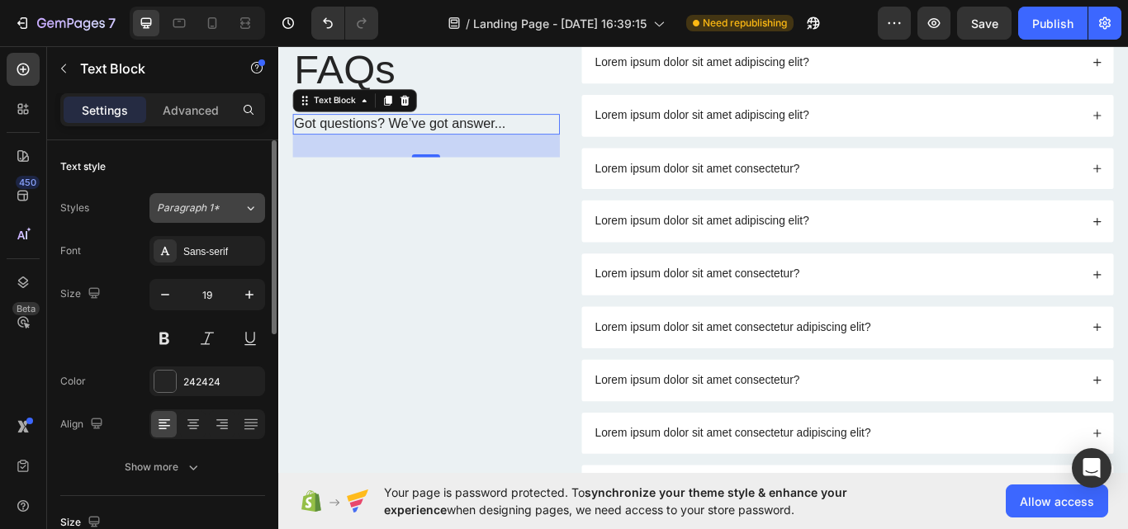
click at [216, 211] on span "Paragraph 1*" at bounding box center [188, 208] width 63 height 15
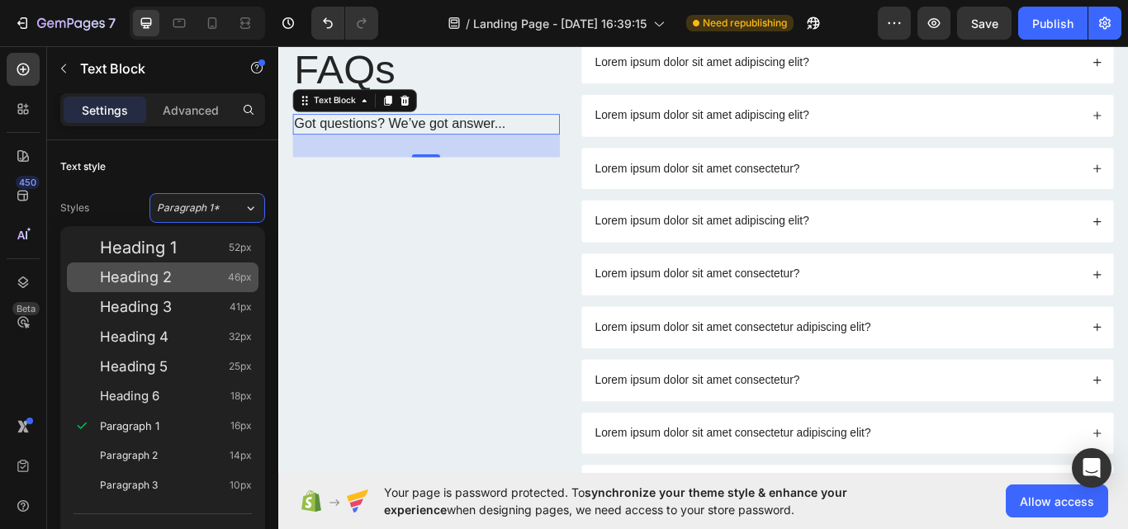
click at [183, 283] on div "Heading 2 46px" at bounding box center [176, 277] width 152 height 17
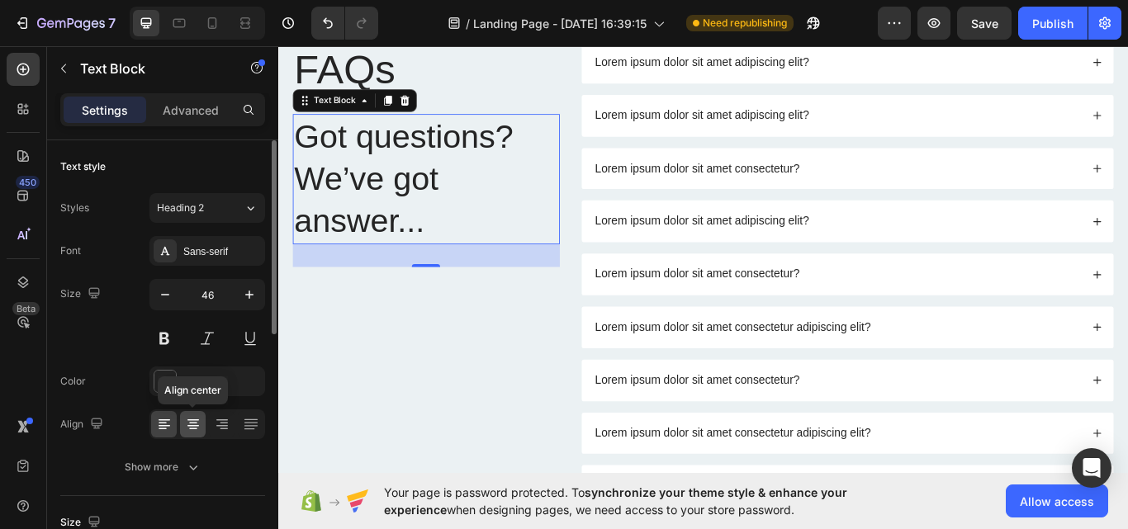
click at [183, 428] on div at bounding box center [193, 424] width 26 height 26
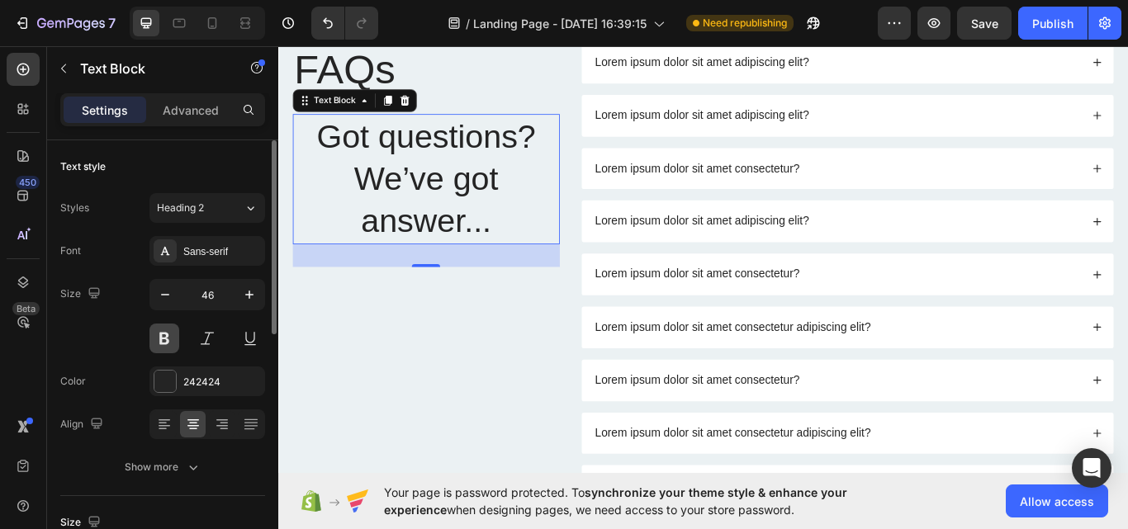
click at [172, 343] on button at bounding box center [164, 339] width 30 height 30
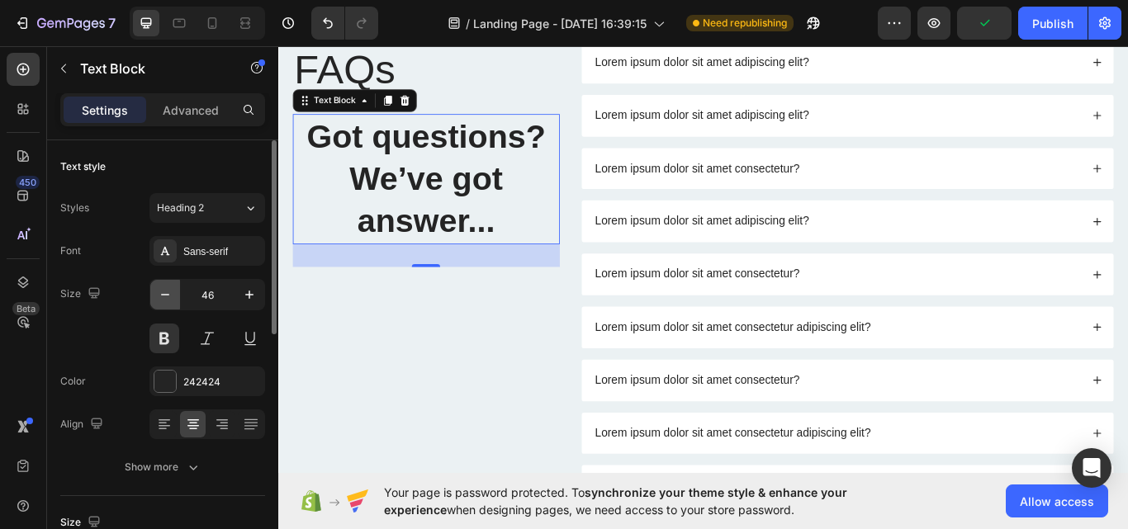
click at [168, 301] on icon "button" at bounding box center [165, 295] width 17 height 17
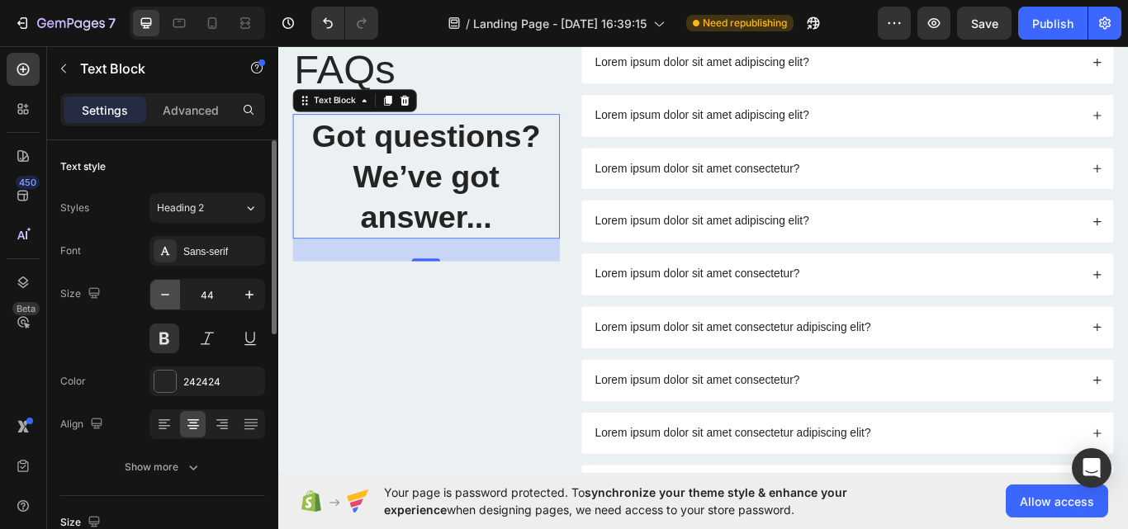
click at [168, 301] on icon "button" at bounding box center [165, 295] width 17 height 17
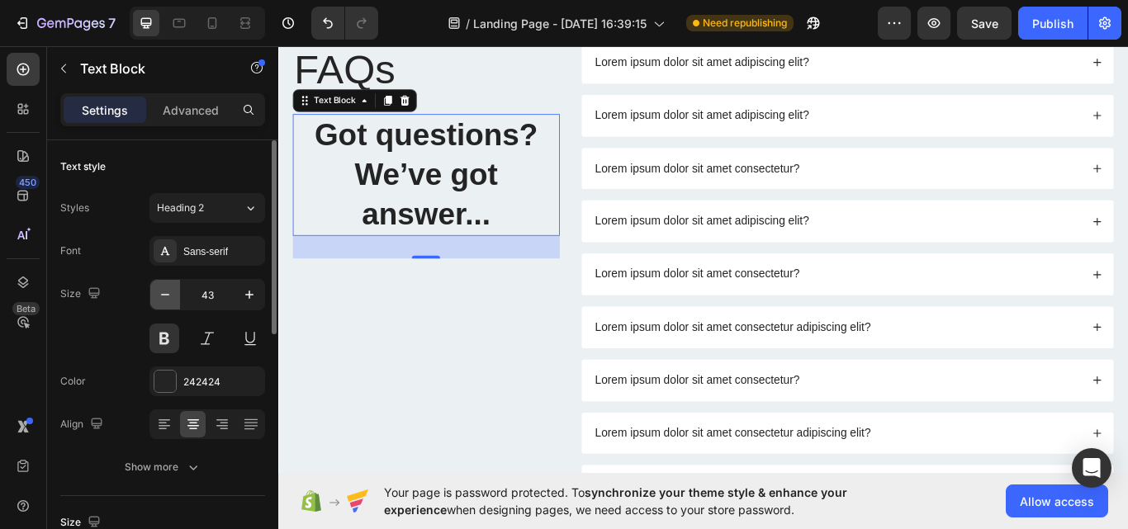
click at [168, 301] on icon "button" at bounding box center [165, 295] width 17 height 17
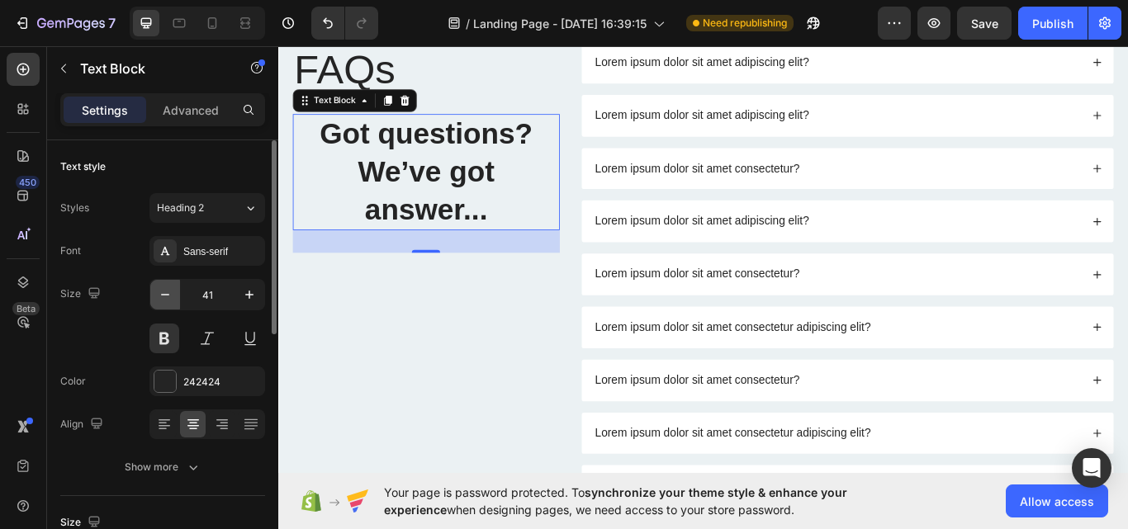
click at [168, 301] on icon "button" at bounding box center [165, 295] width 17 height 17
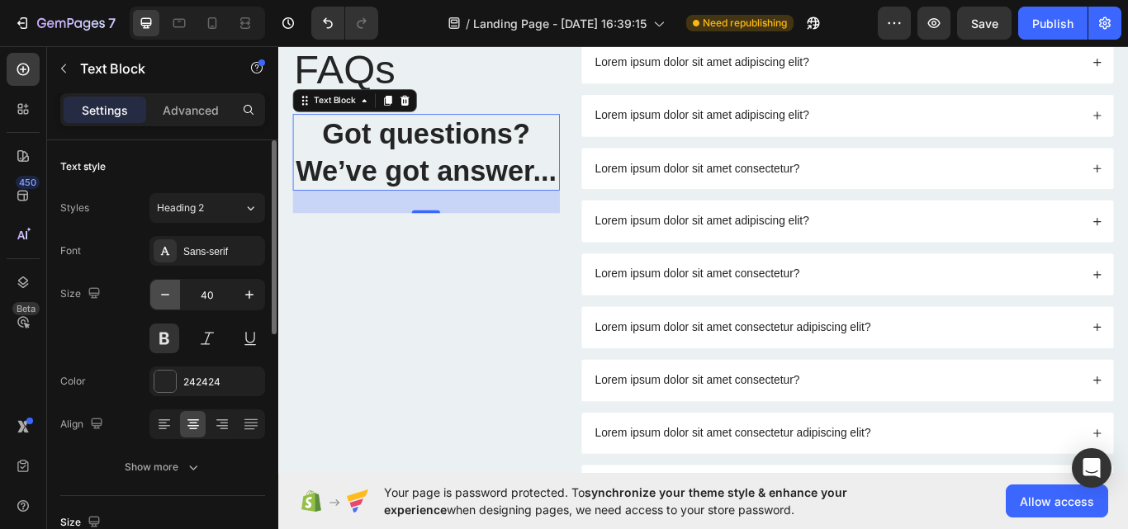
click at [168, 301] on icon "button" at bounding box center [165, 295] width 17 height 17
type input "38"
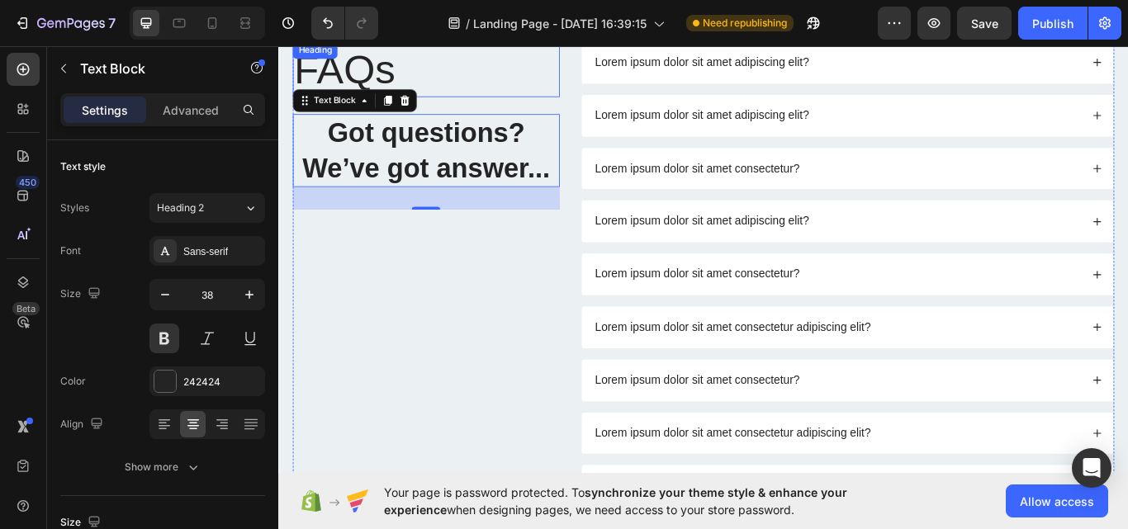
click at [380, 78] on h2 "FAQs" at bounding box center [450, 74] width 311 height 64
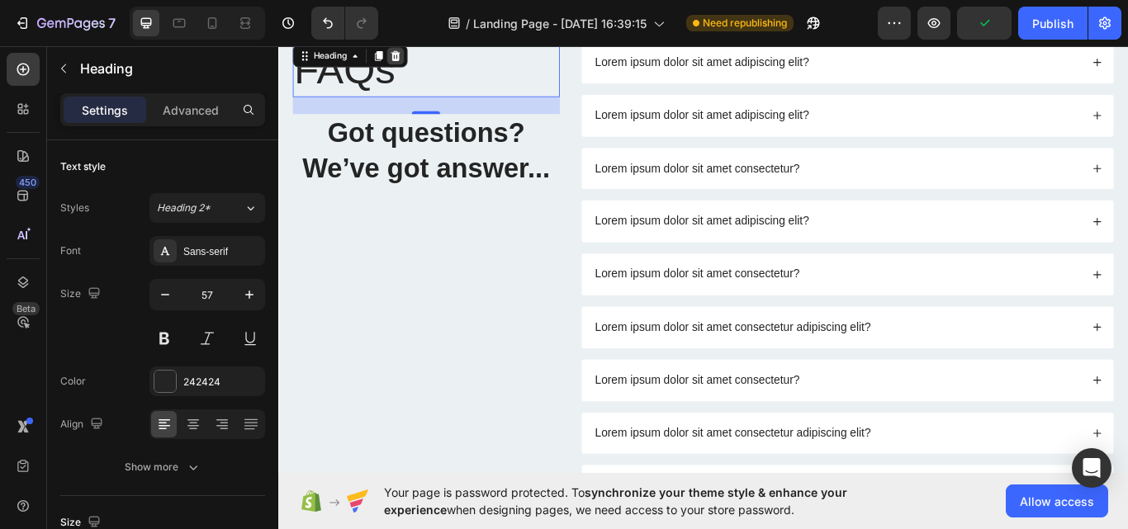
click at [415, 59] on icon at bounding box center [415, 59] width 11 height 12
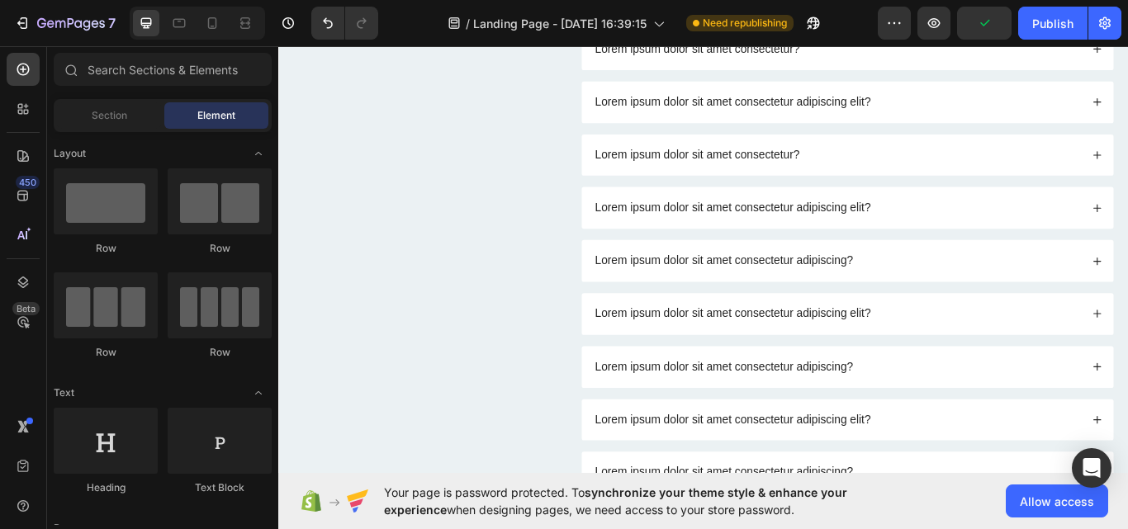
scroll to position [3638, 0]
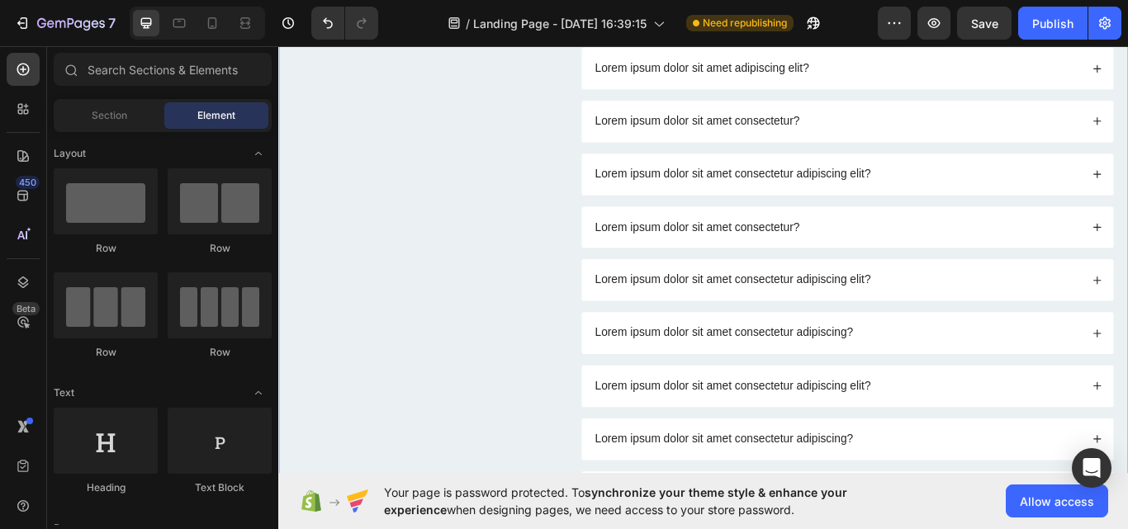
click at [561, 90] on div "Got questions? We’ve got answer... Text Block Lorem ipsum dolor sit amet adipis…" at bounding box center [773, 259] width 991 height 922
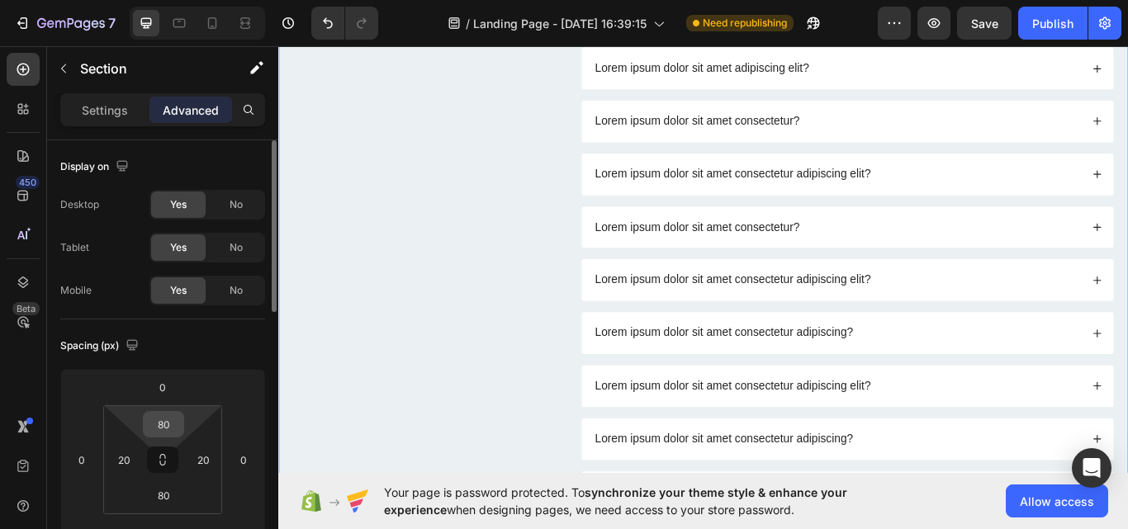
click at [163, 420] on input "80" at bounding box center [163, 424] width 33 height 25
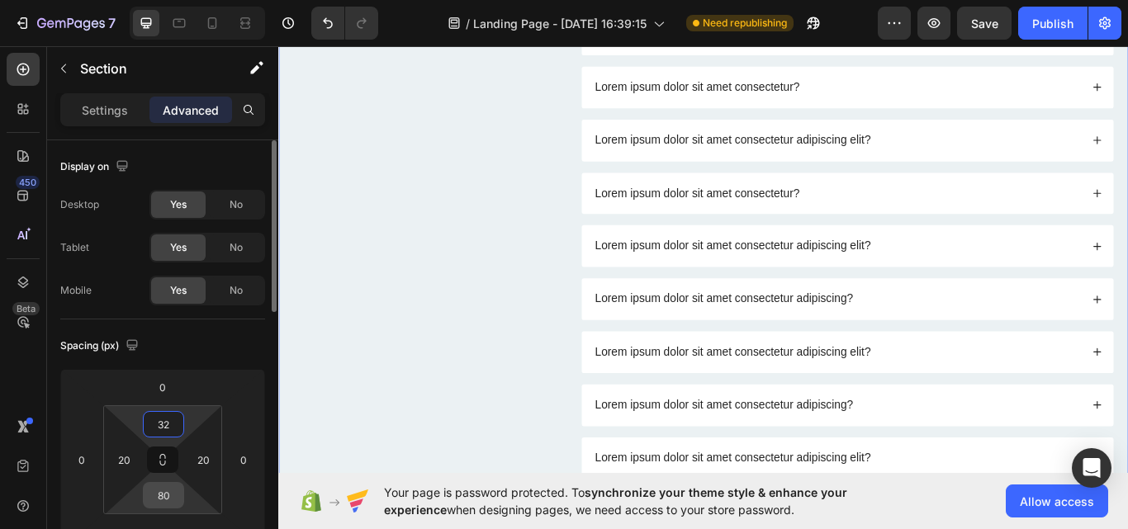
type input "32"
click at [147, 488] on input "80" at bounding box center [163, 495] width 33 height 25
type input "32"
click at [616, 90] on div "Got questions? We’ve got answer... Text Block Lorem ipsum dolor sit amet adipis…" at bounding box center [774, 219] width 958 height 790
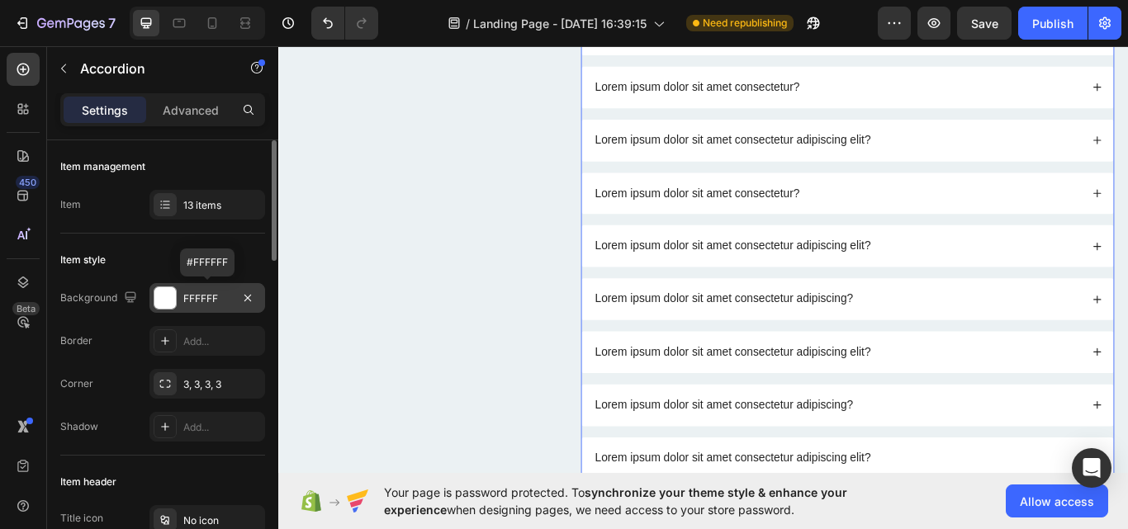
click at [264, 293] on div "FFFFFF" at bounding box center [207, 298] width 116 height 30
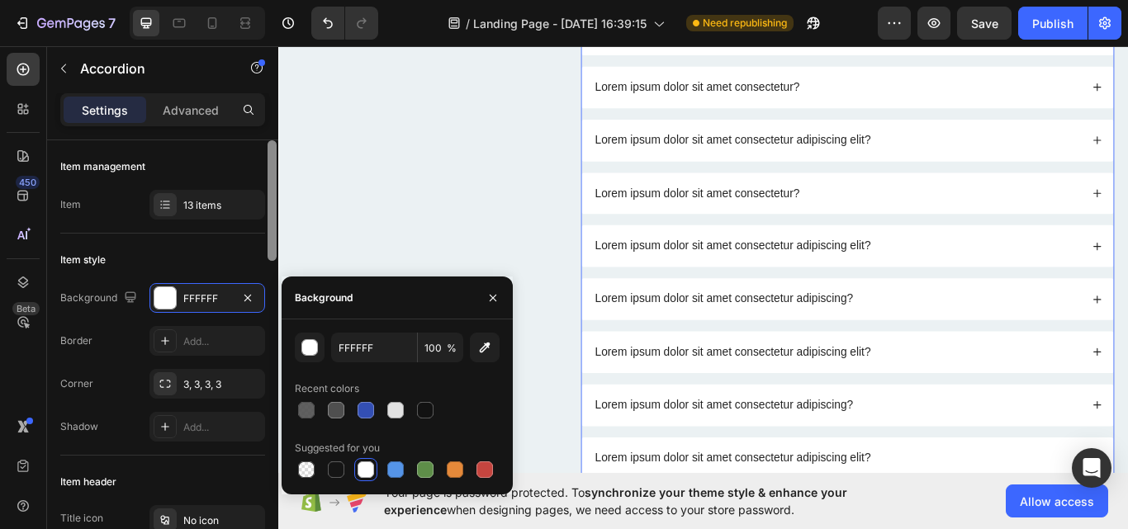
scroll to position [436, 0]
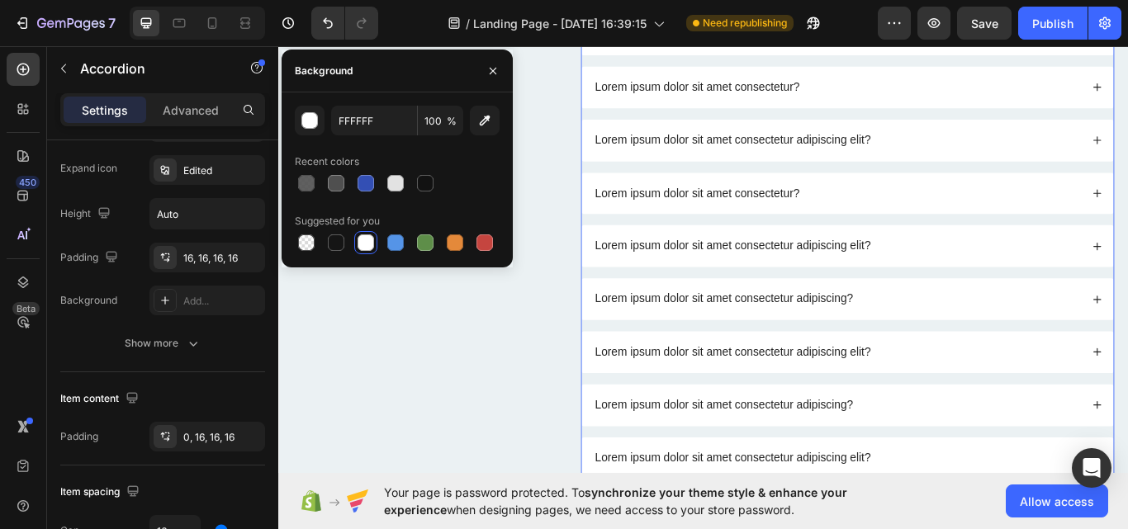
scroll to position [872, 0]
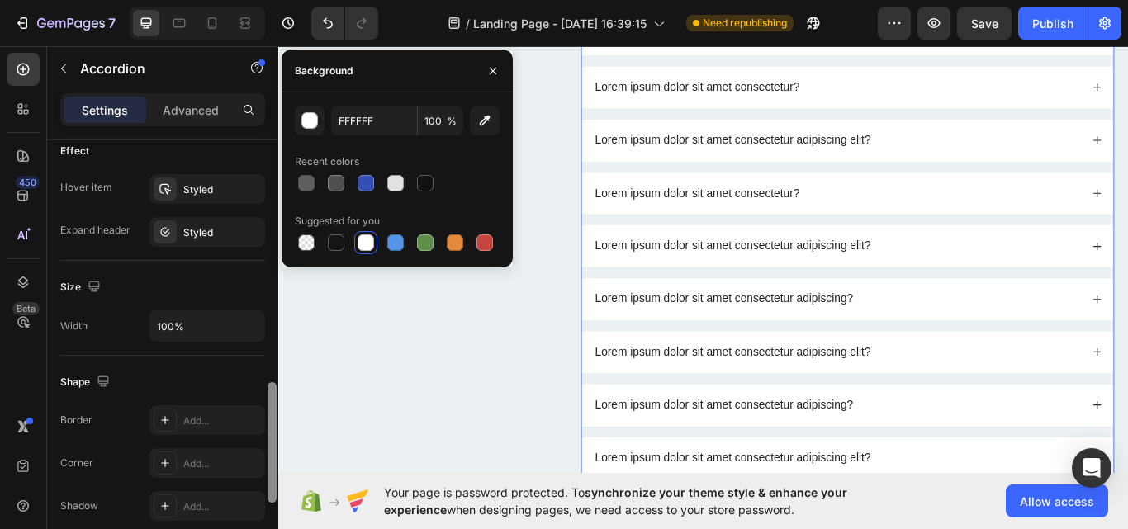
click at [268, 399] on div at bounding box center [272, 358] width 12 height 436
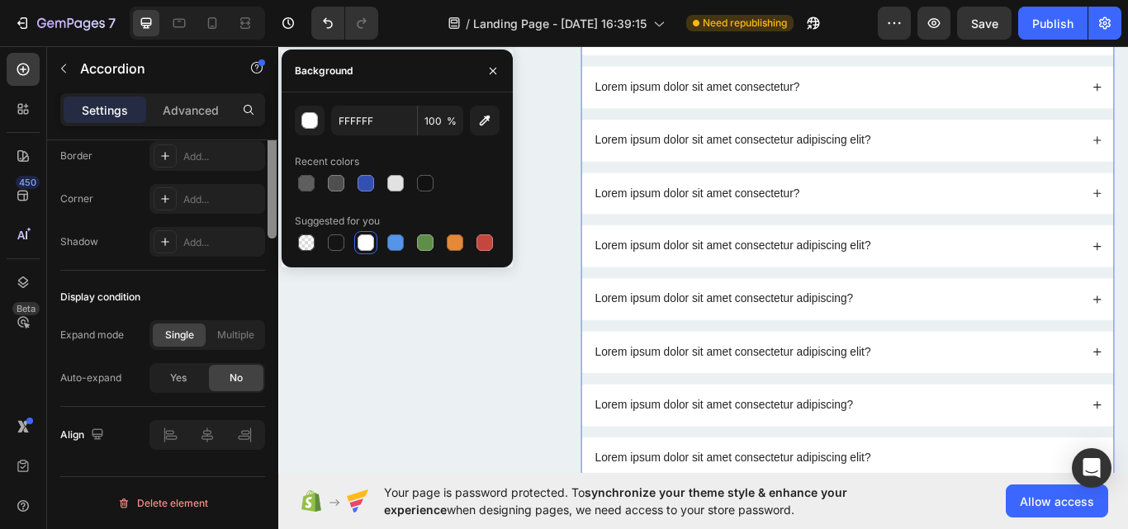
click at [269, 312] on div at bounding box center [272, 94] width 12 height 436
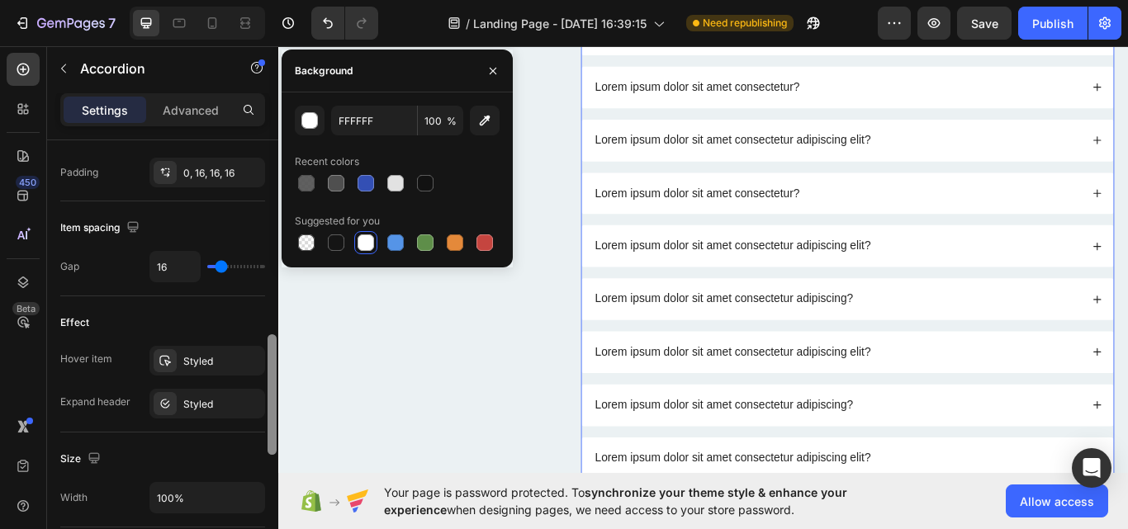
click at [272, 441] on div at bounding box center [272, 358] width 12 height 436
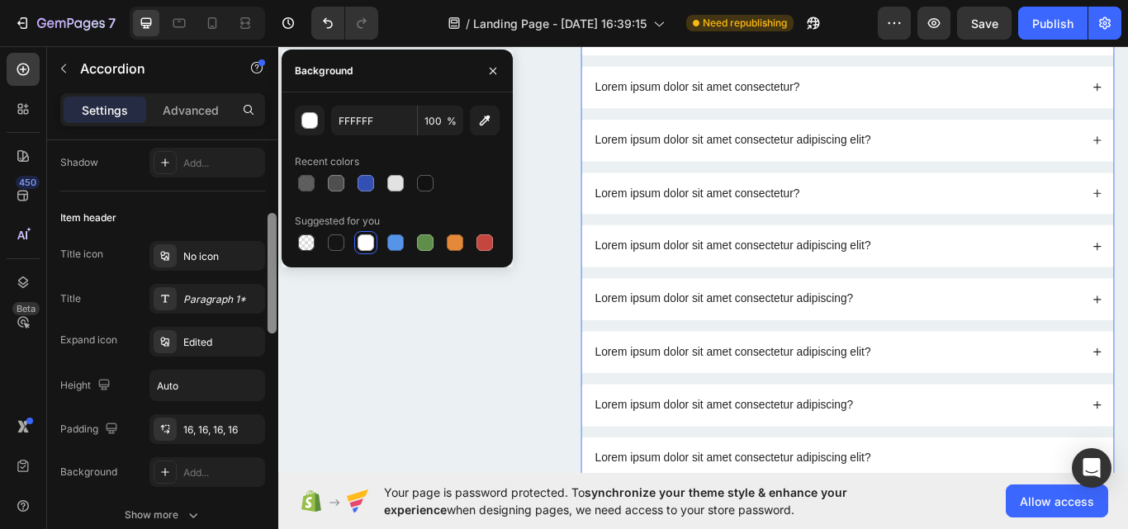
click at [273, 325] on div at bounding box center [272, 358] width 12 height 436
click at [244, 292] on div "Paragraph 1*" at bounding box center [222, 299] width 78 height 15
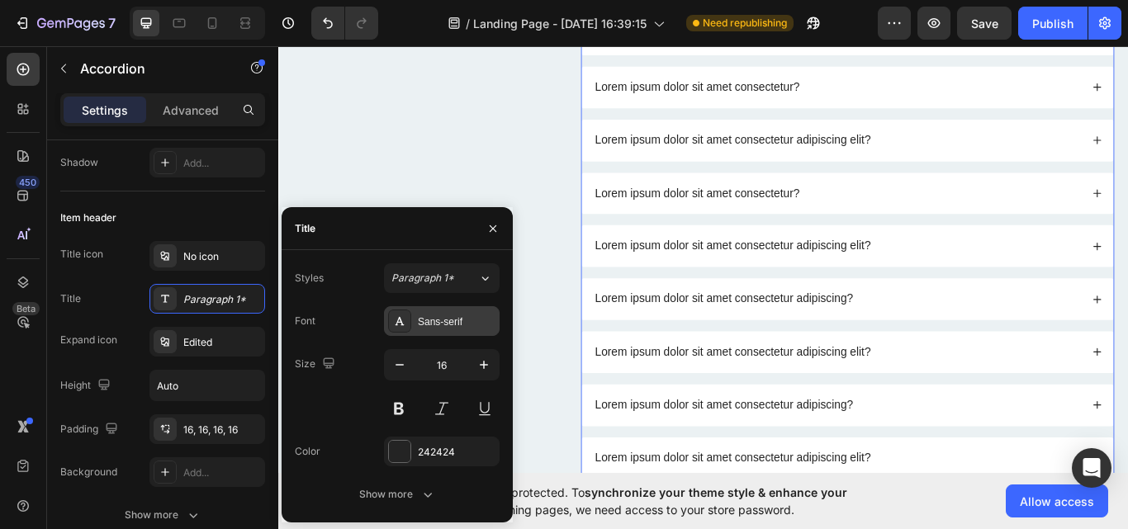
click at [429, 318] on div "Sans-serif" at bounding box center [457, 322] width 78 height 15
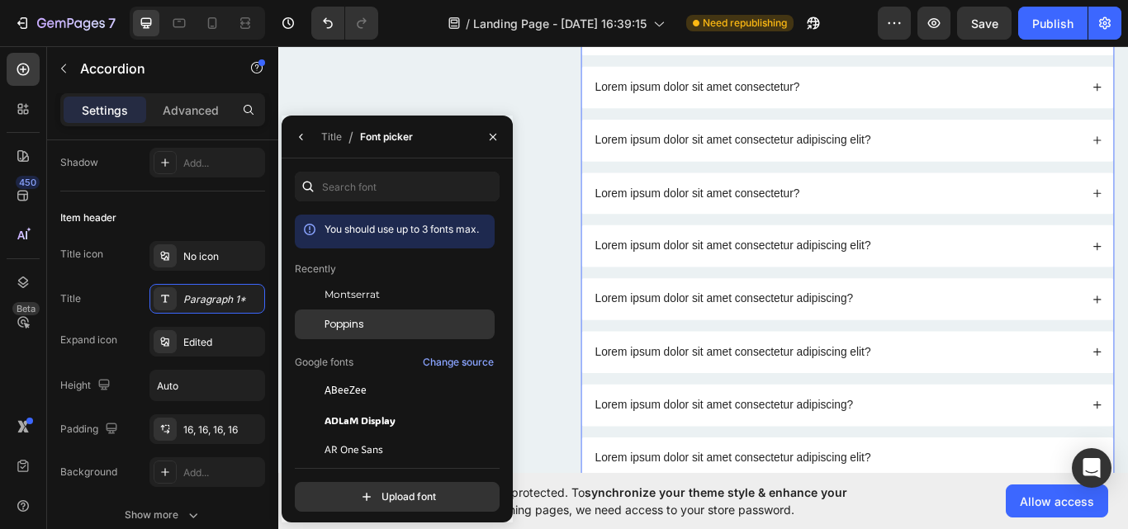
click at [393, 317] on div "Poppins" at bounding box center [408, 324] width 167 height 15
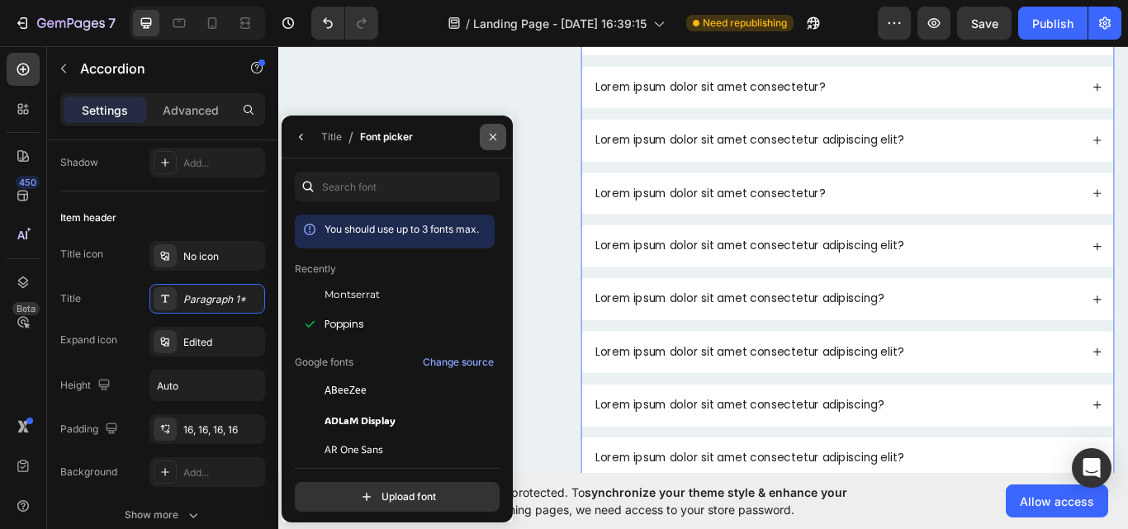
click at [496, 147] on button "button" at bounding box center [493, 137] width 26 height 26
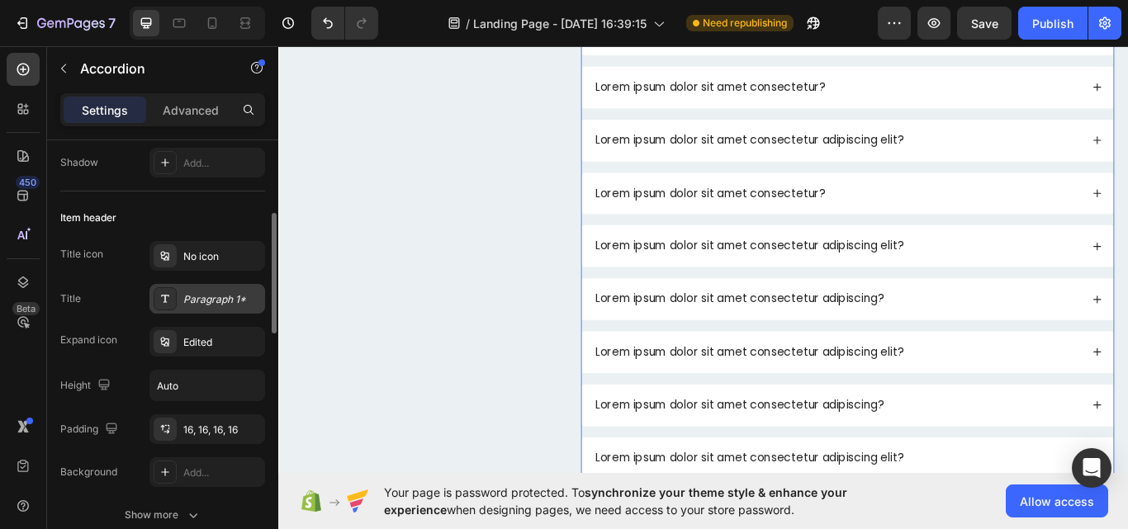
click at [220, 301] on div "Paragraph 1*" at bounding box center [222, 299] width 78 height 15
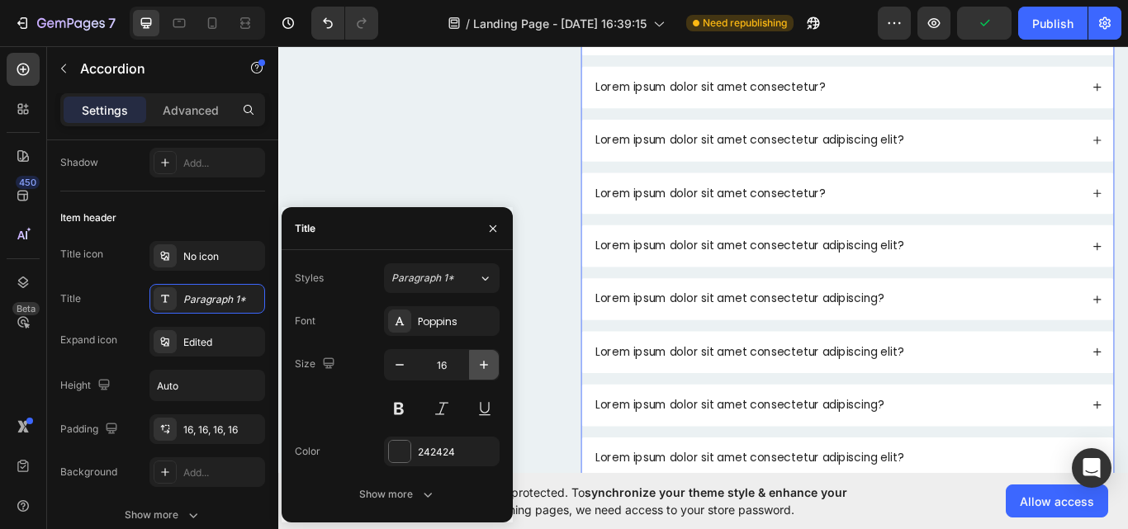
click at [475, 366] on button "button" at bounding box center [484, 365] width 30 height 30
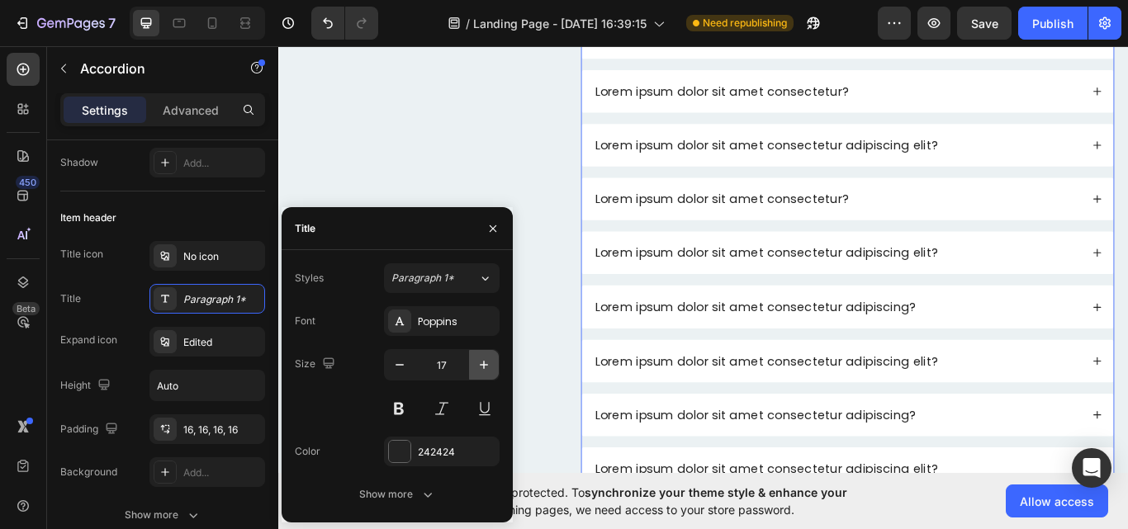
click at [475, 366] on button "button" at bounding box center [484, 365] width 30 height 30
type input "18"
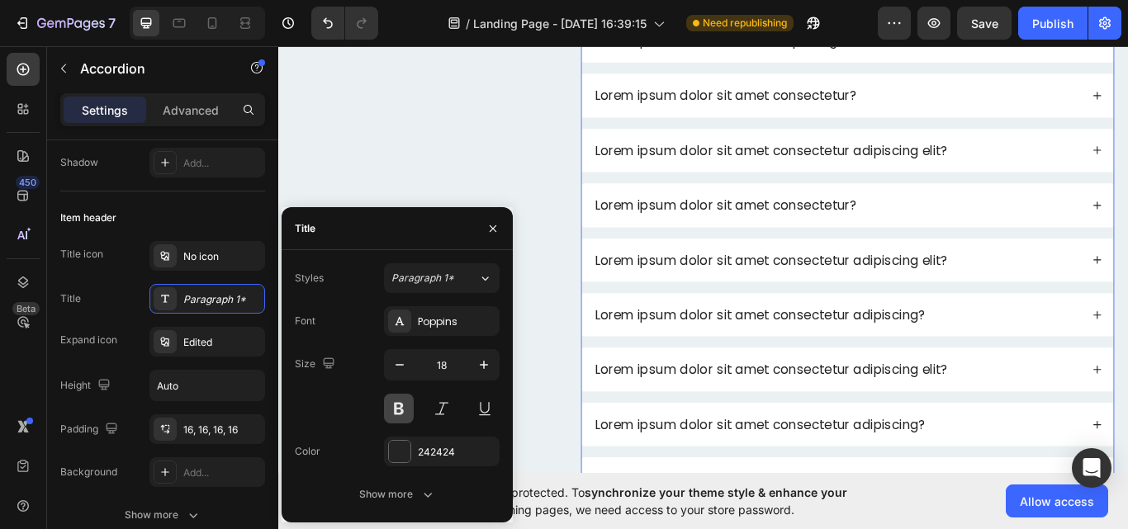
click at [397, 396] on button at bounding box center [399, 409] width 30 height 30
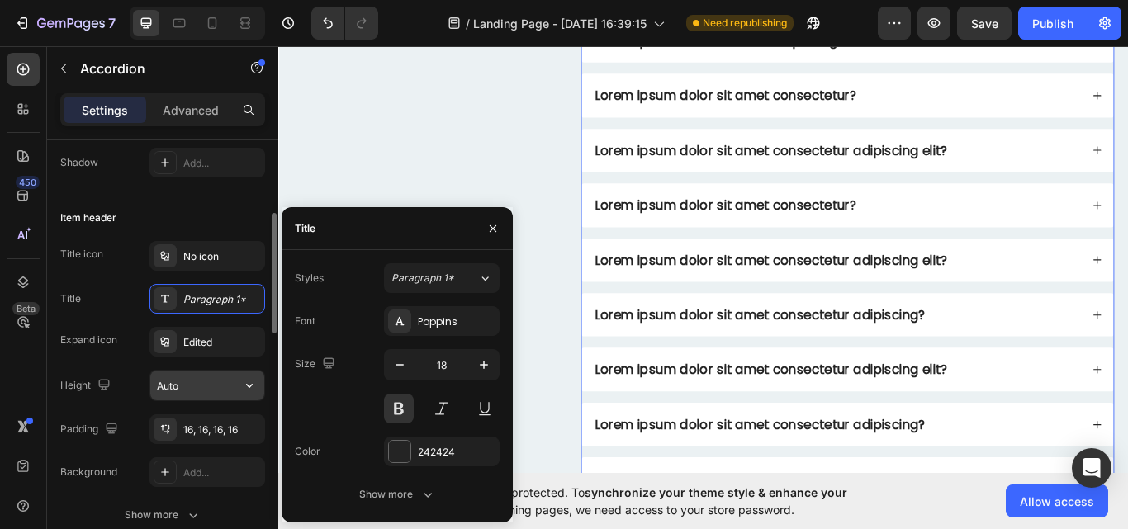
click at [213, 379] on input "Auto" at bounding box center [207, 386] width 114 height 30
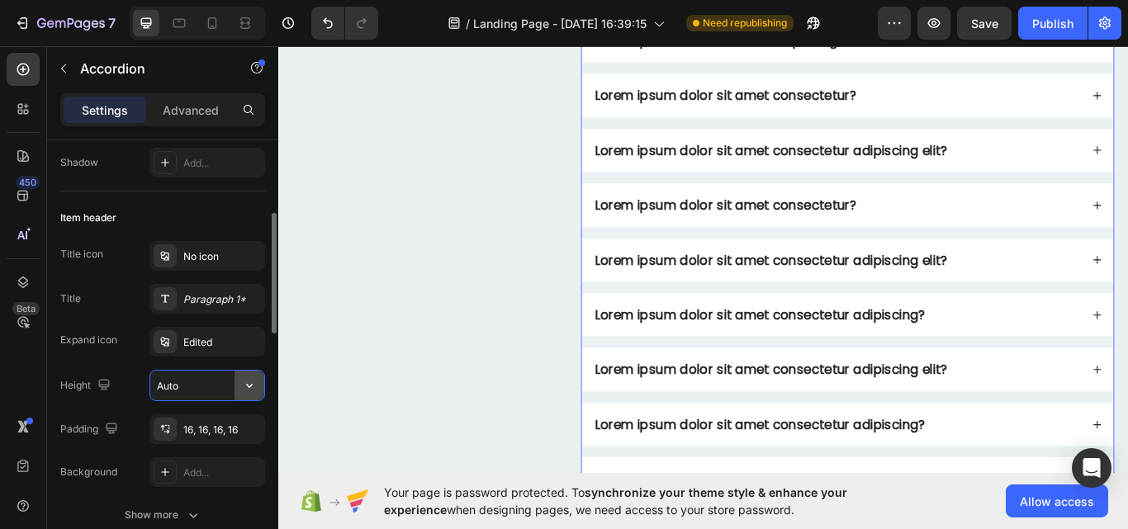
click at [250, 386] on icon "button" at bounding box center [249, 385] width 17 height 17
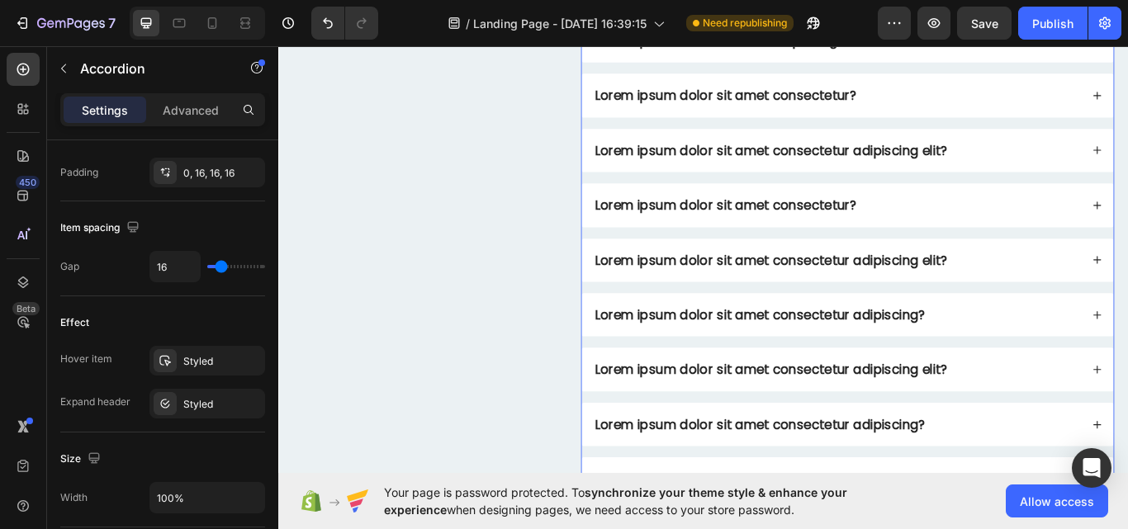
click at [202, 495] on input "100%" at bounding box center [207, 498] width 114 height 30
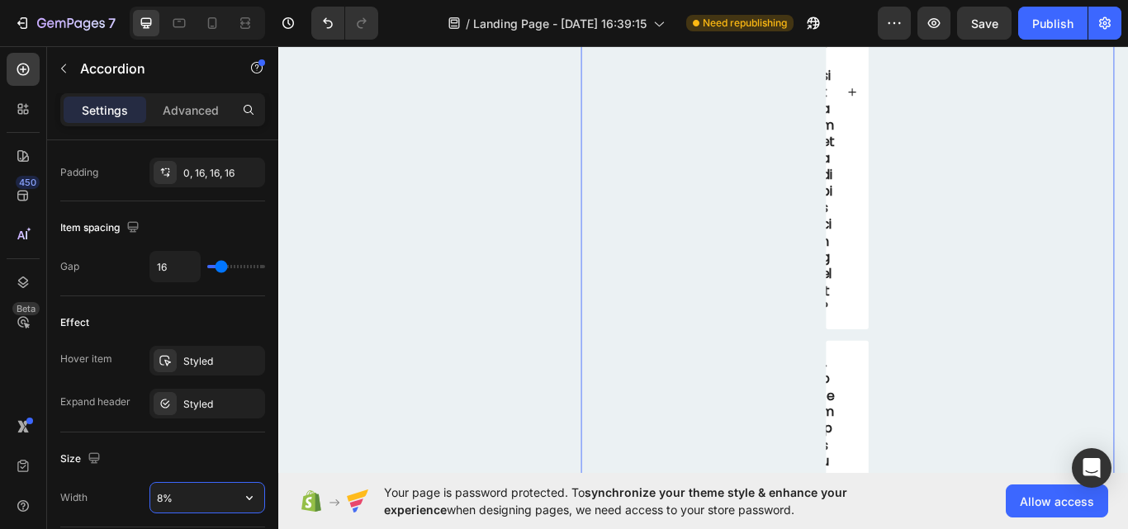
type input "80%"
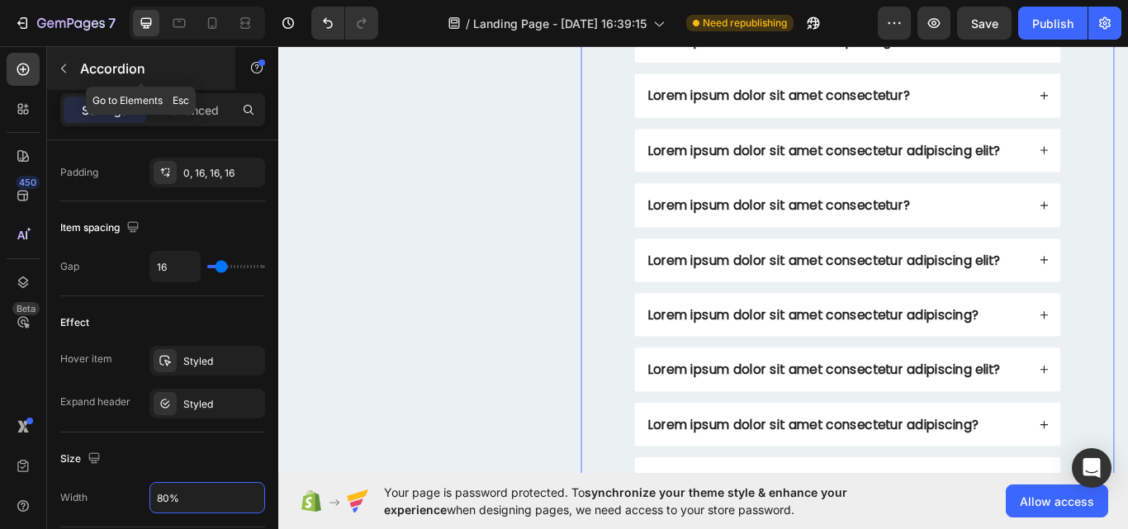
click at [74, 65] on button "button" at bounding box center [63, 68] width 26 height 26
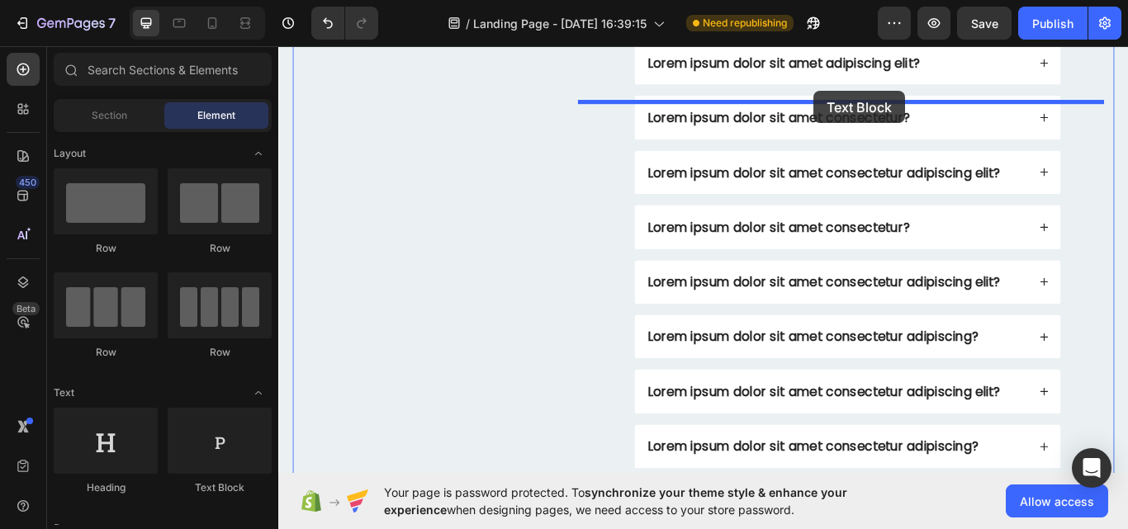
scroll to position [3604, 0]
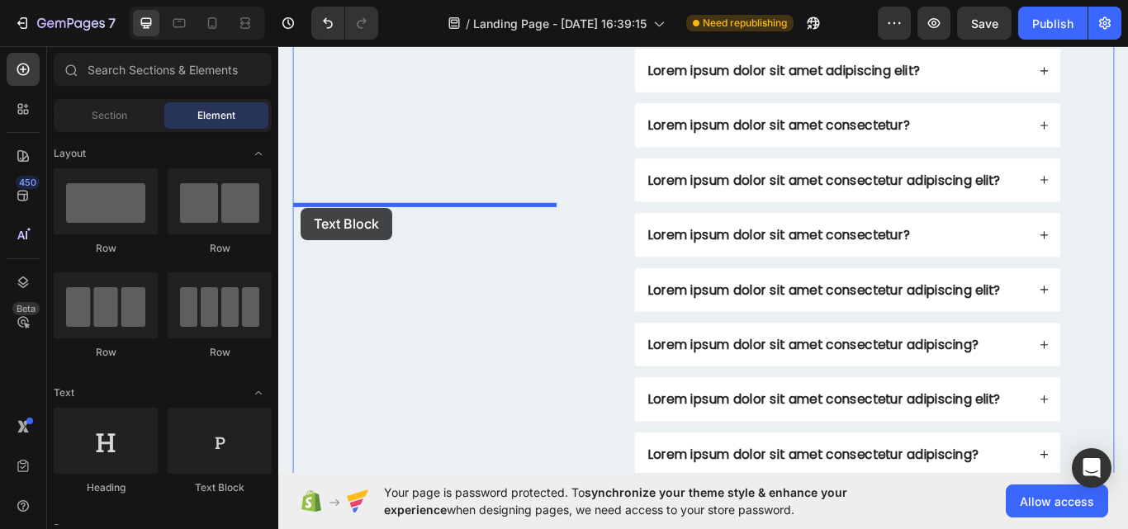
drag, startPoint x: 507, startPoint y: 505, endPoint x: 304, endPoint y: 235, distance: 337.3
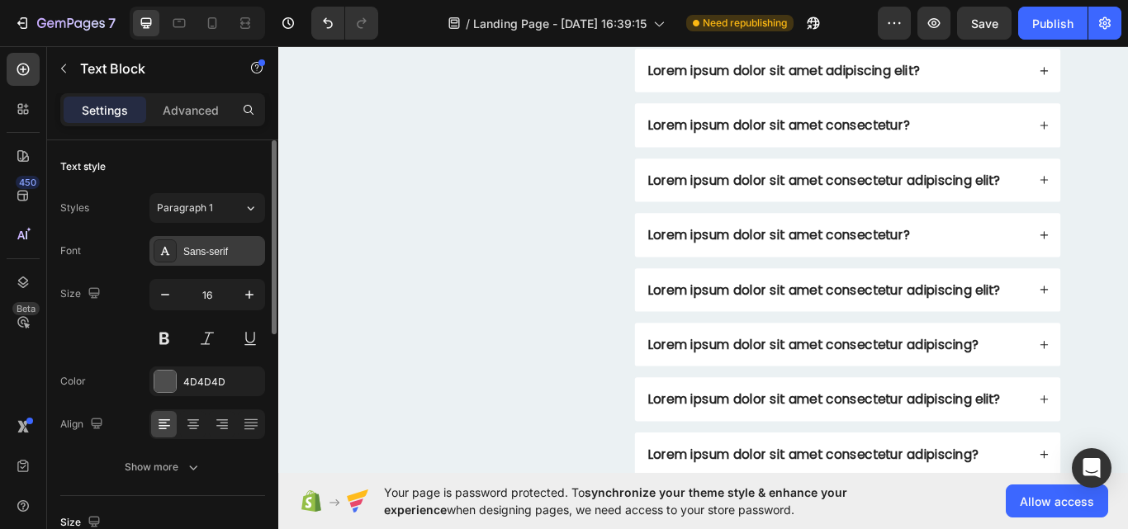
click at [183, 255] on div "Sans-serif" at bounding box center [222, 251] width 78 height 15
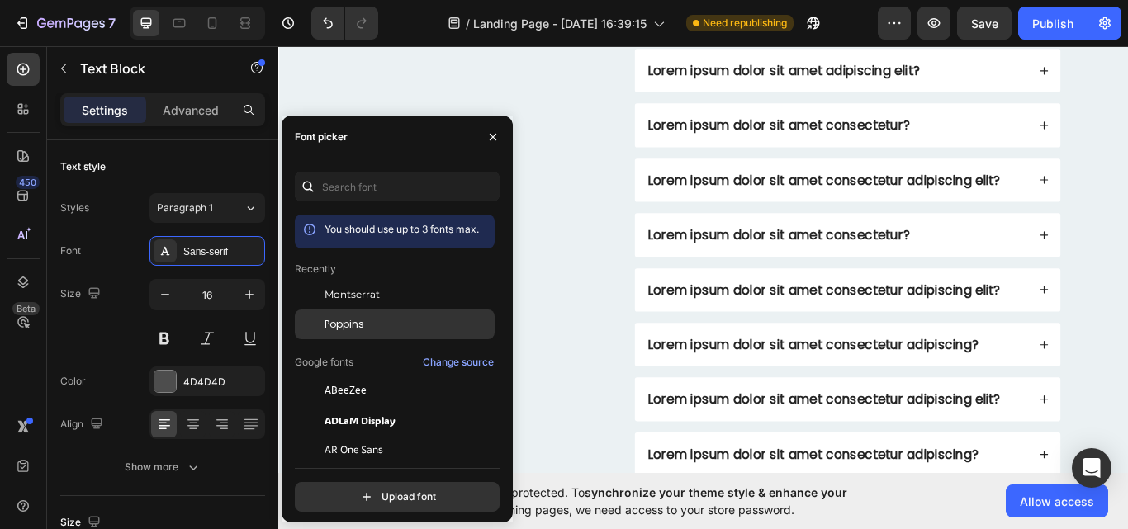
click at [343, 495] on div "Poppins" at bounding box center [395, 510] width 200 height 30
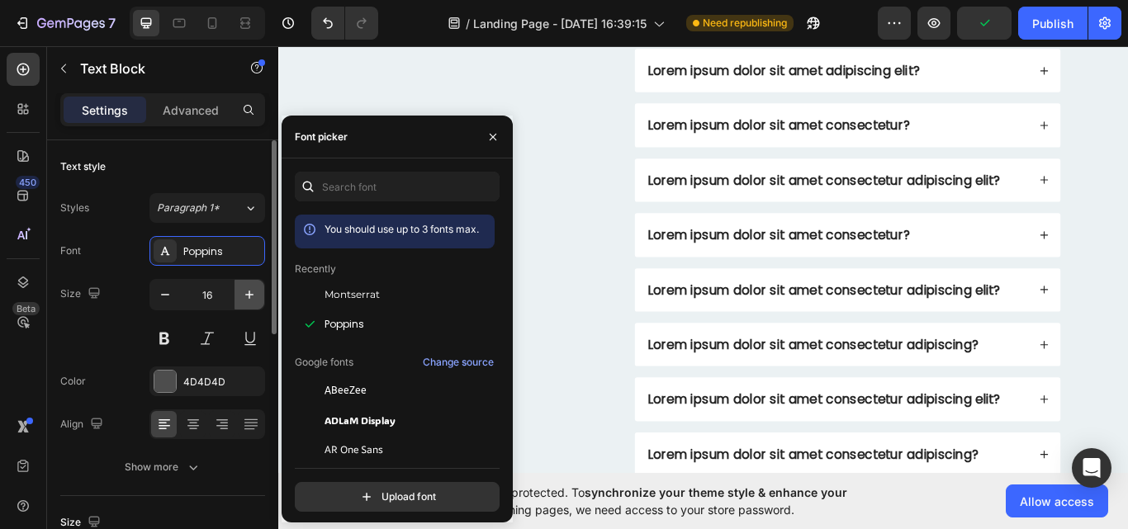
click at [247, 290] on icon "button" at bounding box center [249, 295] width 17 height 17
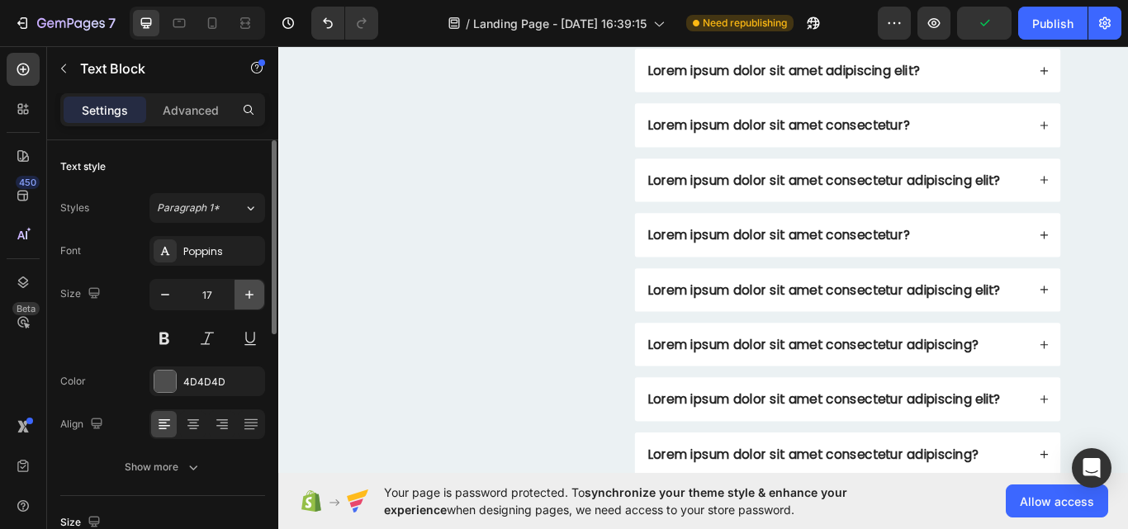
click at [247, 290] on icon "button" at bounding box center [249, 295] width 17 height 17
type input "18"
click at [1118, 45] on div "7 Version history / Landing Page - [DATE] 16:39:15 Need republishing Preview Sa…" at bounding box center [564, 23] width 1128 height 47
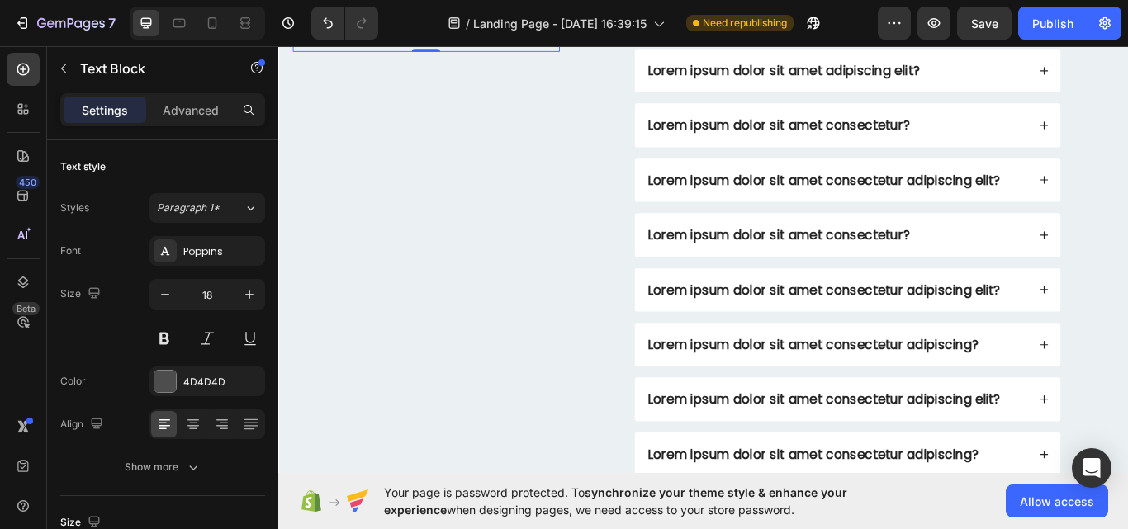
click at [1118, 45] on div "7 Version history / Landing Page - [DATE] 16:39:15 Need republishing Preview Sa…" at bounding box center [564, 23] width 1128 height 47
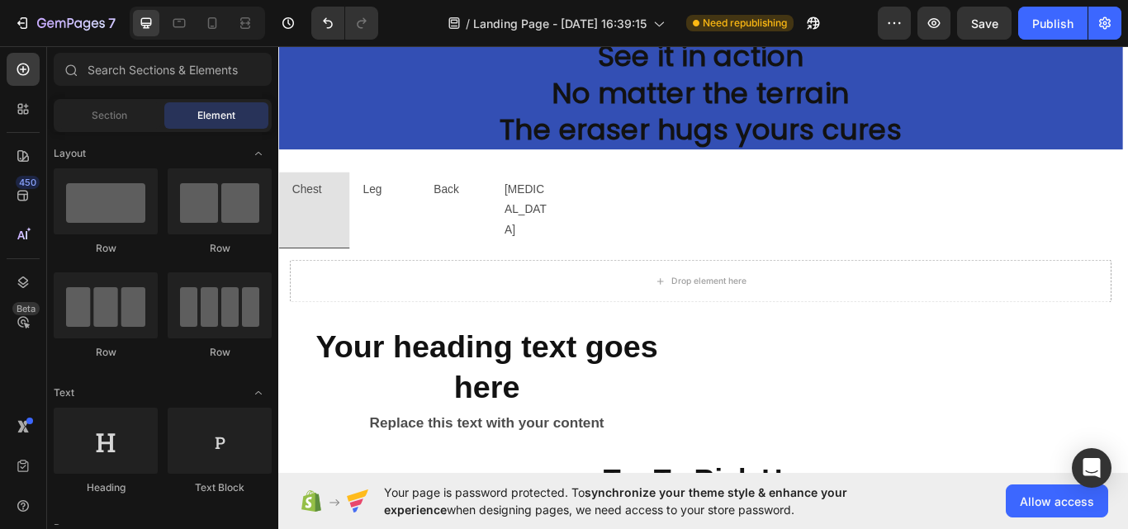
scroll to position [2579, 0]
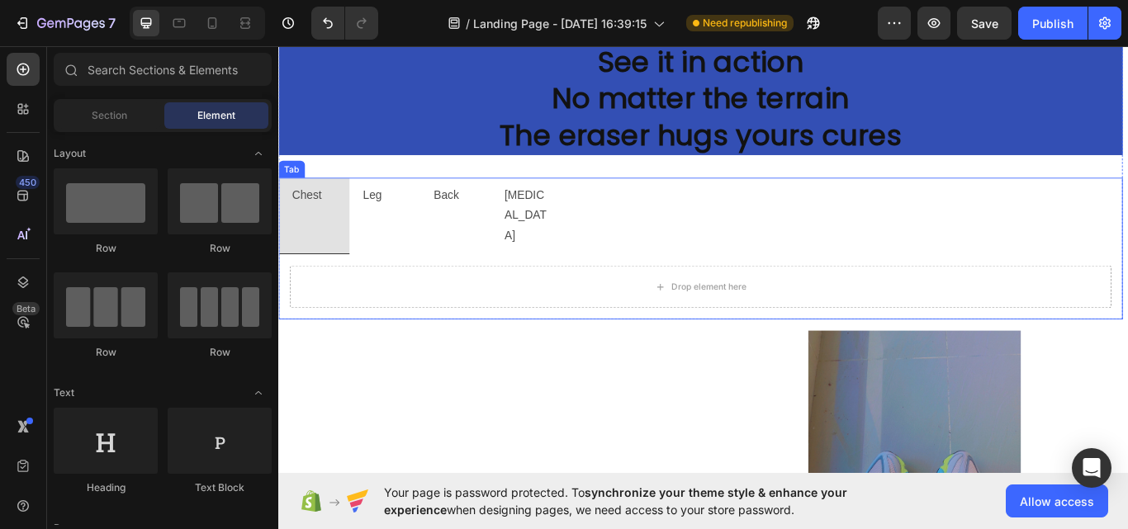
click at [343, 224] on li "Chest" at bounding box center [319, 245] width 83 height 89
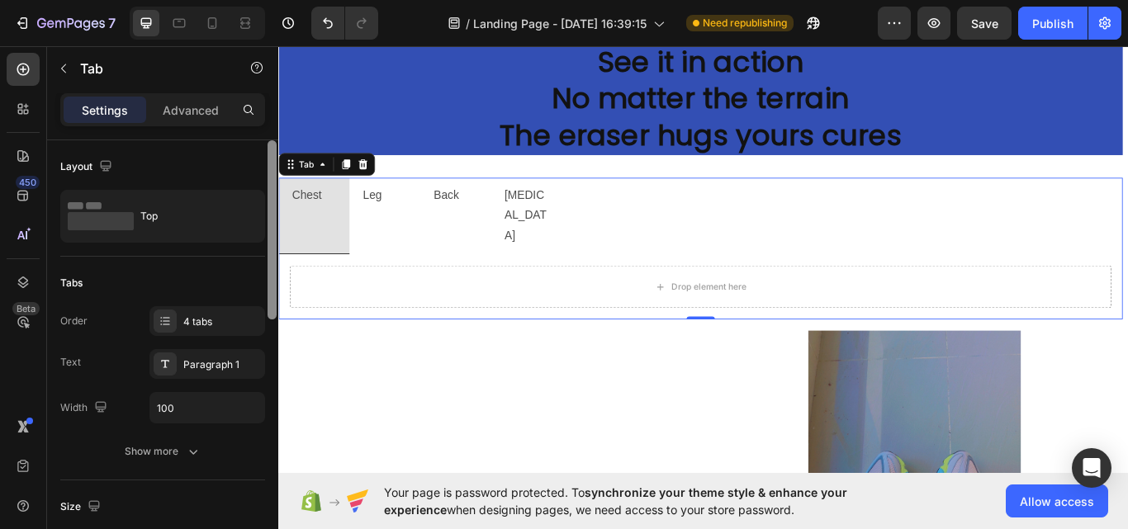
scroll to position [436, 0]
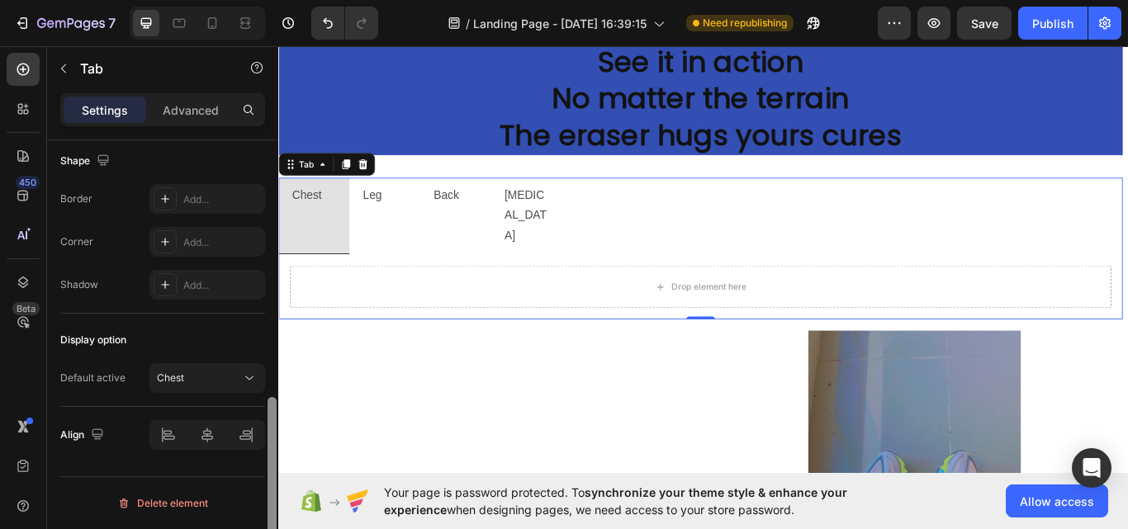
click at [267, 510] on div at bounding box center [272, 358] width 12 height 436
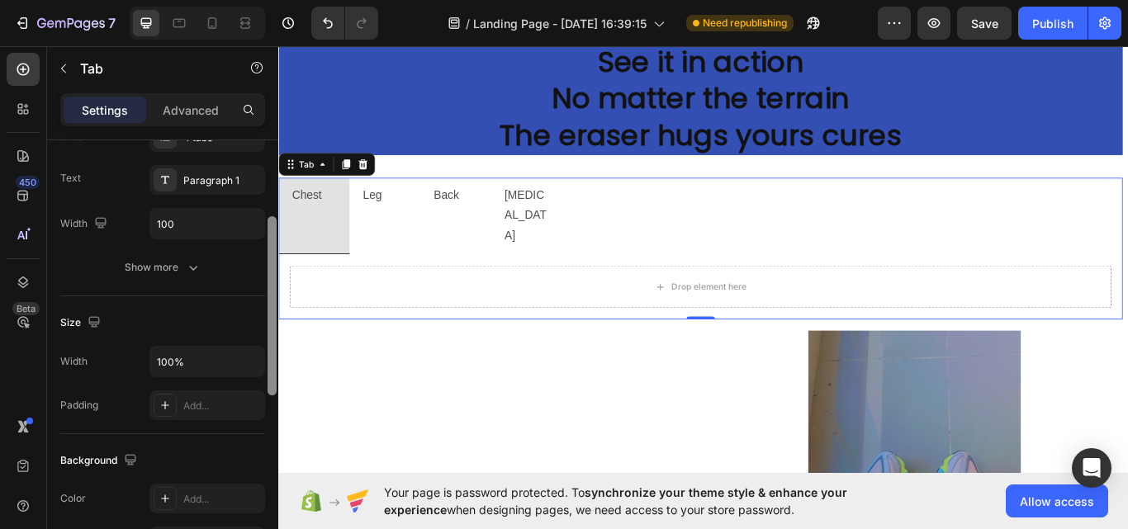
click at [270, 354] on div at bounding box center [272, 358] width 12 height 436
click at [230, 501] on div "Add..." at bounding box center [222, 499] width 78 height 15
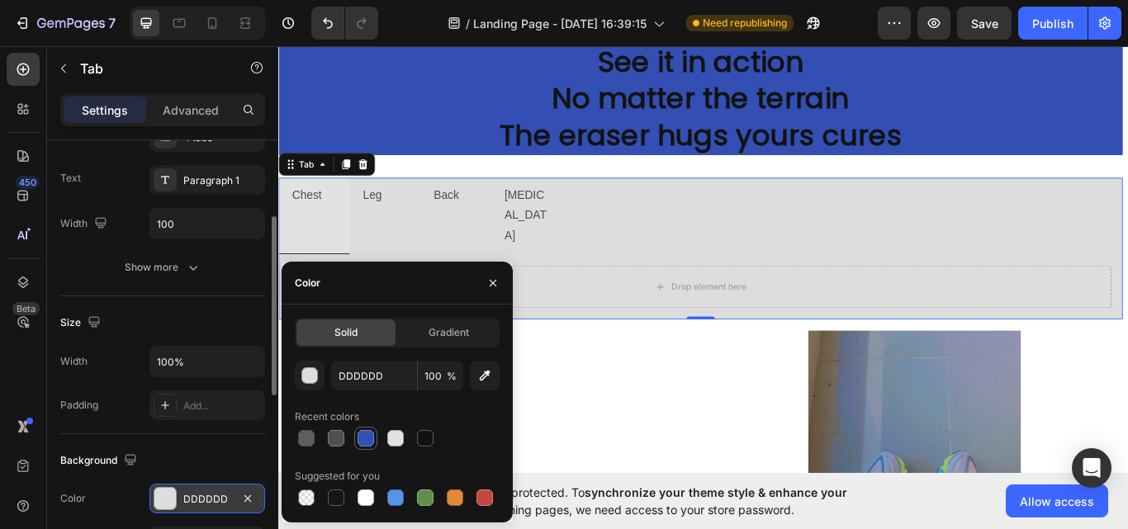
click at [369, 429] on div at bounding box center [366, 439] width 20 height 20
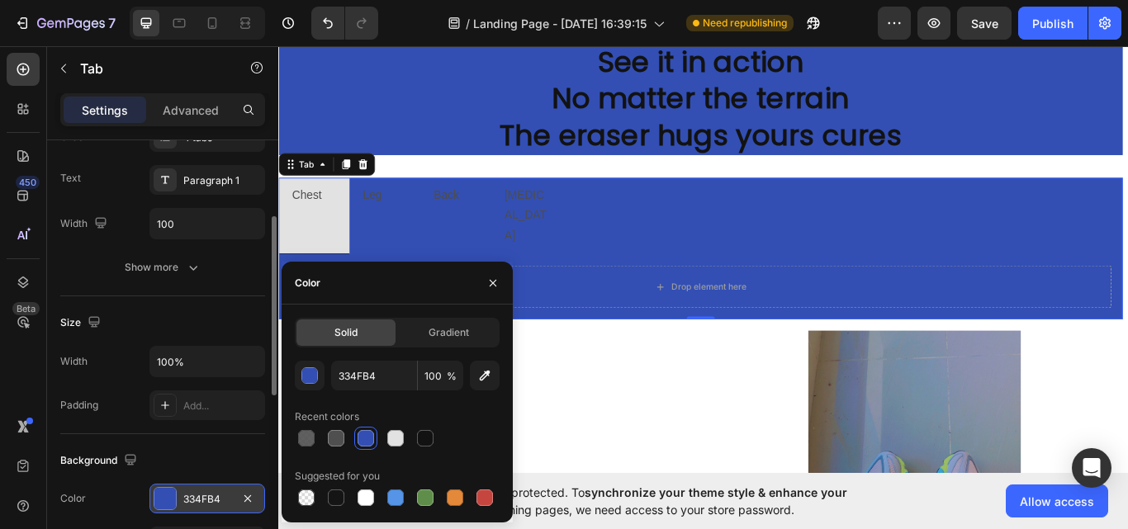
click at [369, 429] on div at bounding box center [366, 439] width 20 height 20
click at [244, 496] on icon "button" at bounding box center [247, 498] width 13 height 13
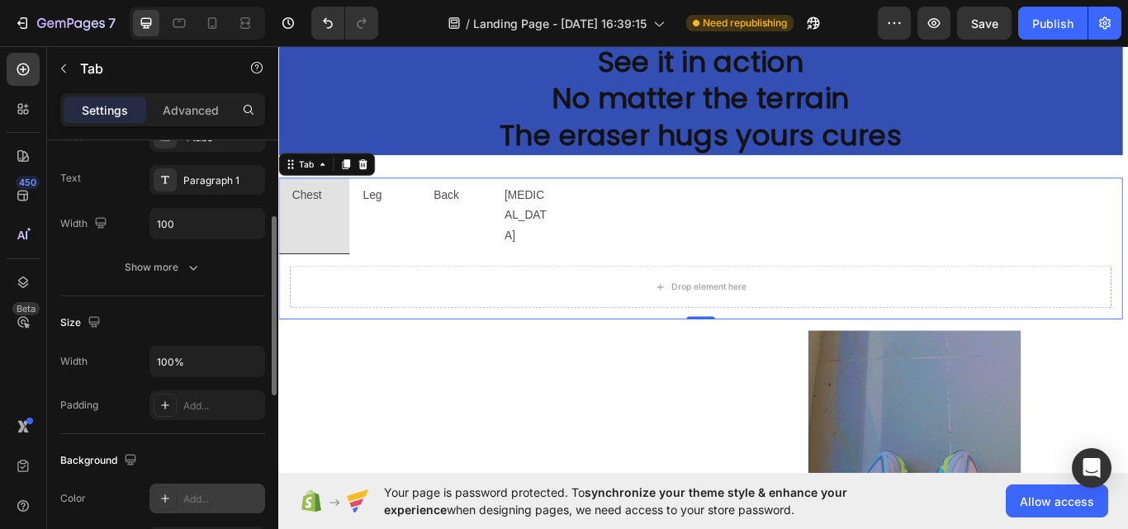
click at [344, 209] on li "Chest" at bounding box center [319, 245] width 83 height 89
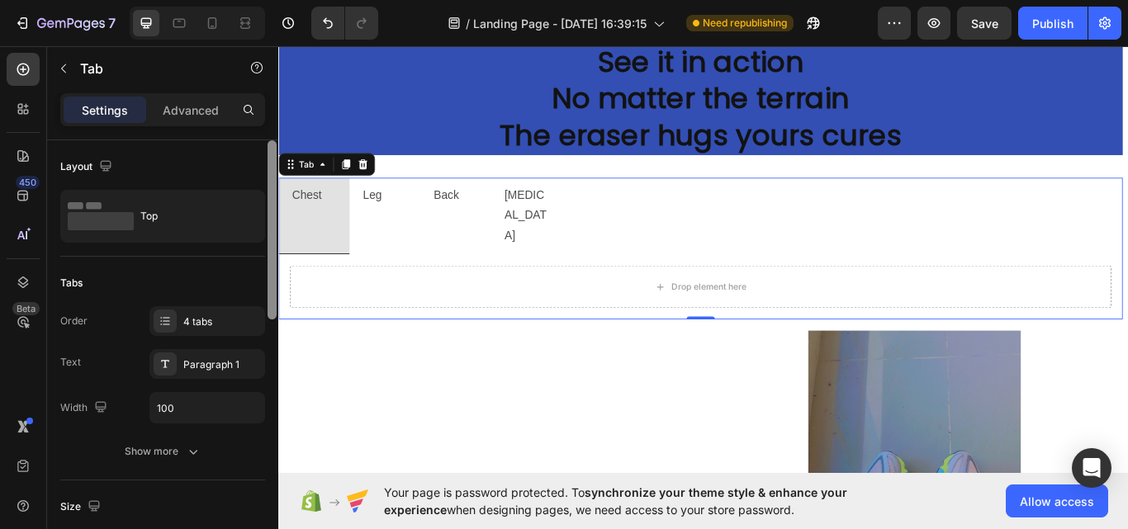
click at [273, 157] on div at bounding box center [272, 358] width 12 height 436
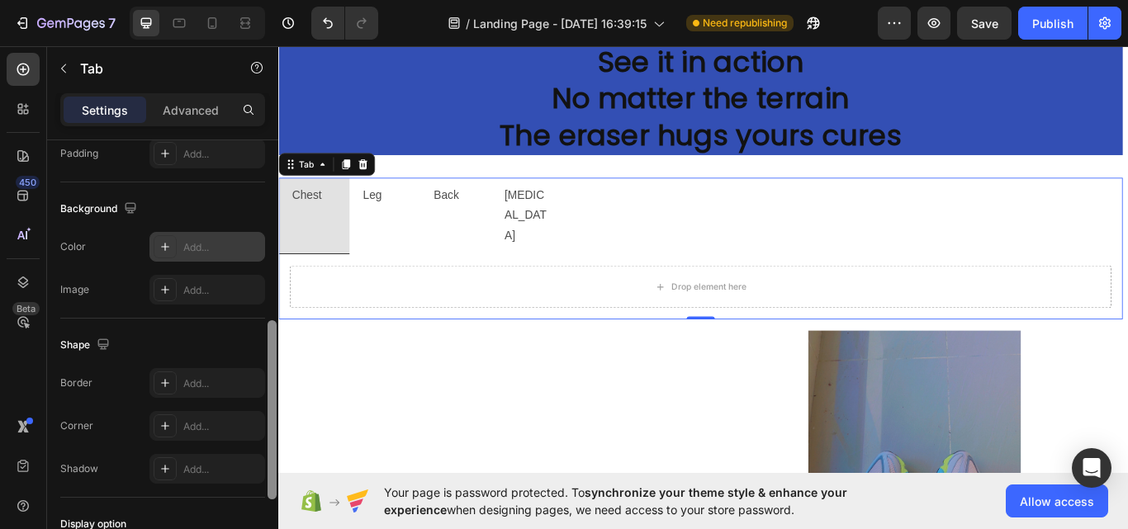
click at [270, 337] on div at bounding box center [272, 358] width 12 height 436
click at [221, 241] on div "Add..." at bounding box center [222, 247] width 78 height 15
type input "DDDDDD"
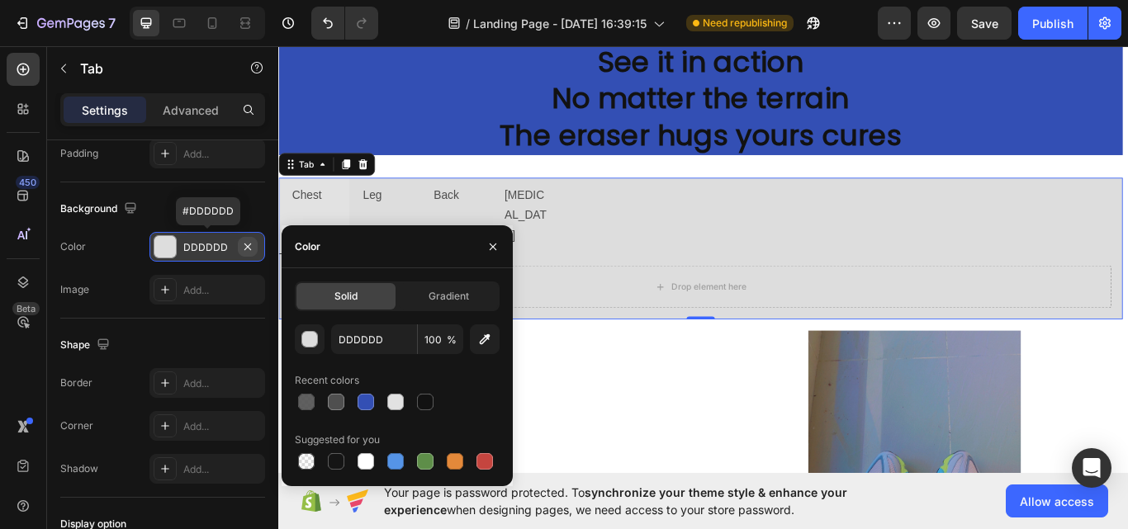
click at [249, 251] on icon "button" at bounding box center [247, 246] width 13 height 13
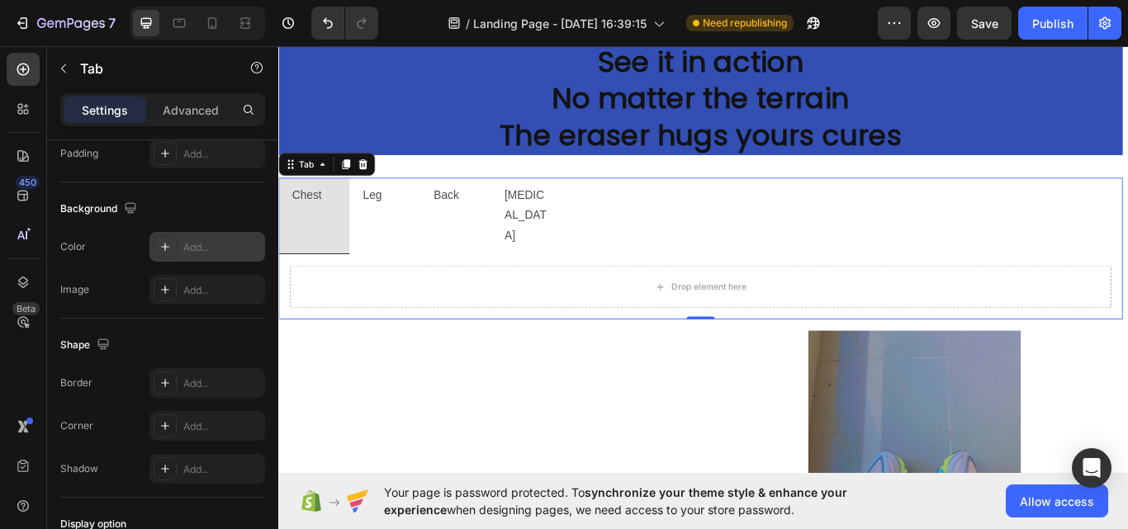
scroll to position [620, 0]
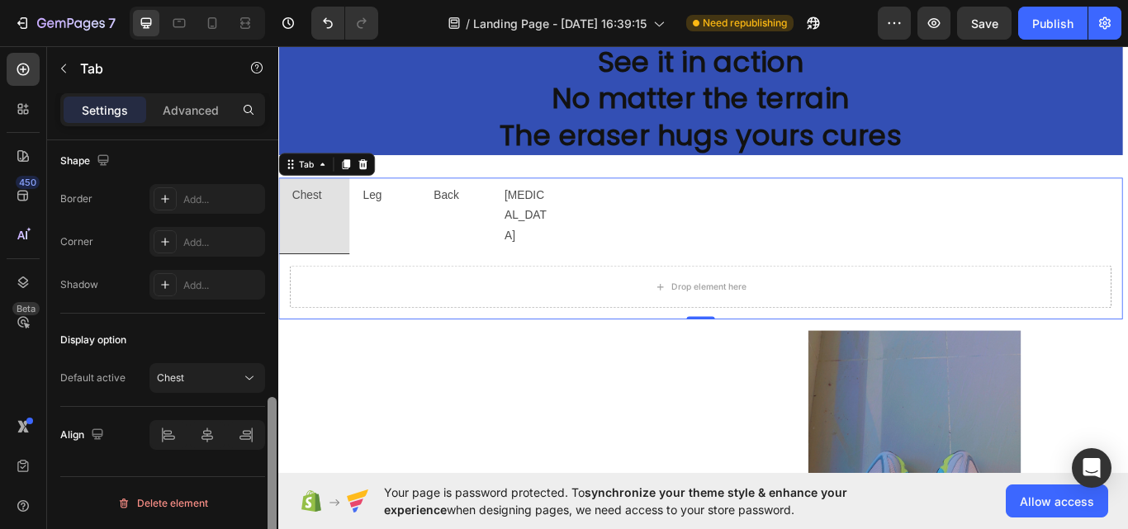
click at [271, 506] on div at bounding box center [272, 358] width 12 height 436
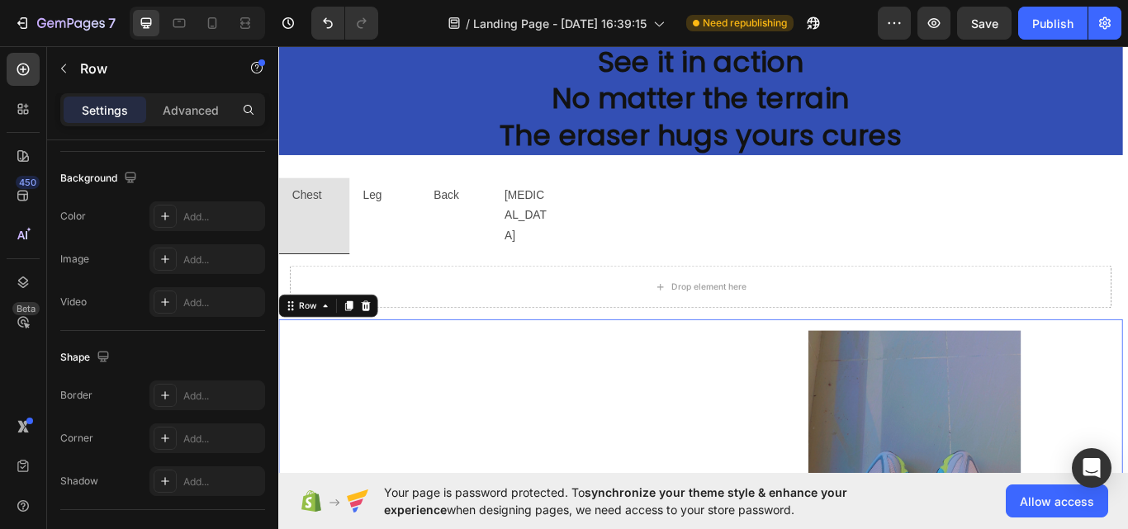
scroll to position [0, 0]
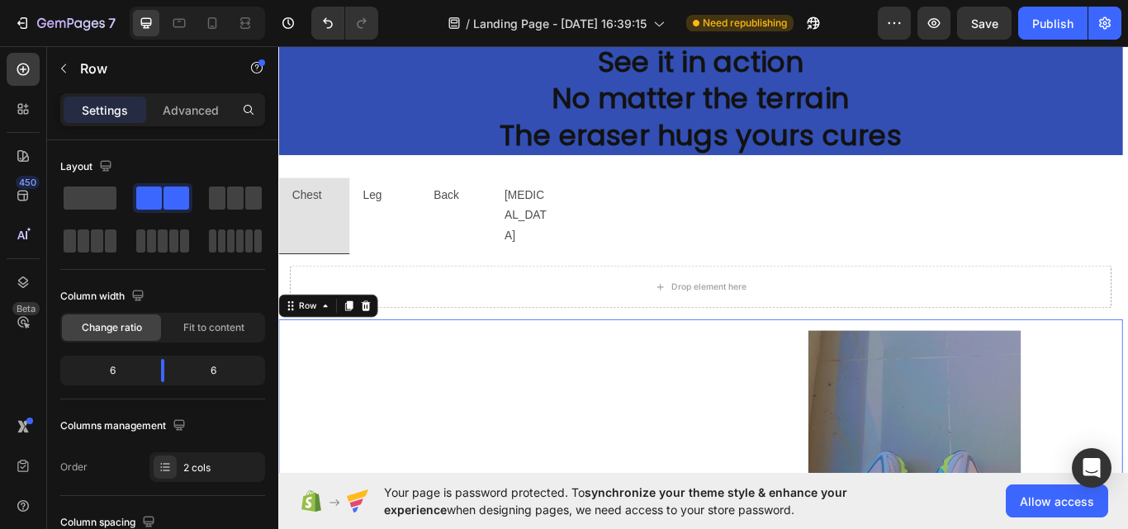
click at [262, 363] on div "6 6" at bounding box center [162, 371] width 205 height 30
click at [1127, 61] on h2 "See it in action No matter the terrain The eraser hugs yours cures" at bounding box center [770, 108] width 985 height 132
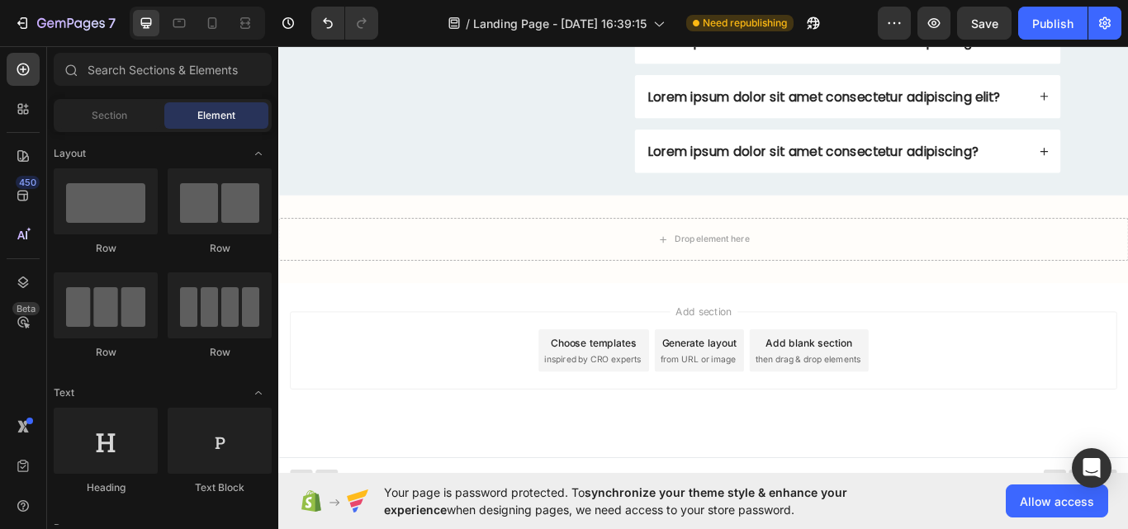
scroll to position [4444, 0]
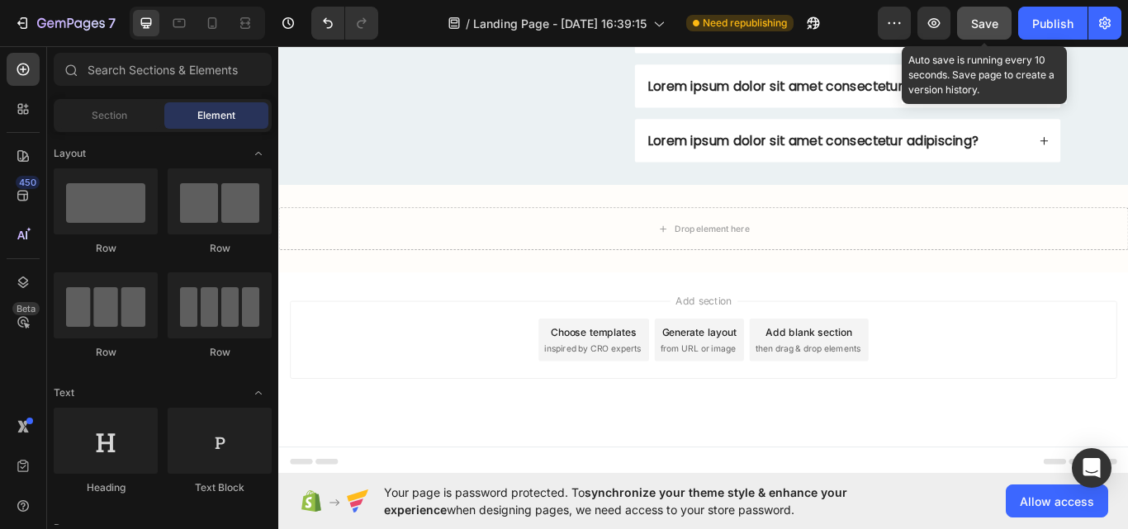
click at [978, 24] on span "Save" at bounding box center [984, 24] width 27 height 14
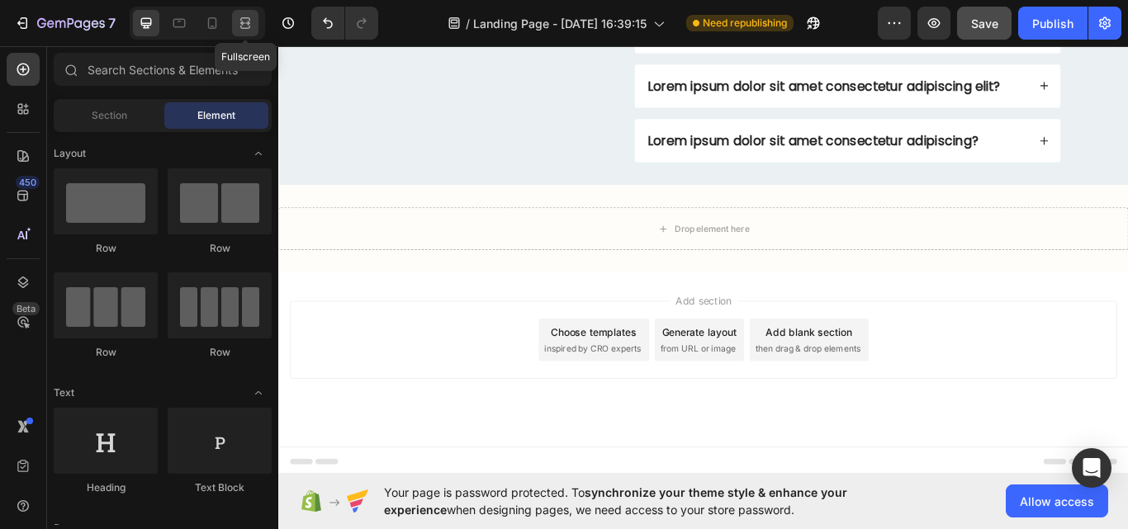
click at [252, 21] on icon at bounding box center [245, 23] width 17 height 17
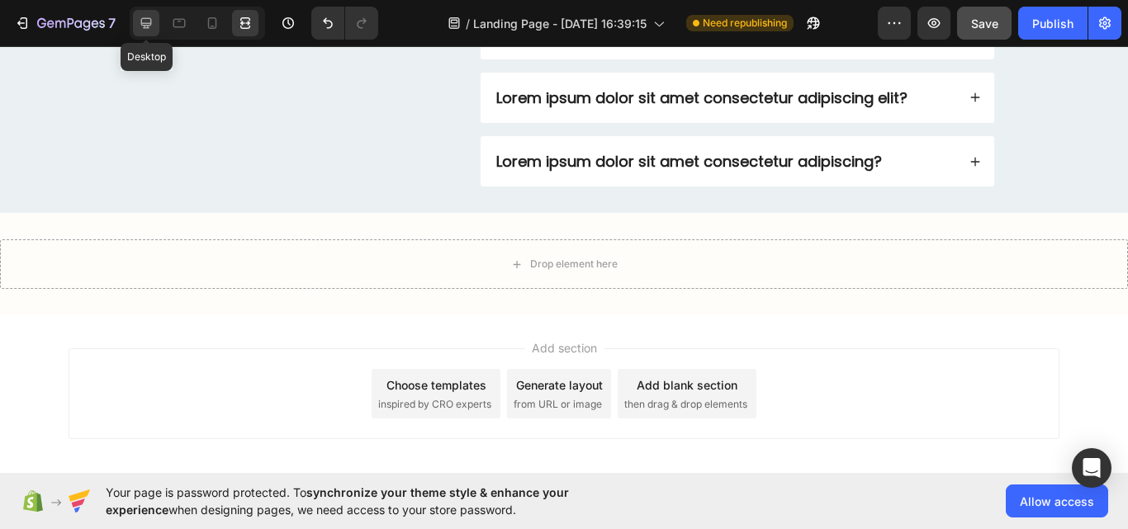
click at [147, 31] on icon at bounding box center [146, 23] width 17 height 17
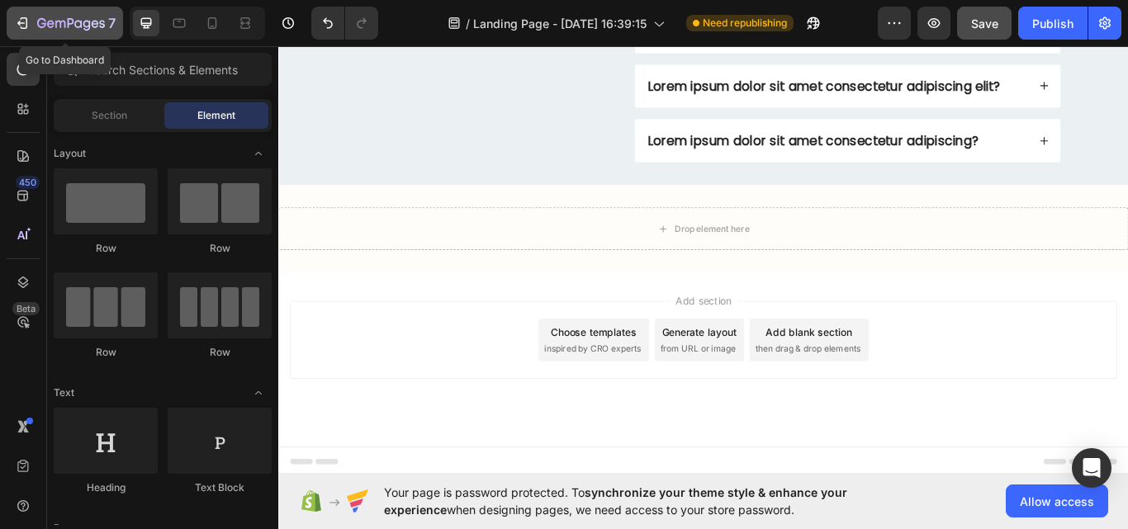
click at [55, 23] on icon "button" at bounding box center [60, 24] width 10 height 7
